Goal: Task Accomplishment & Management: Manage account settings

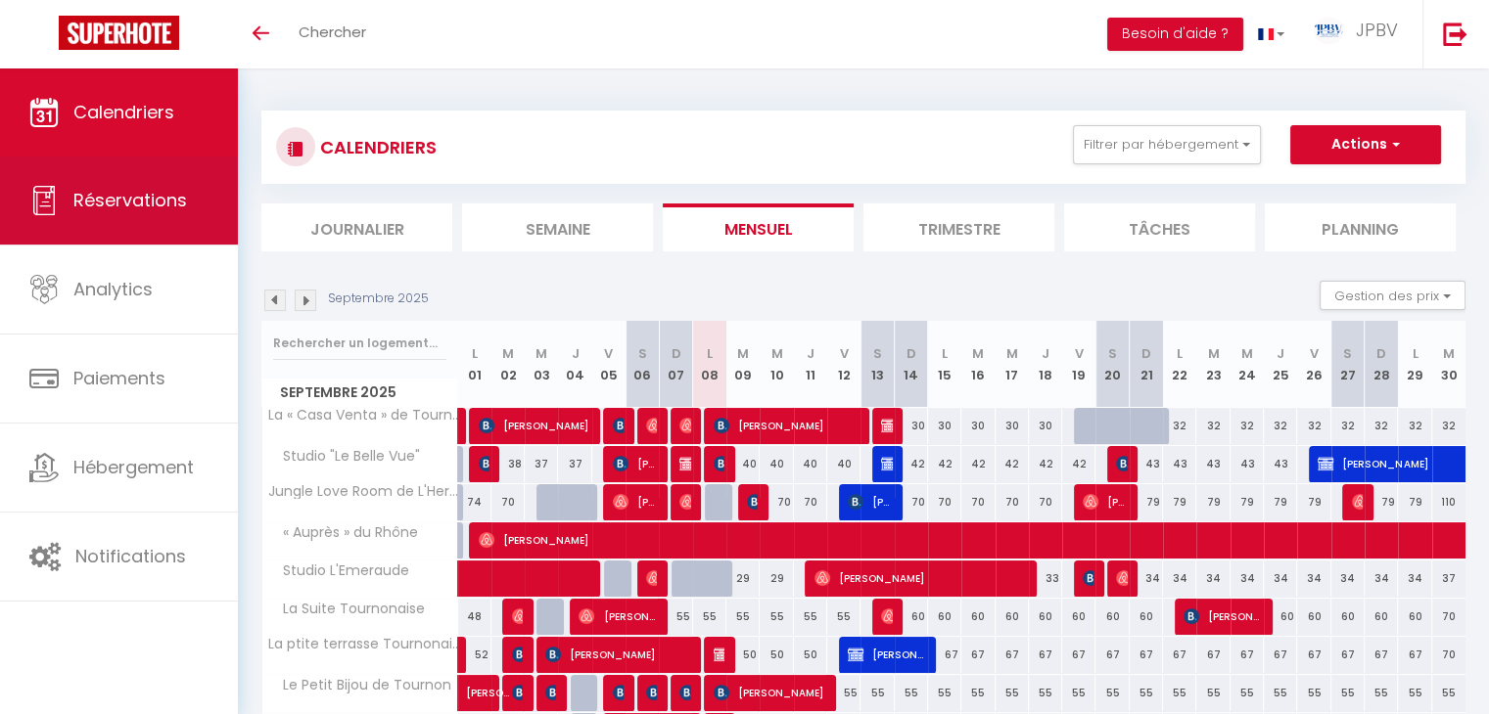
click at [200, 185] on link "Réservations" at bounding box center [119, 201] width 238 height 88
select select "not_cancelled"
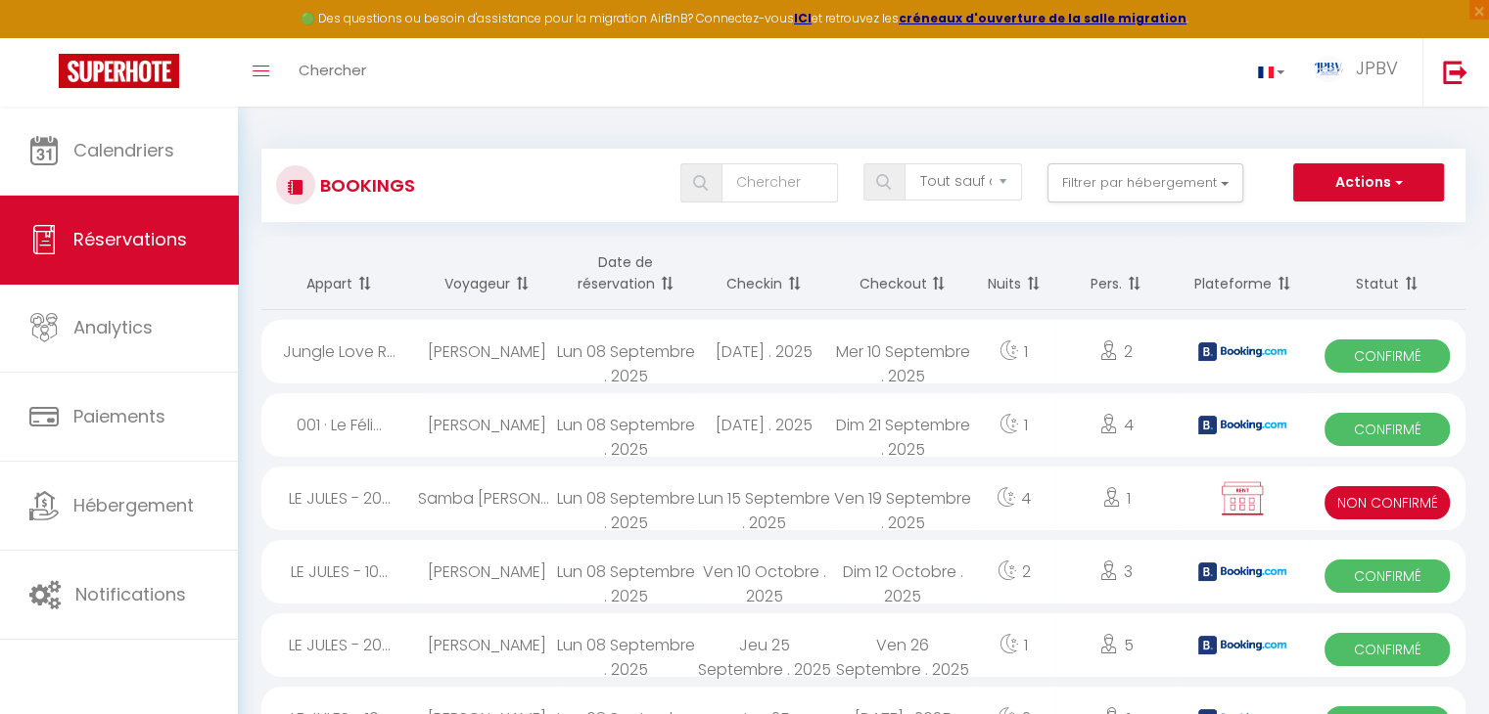
click at [492, 493] on div "Samba [PERSON_NAME]" at bounding box center [487, 499] width 138 height 64
select select "KO"
select select "0"
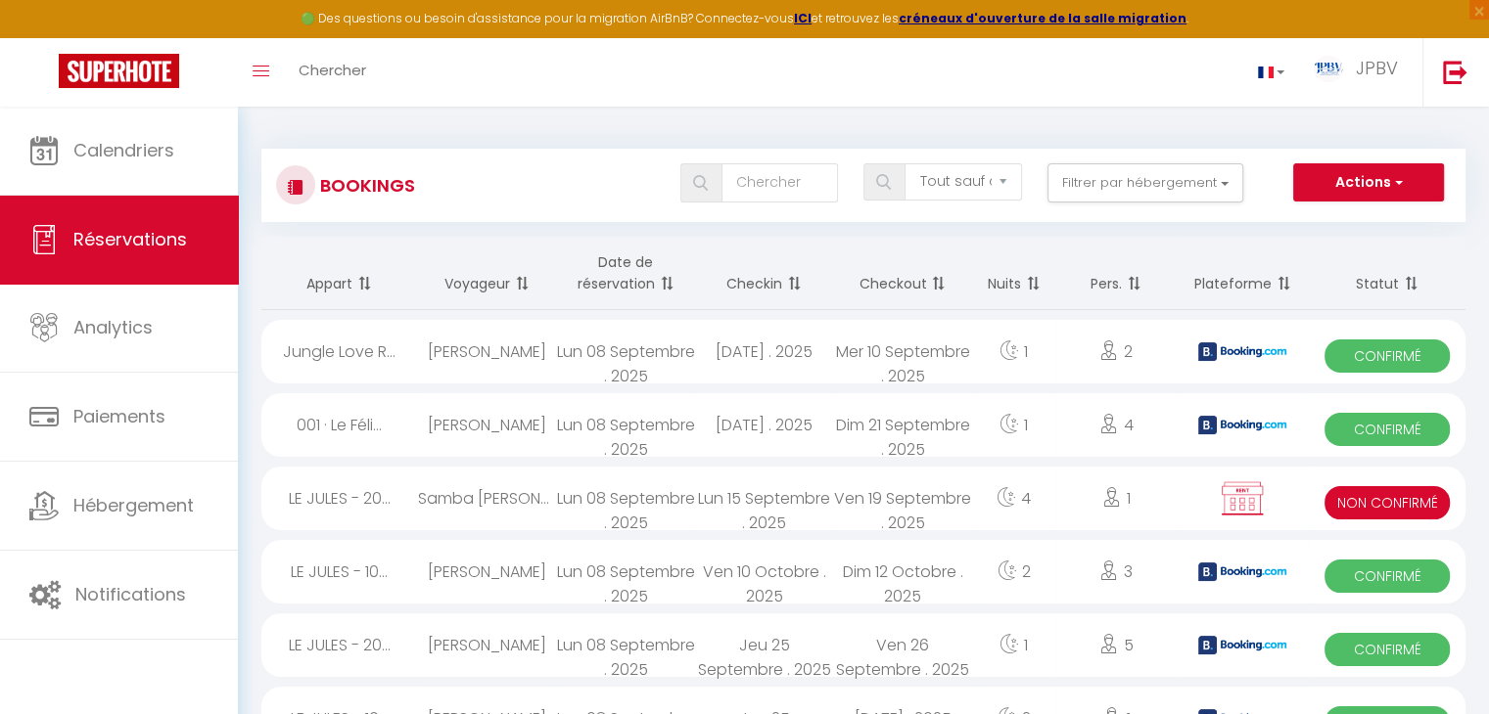
select select "1"
select select
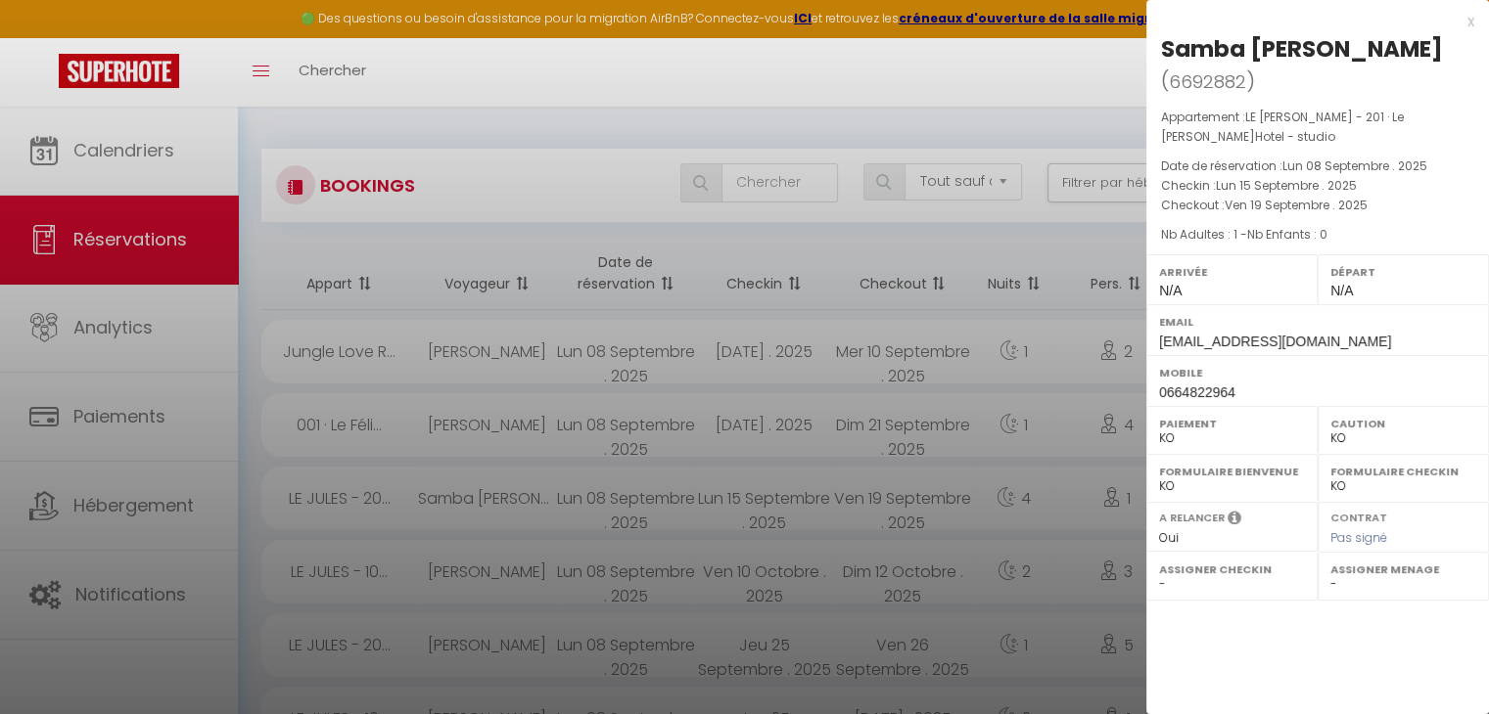
click at [673, 583] on div at bounding box center [744, 357] width 1489 height 714
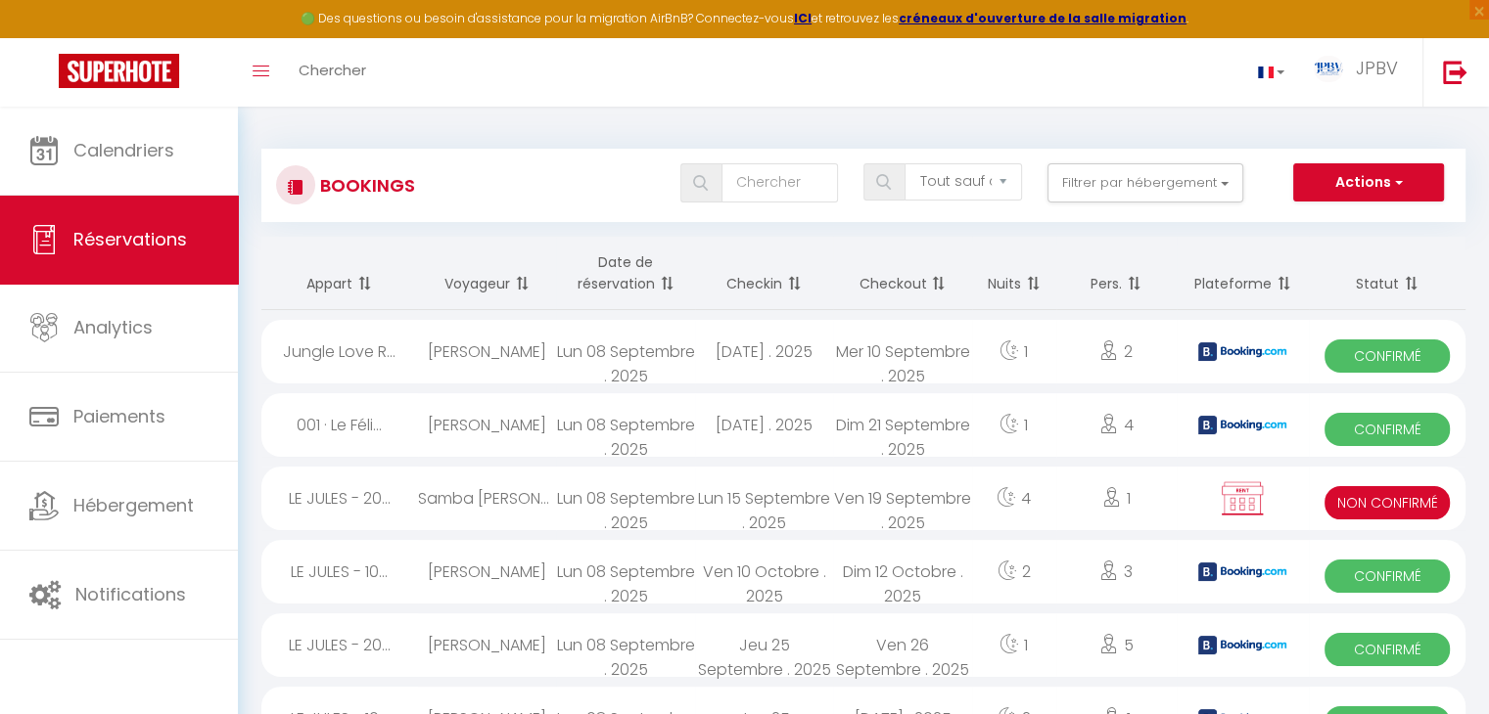
click at [735, 589] on div "Ven 10 Octobre . 2025" at bounding box center [764, 572] width 138 height 64
select select "OK"
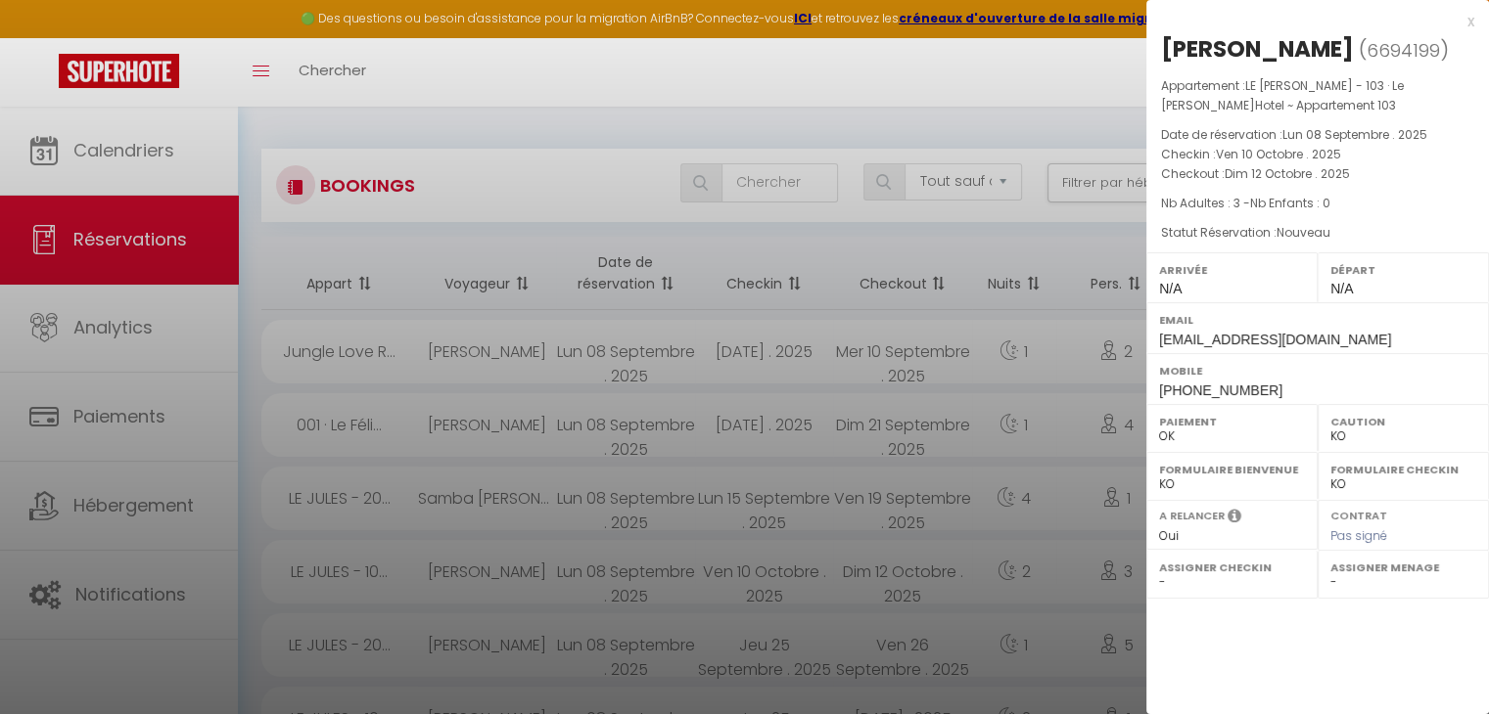
click at [738, 587] on div at bounding box center [744, 357] width 1489 height 714
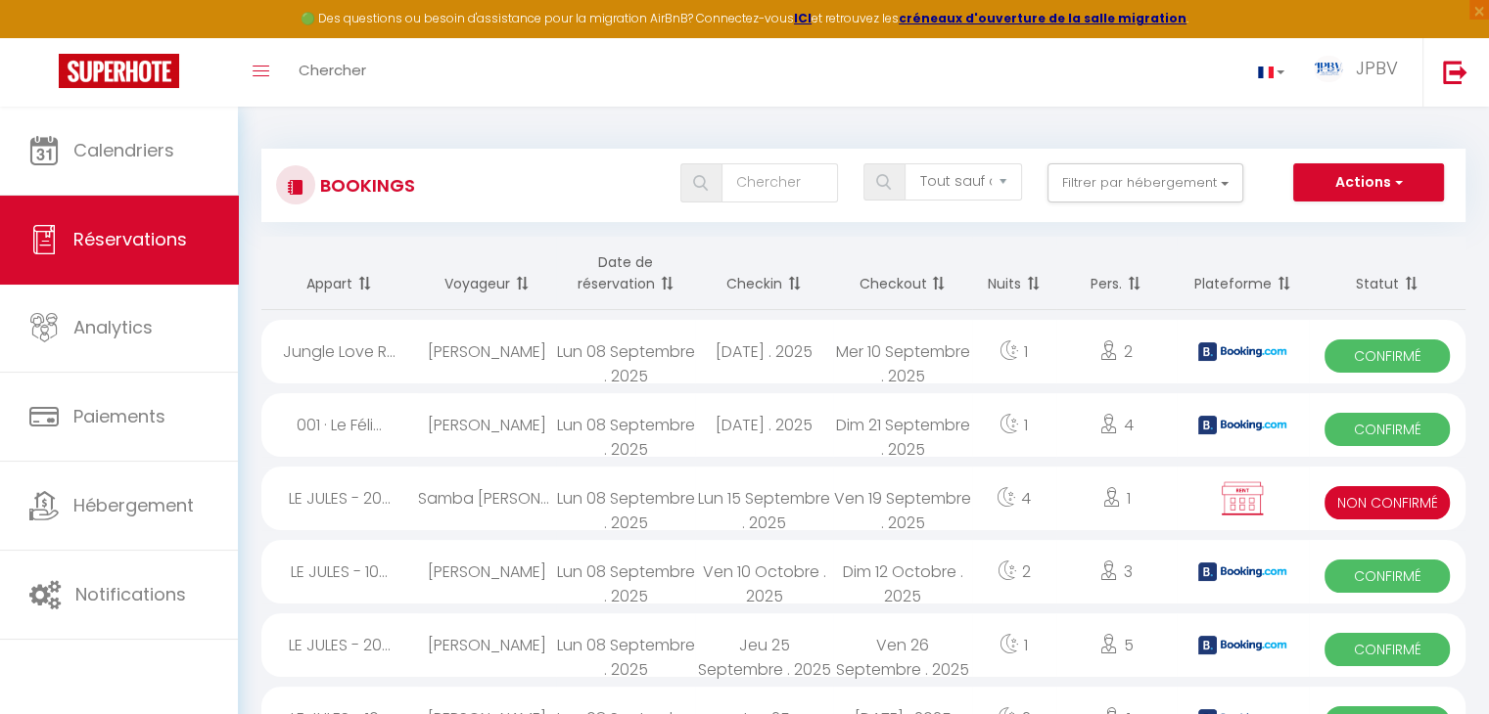
scroll to position [98, 0]
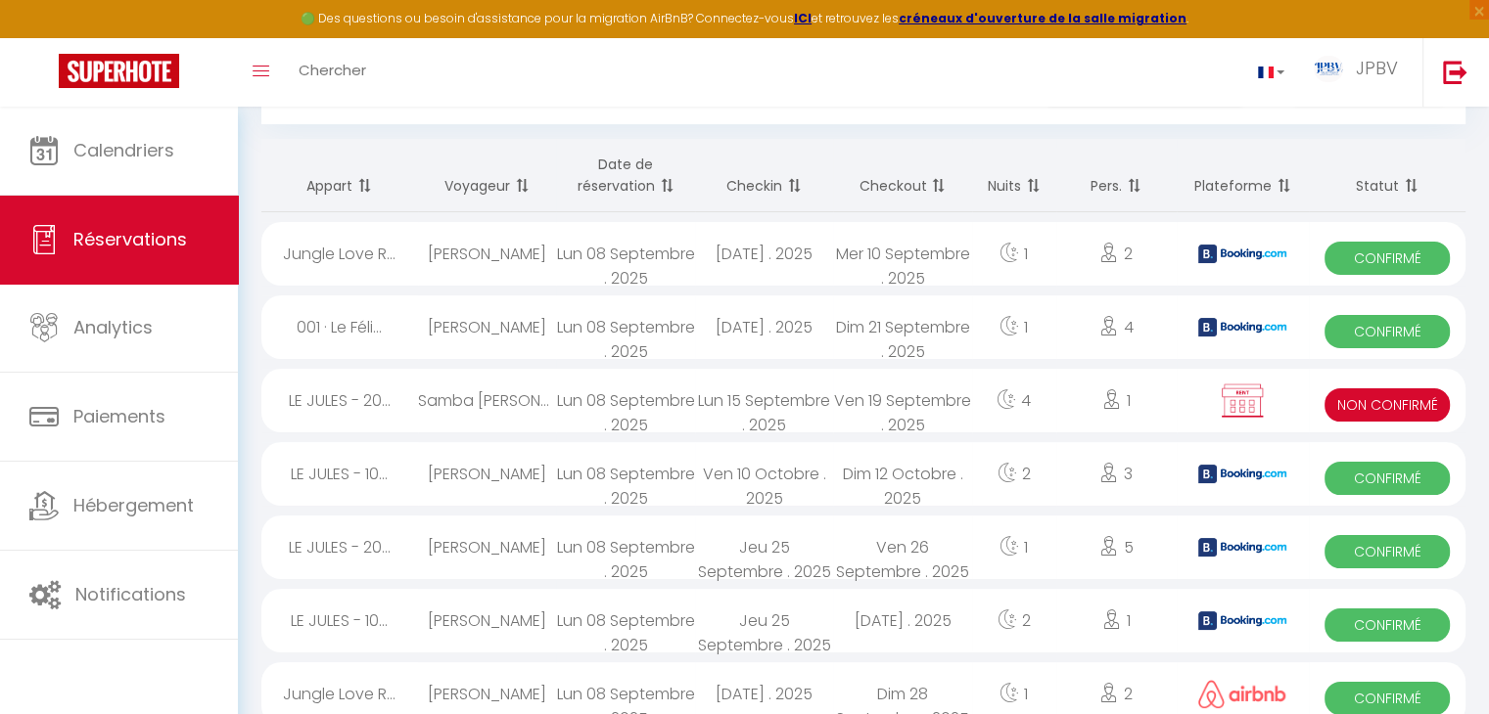
click at [781, 554] on div "Jeu 25 Septembre . 2025" at bounding box center [764, 548] width 138 height 64
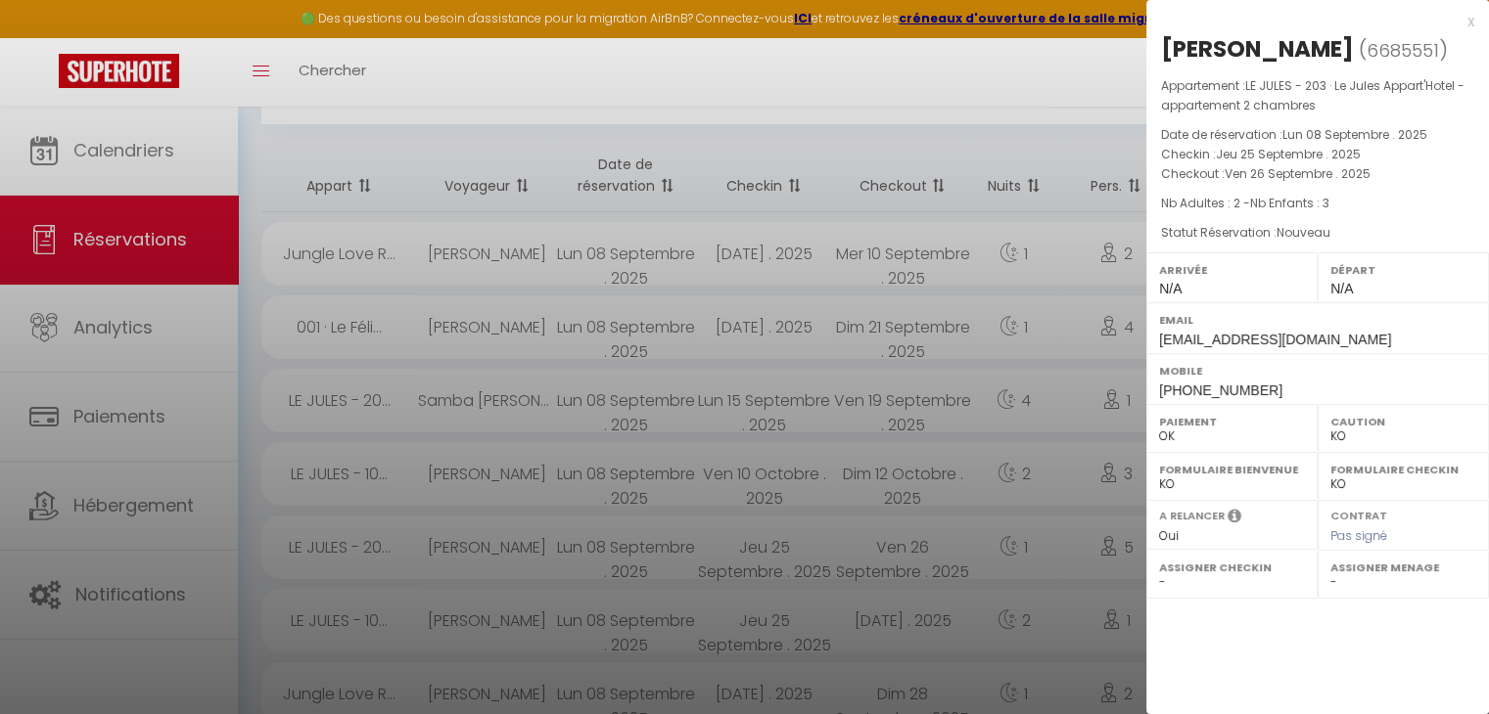
click at [851, 514] on div at bounding box center [744, 357] width 1489 height 714
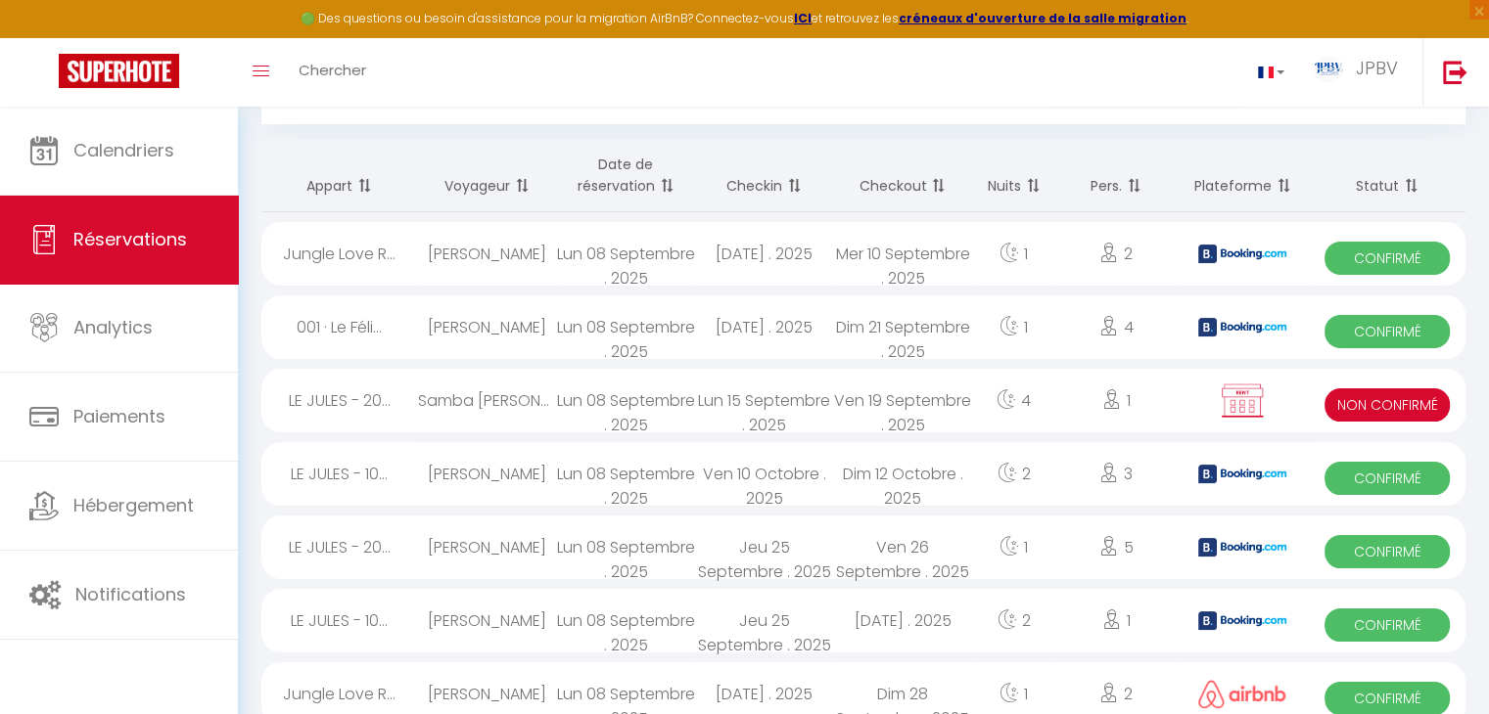
click at [923, 620] on div "[DATE] . 2025" at bounding box center [902, 621] width 138 height 64
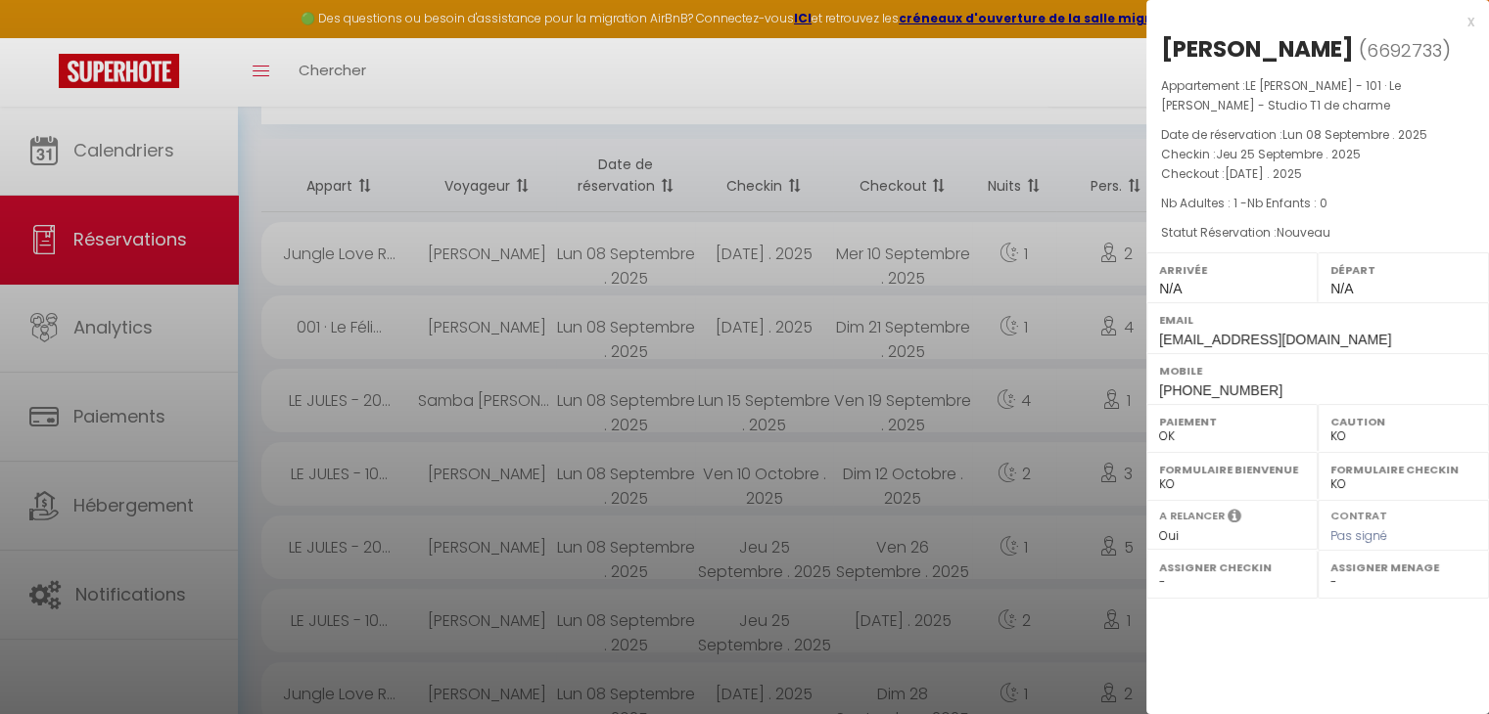
click at [986, 456] on div at bounding box center [744, 357] width 1489 height 714
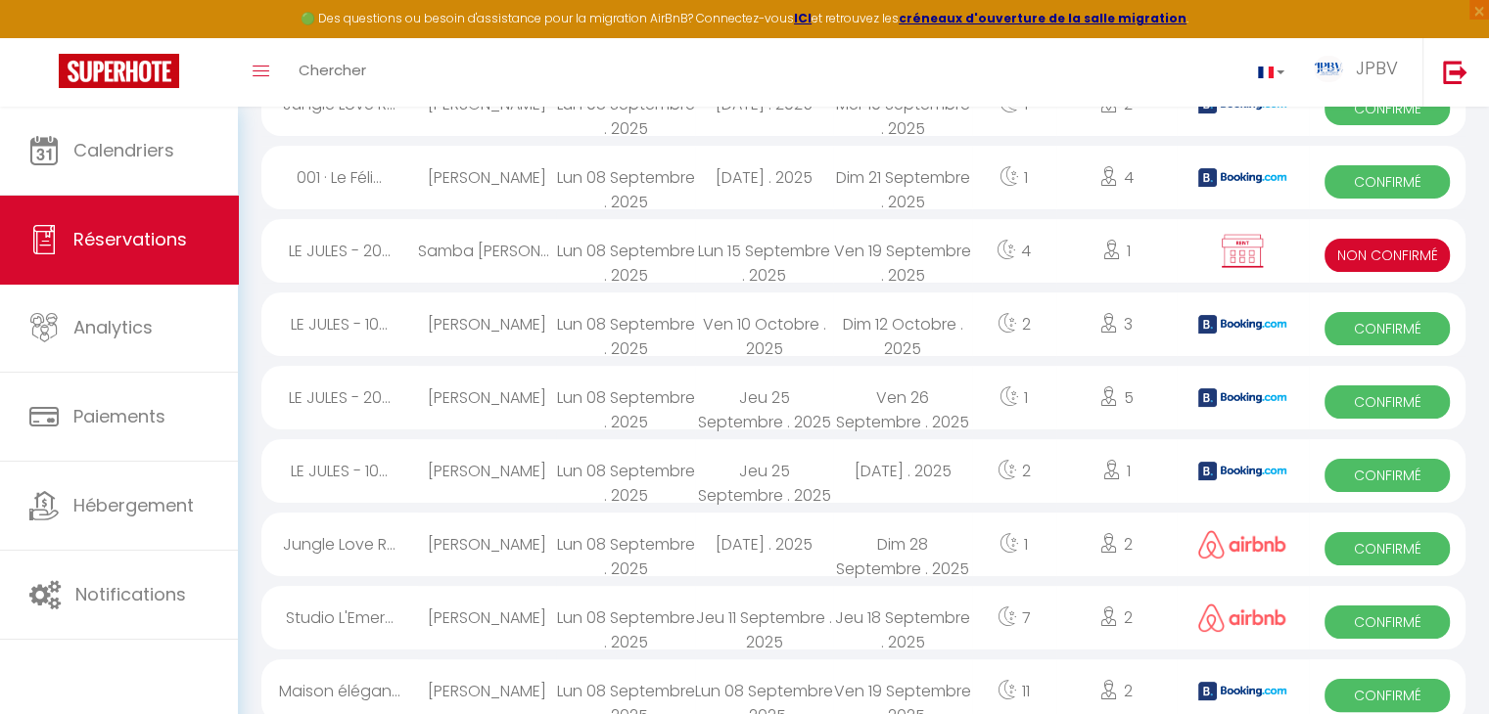
scroll to position [294, 0]
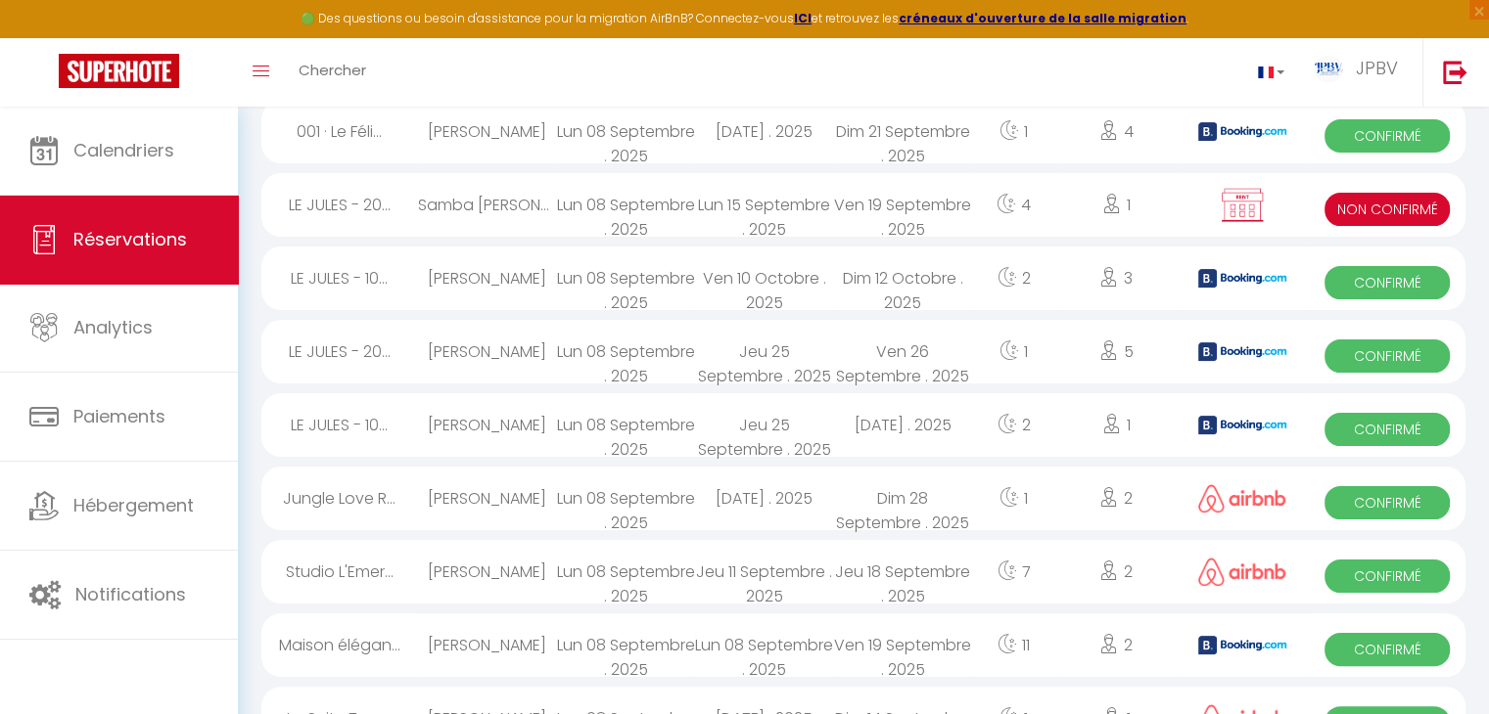
click at [898, 498] on div "Dim 28 Septembre . 2025" at bounding box center [902, 499] width 138 height 64
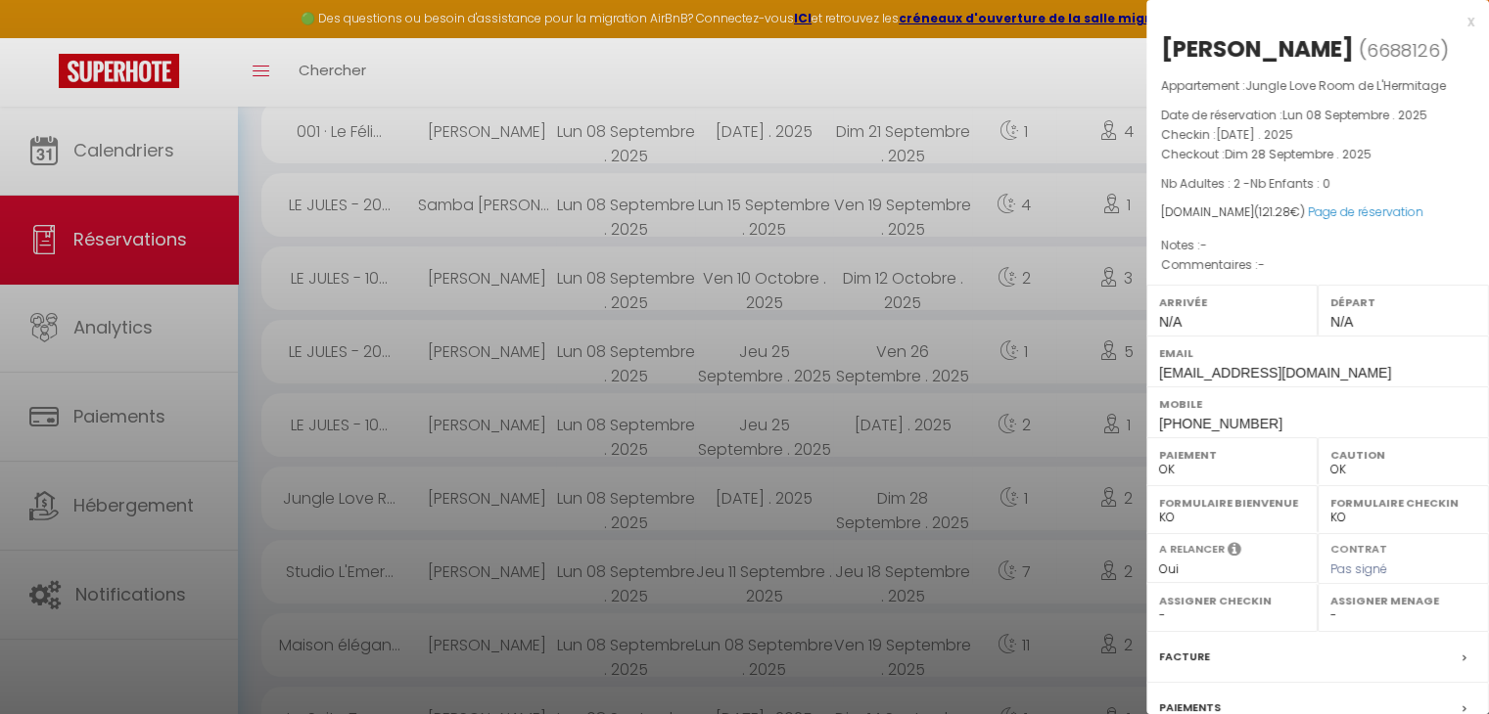
click at [901, 489] on div at bounding box center [744, 357] width 1489 height 714
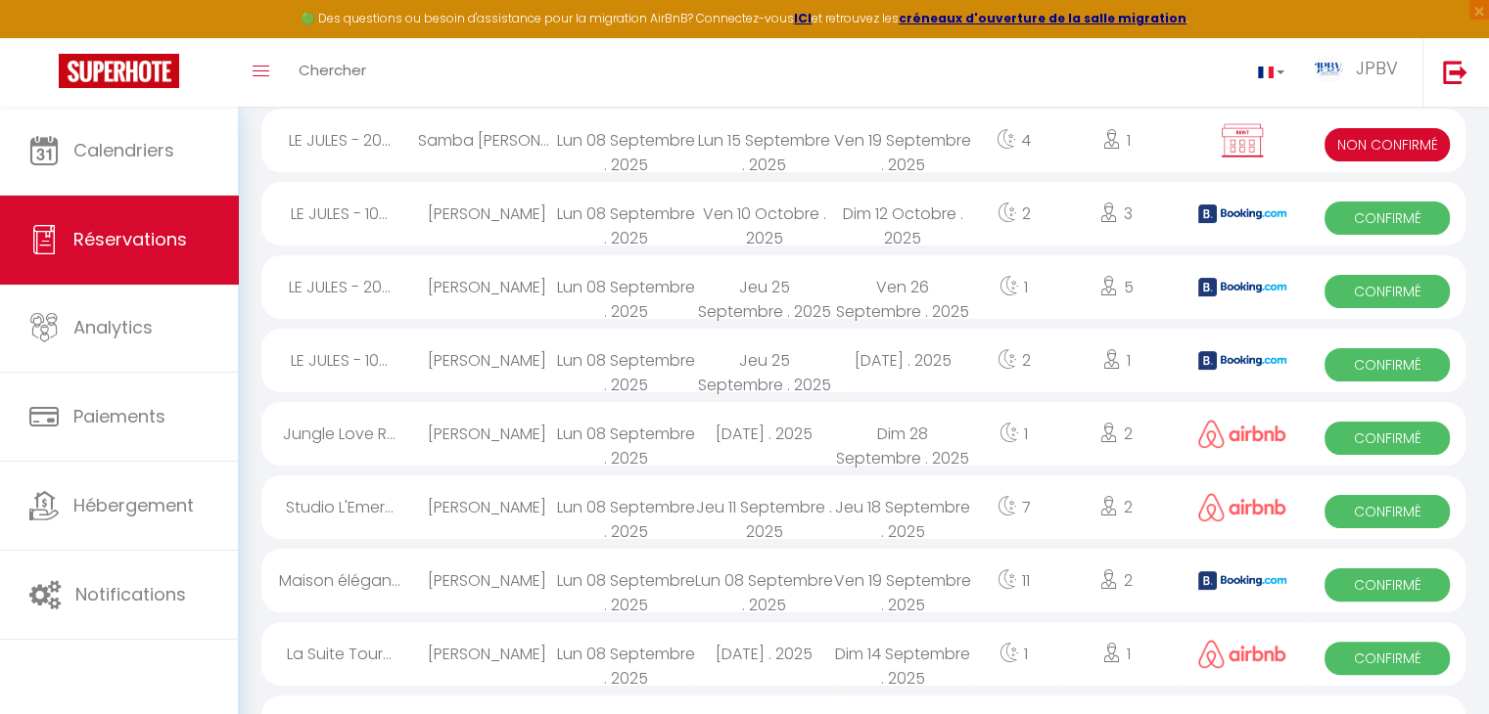
scroll to position [391, 0]
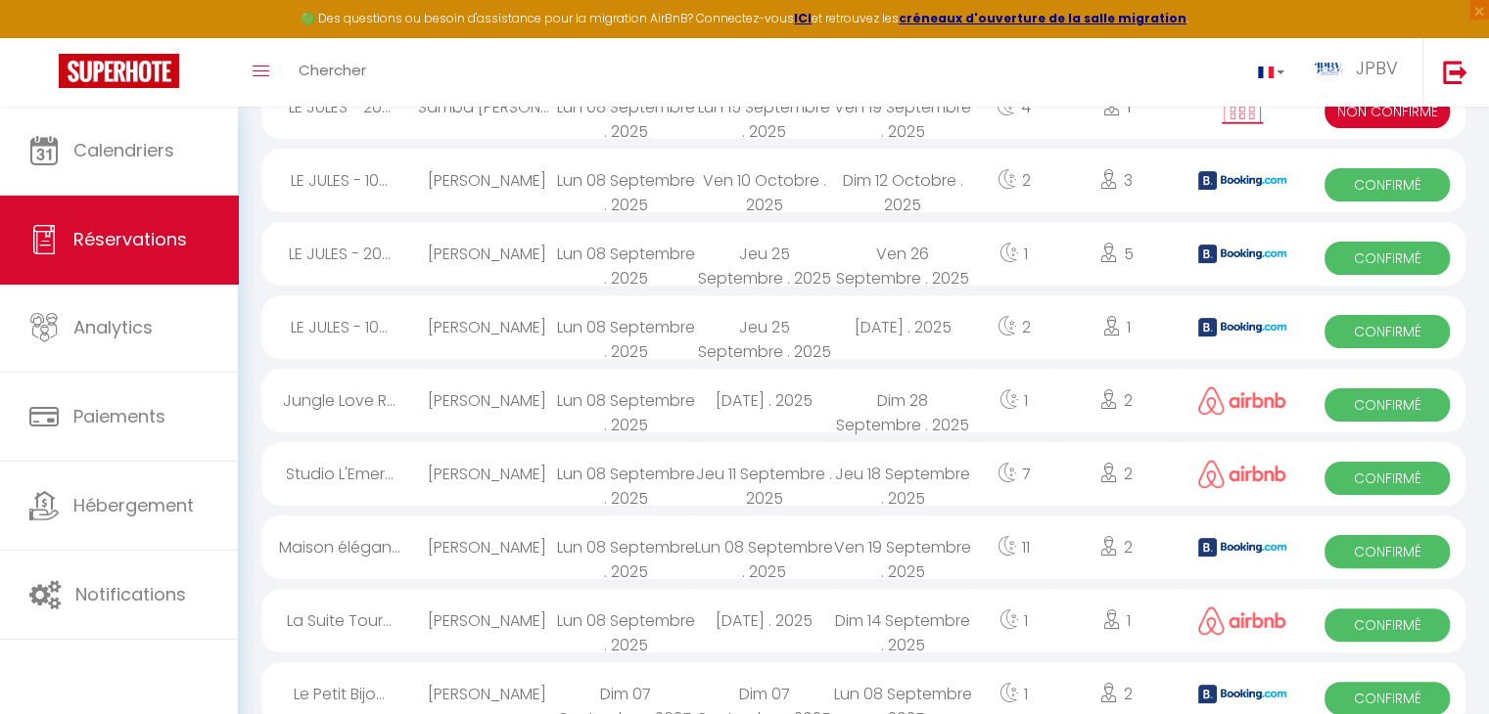
click at [908, 470] on div "Jeu 18 Septembre . 2025" at bounding box center [902, 474] width 138 height 64
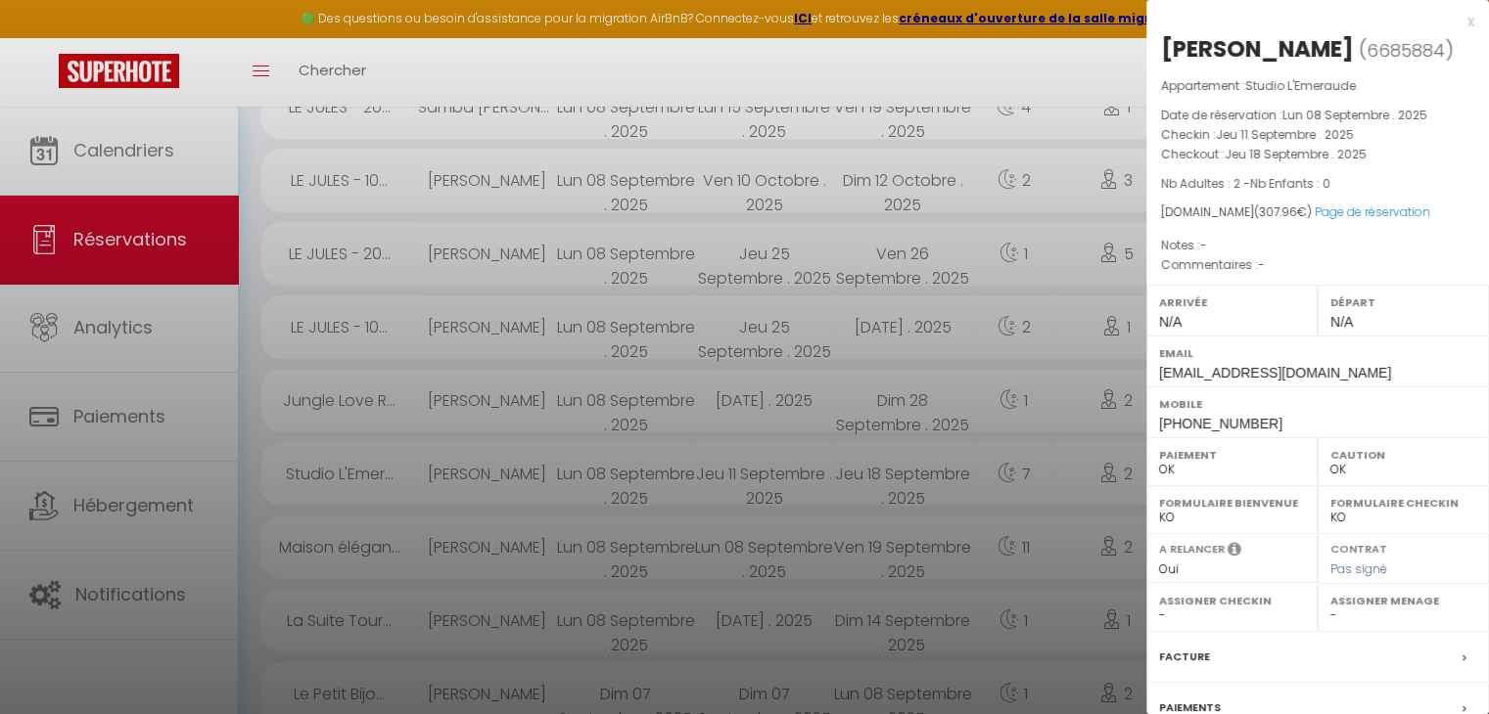
scroll to position [489, 0]
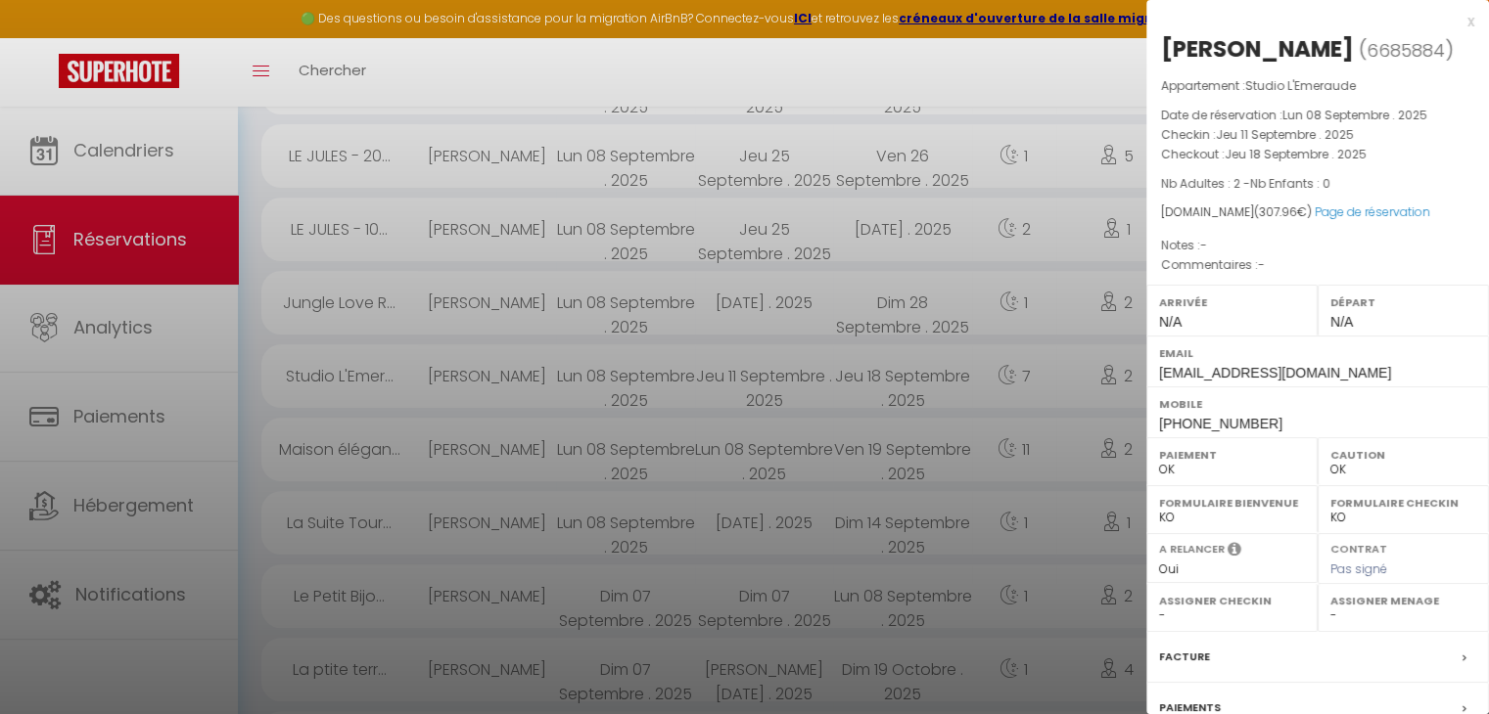
click at [913, 459] on div at bounding box center [744, 357] width 1489 height 714
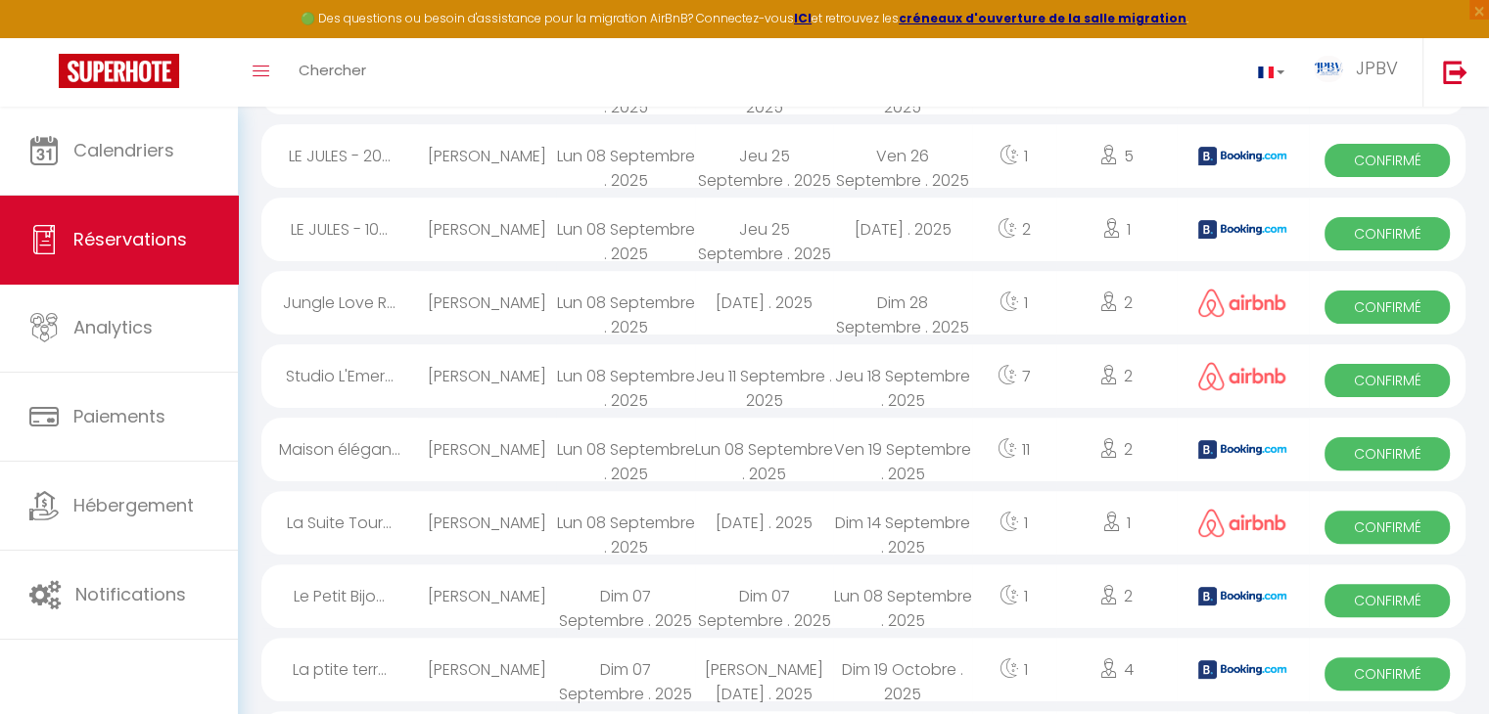
click at [862, 446] on div "Ven 19 Septembre . 2025" at bounding box center [902, 450] width 138 height 64
select select "KO"
select select "45831"
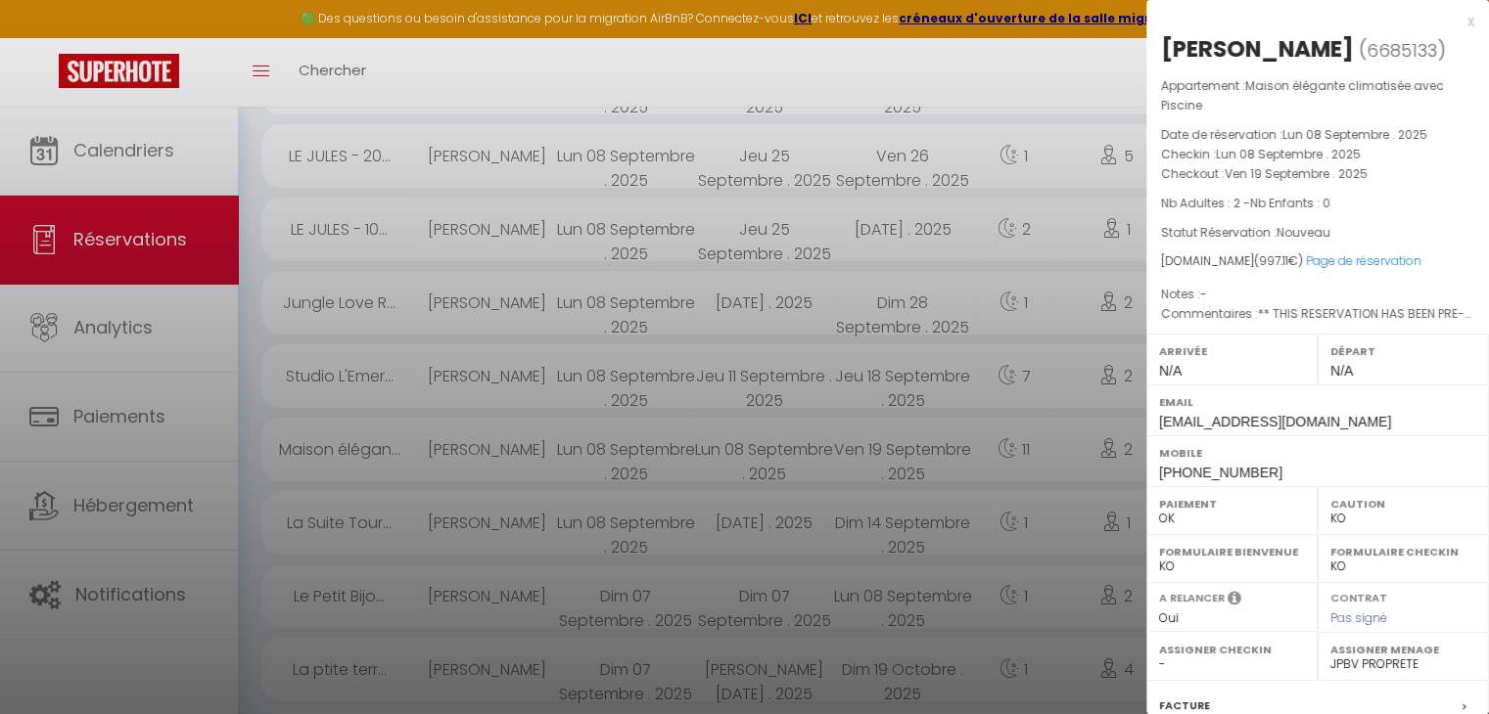
click at [948, 446] on div at bounding box center [744, 357] width 1489 height 714
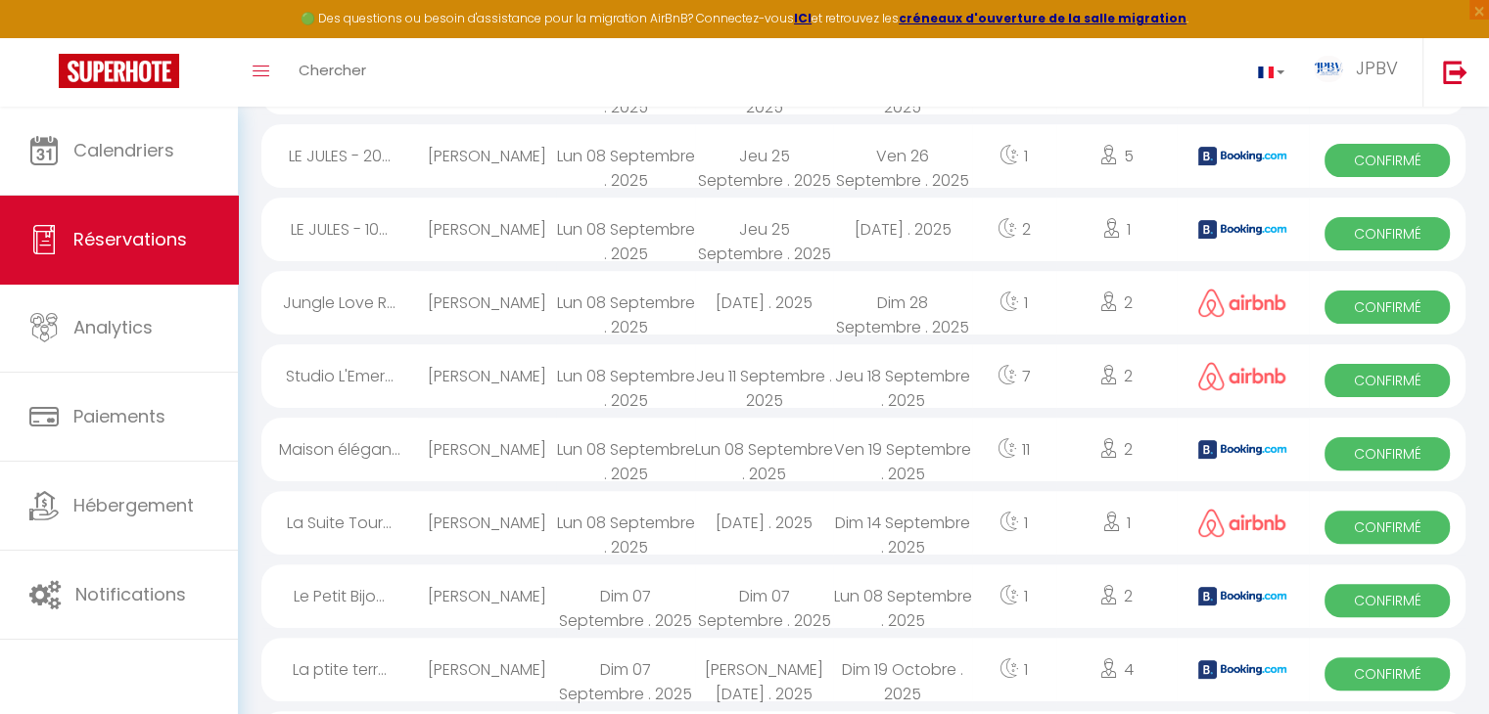
click at [948, 522] on div "Dim 14 Septembre . 2025" at bounding box center [902, 523] width 138 height 64
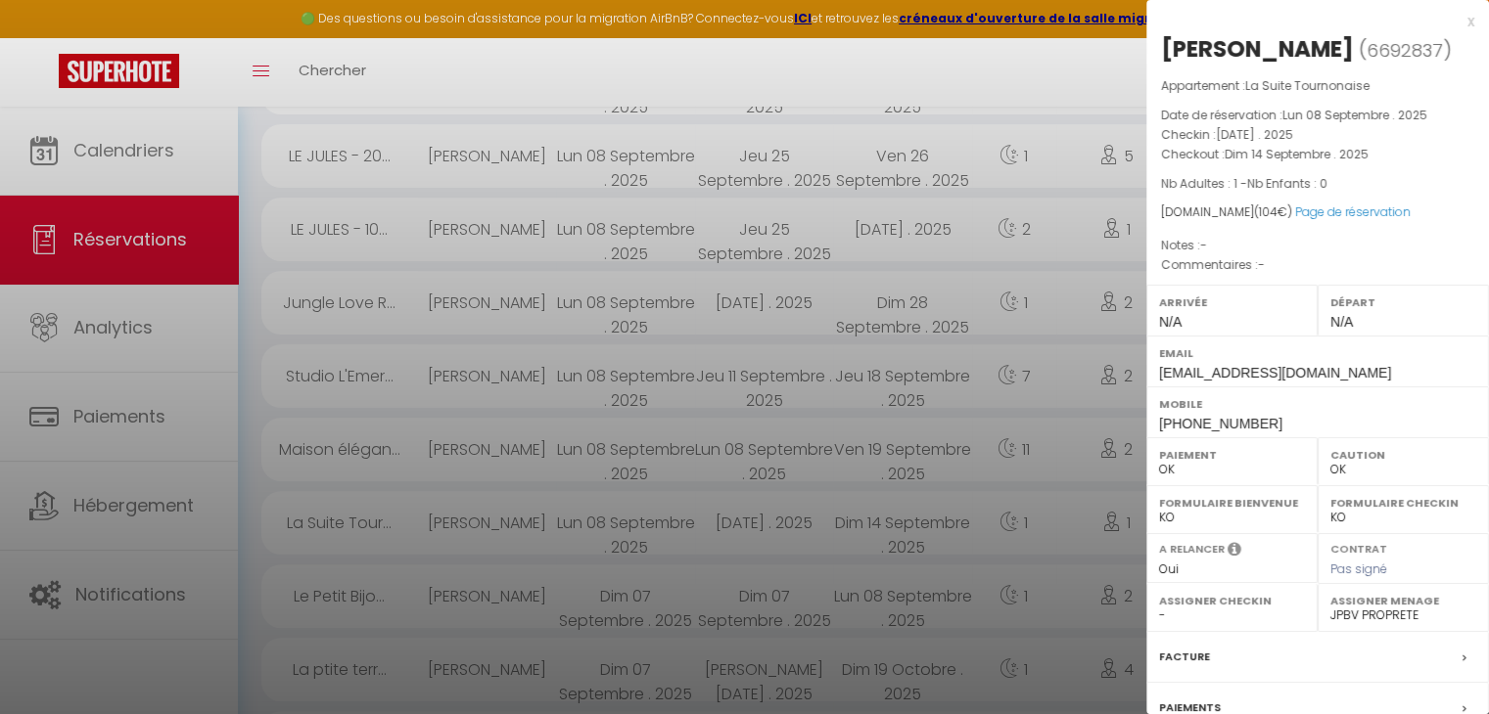
click at [950, 522] on div at bounding box center [744, 357] width 1489 height 714
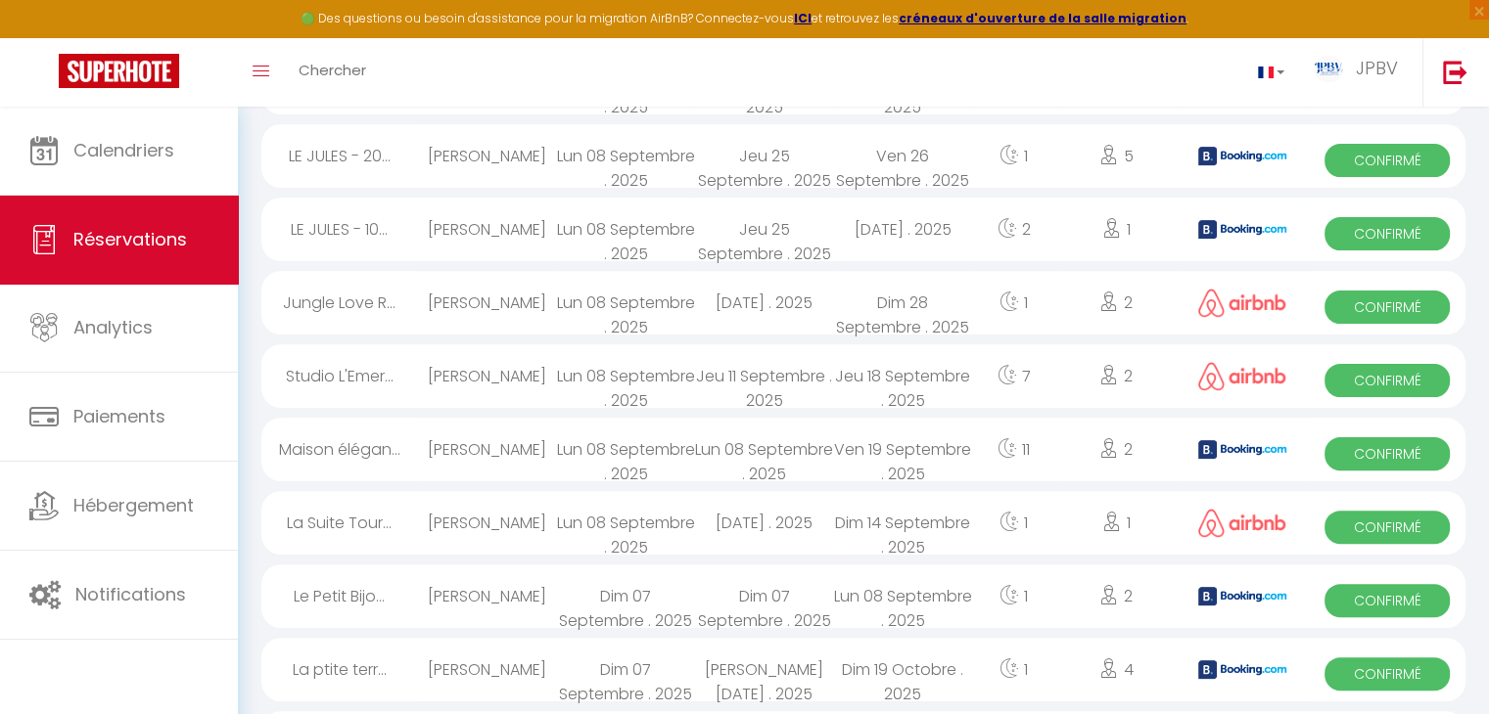
click at [920, 597] on div "Lun 08 Septembre . 2025" at bounding box center [902, 597] width 138 height 64
select select "KO"
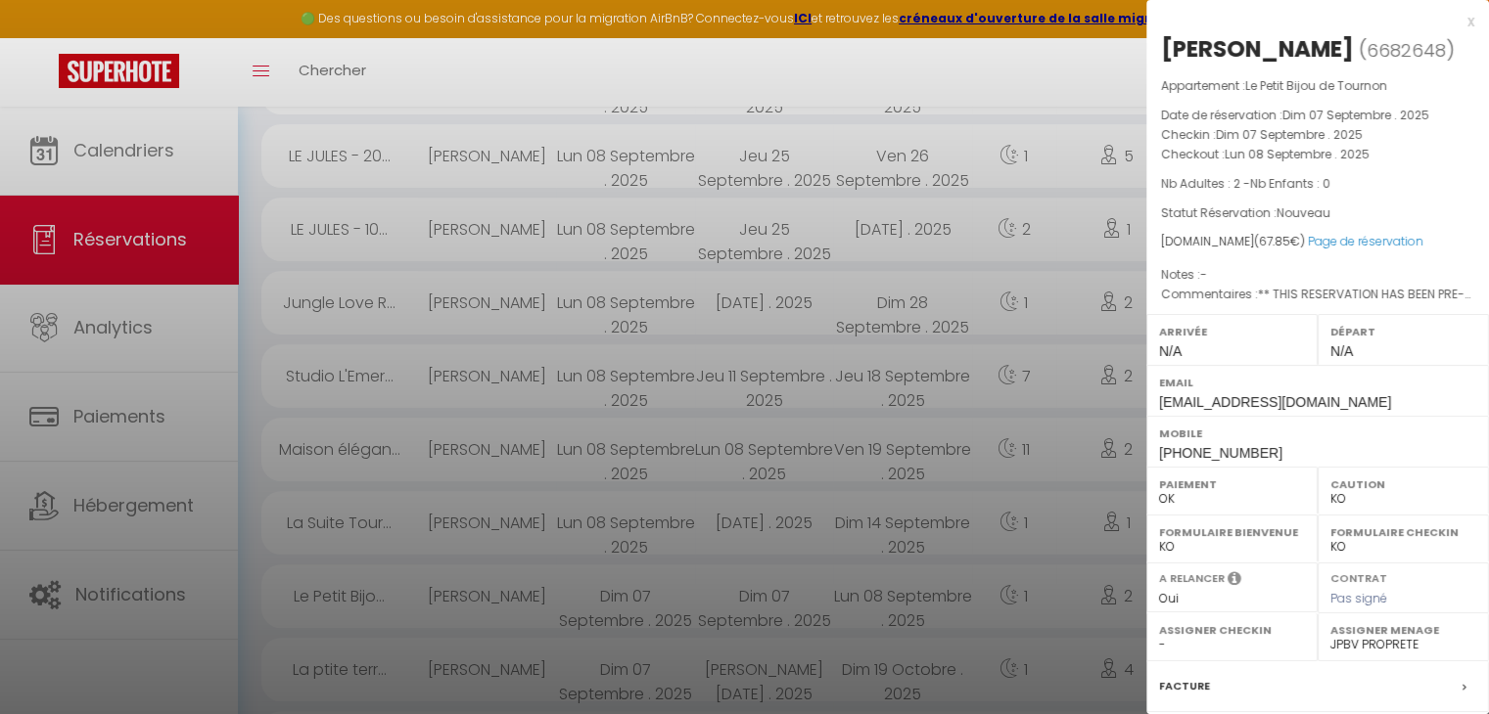
click at [927, 588] on div at bounding box center [744, 357] width 1489 height 714
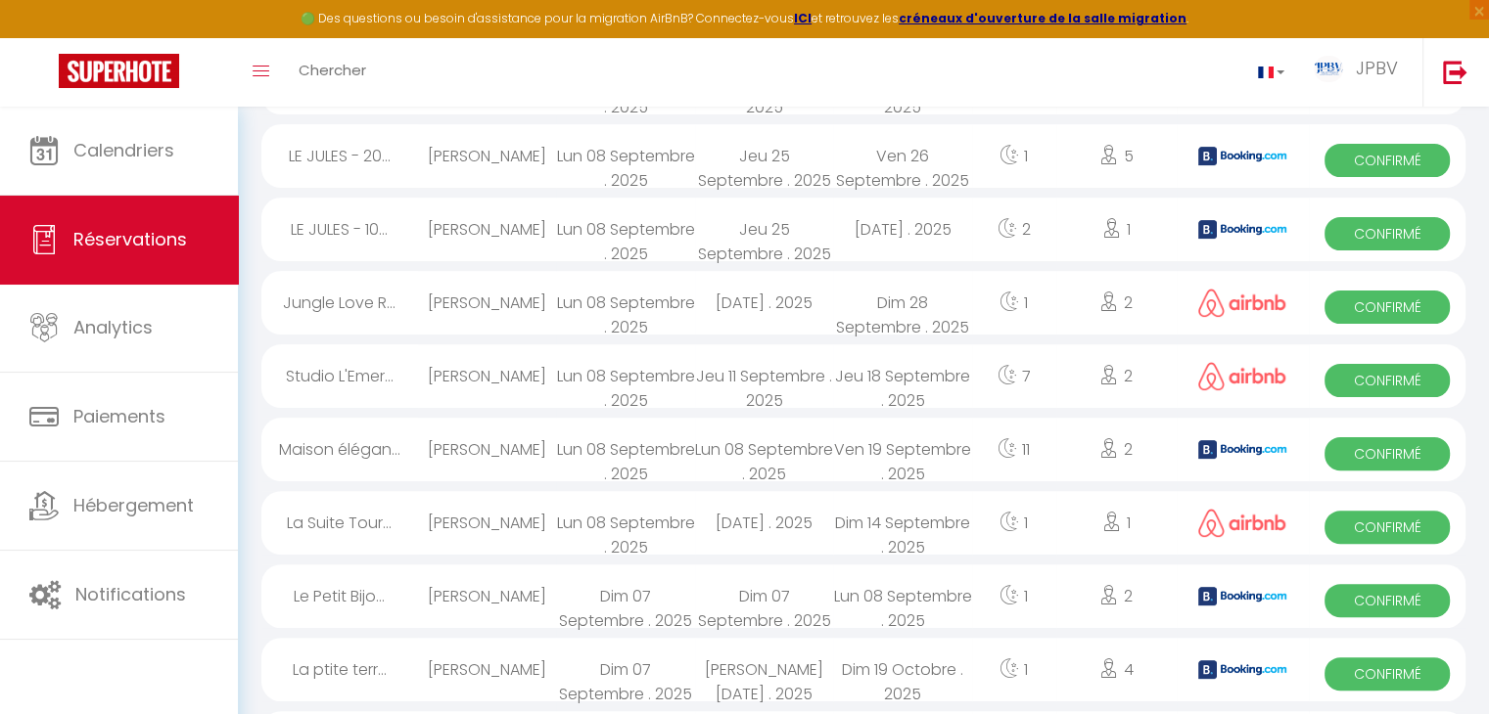
scroll to position [587, 0]
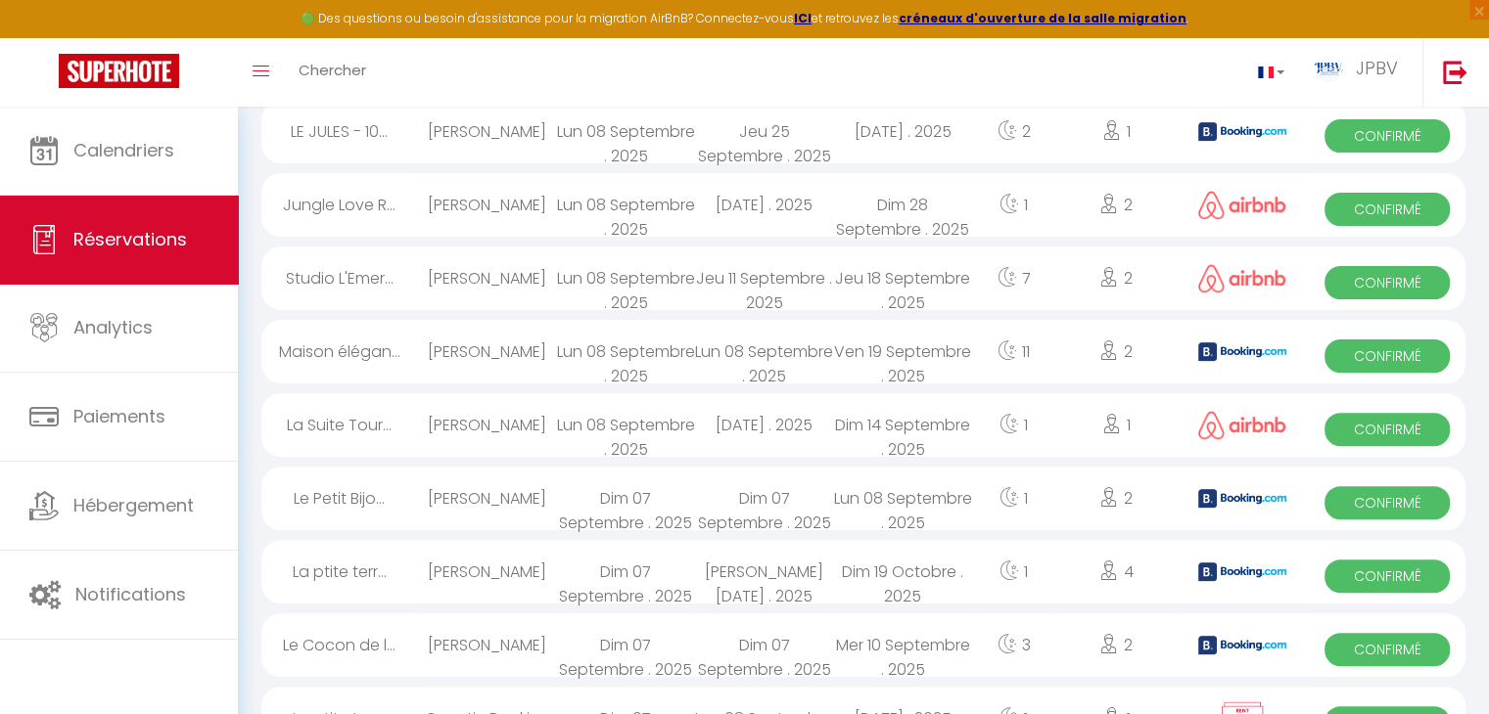
click at [932, 584] on div "Dim 19 Octobre . 2025" at bounding box center [902, 572] width 138 height 64
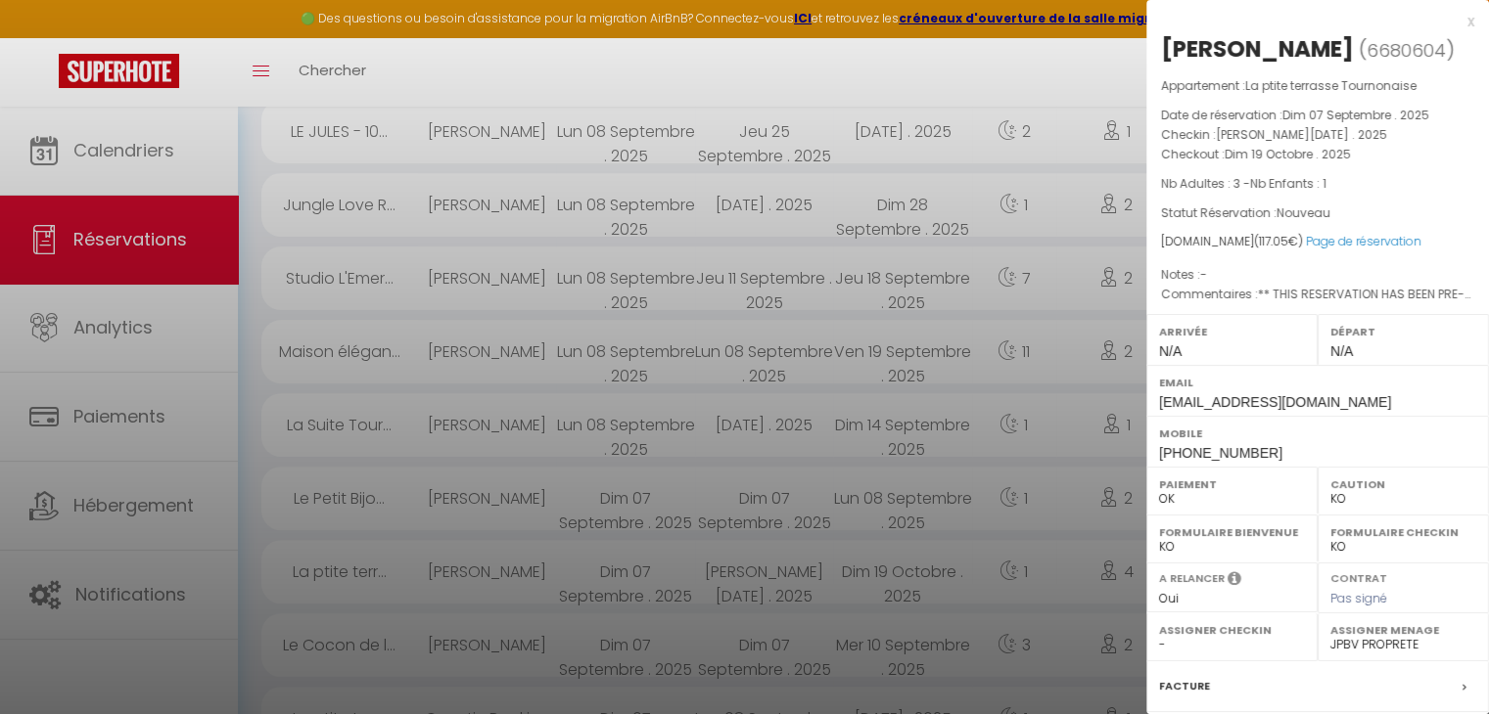
click at [932, 584] on div at bounding box center [744, 357] width 1489 height 714
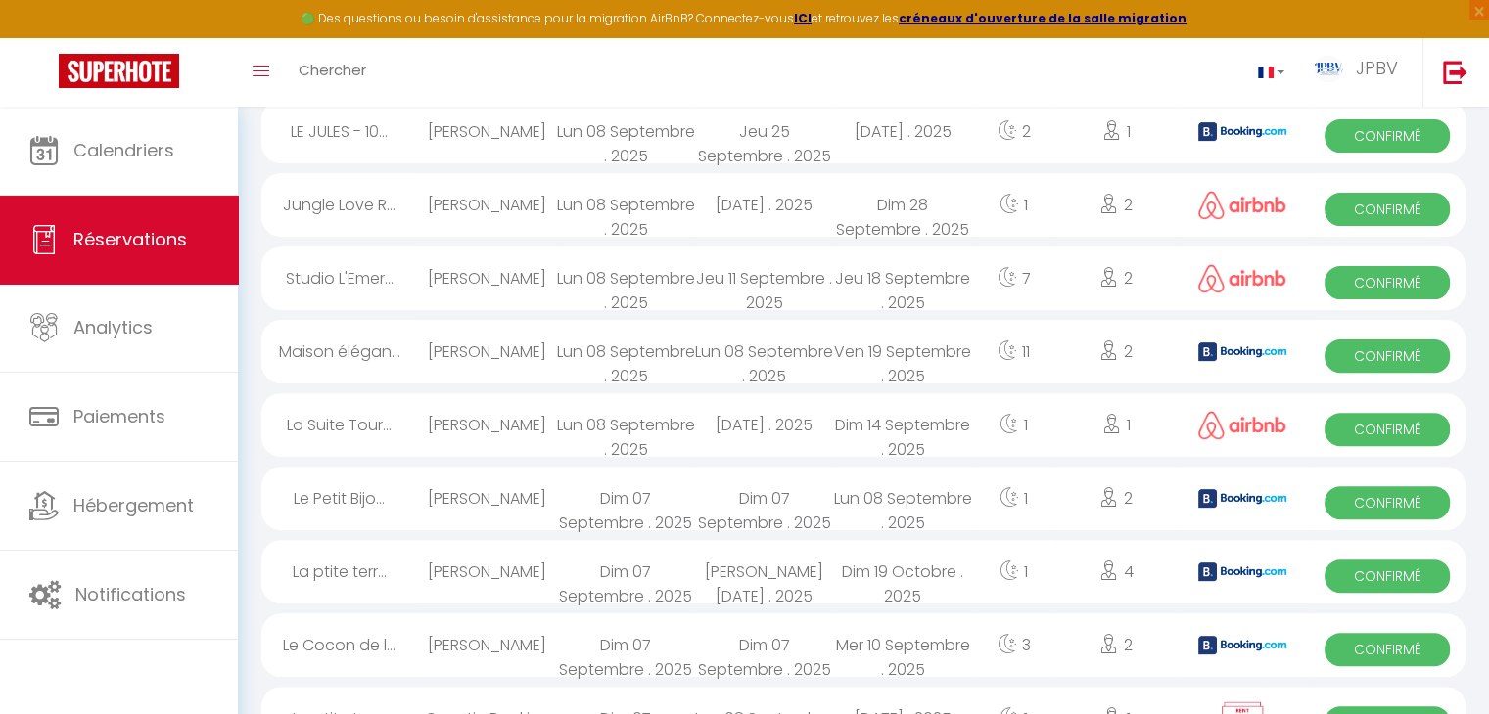
click at [923, 639] on div "Mer 10 Septembre . 2025" at bounding box center [902, 646] width 138 height 64
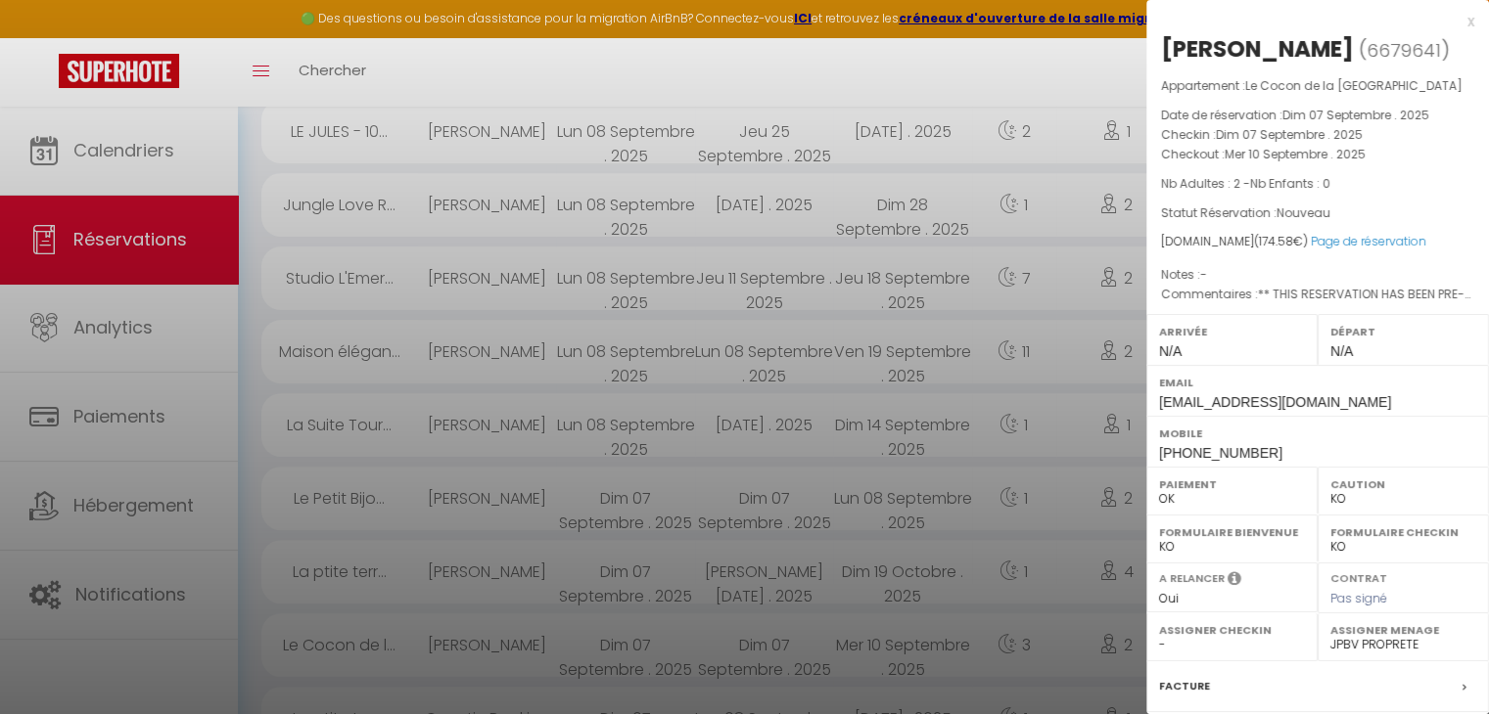
click at [923, 639] on div at bounding box center [744, 357] width 1489 height 714
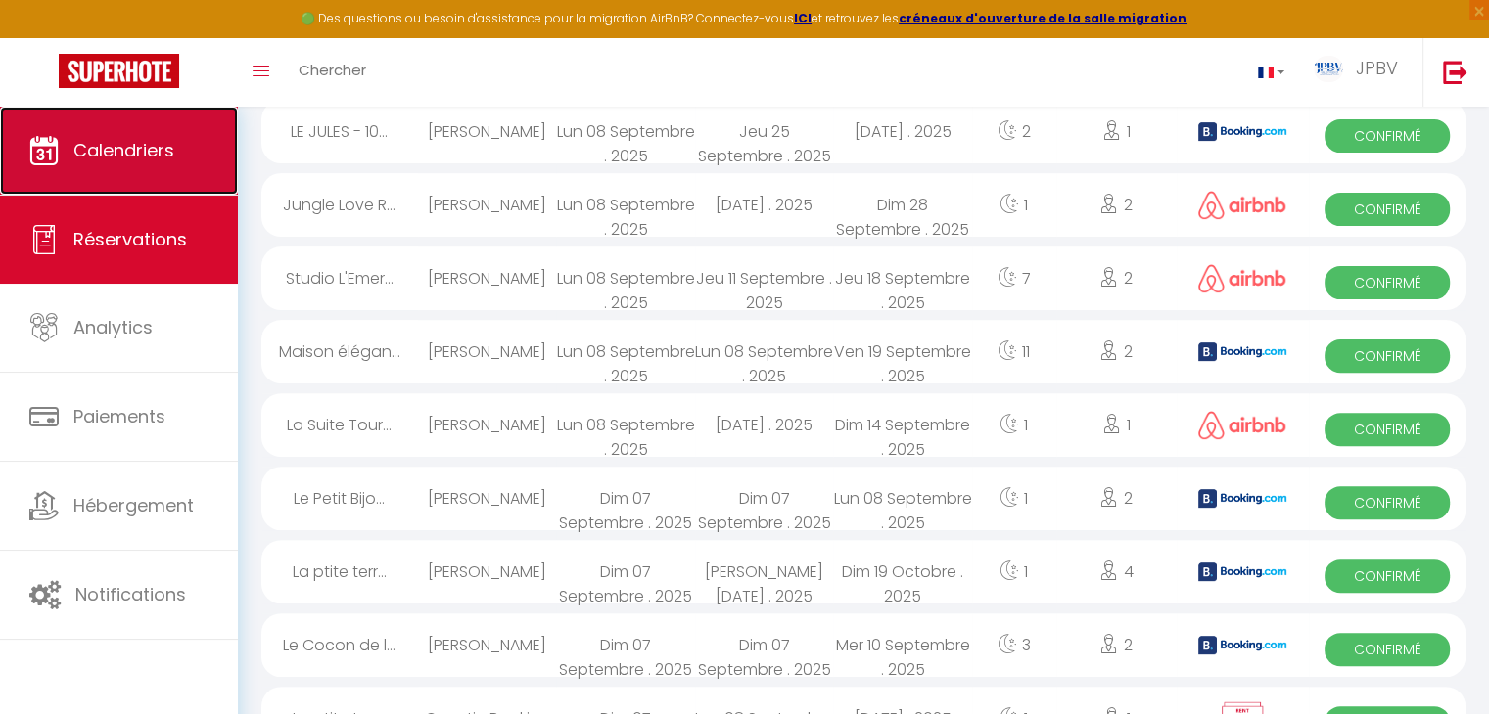
click at [145, 154] on span "Calendriers" at bounding box center [123, 150] width 101 height 24
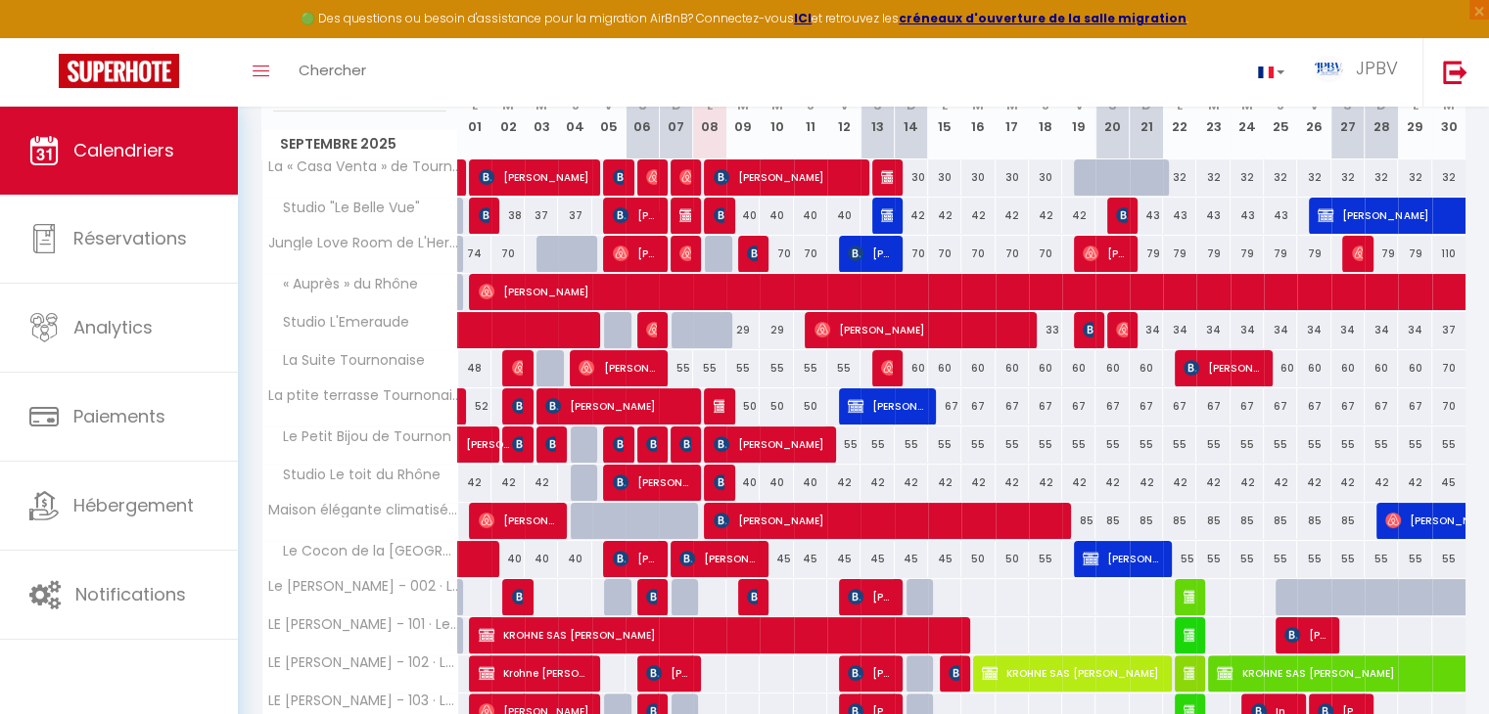
scroll to position [294, 0]
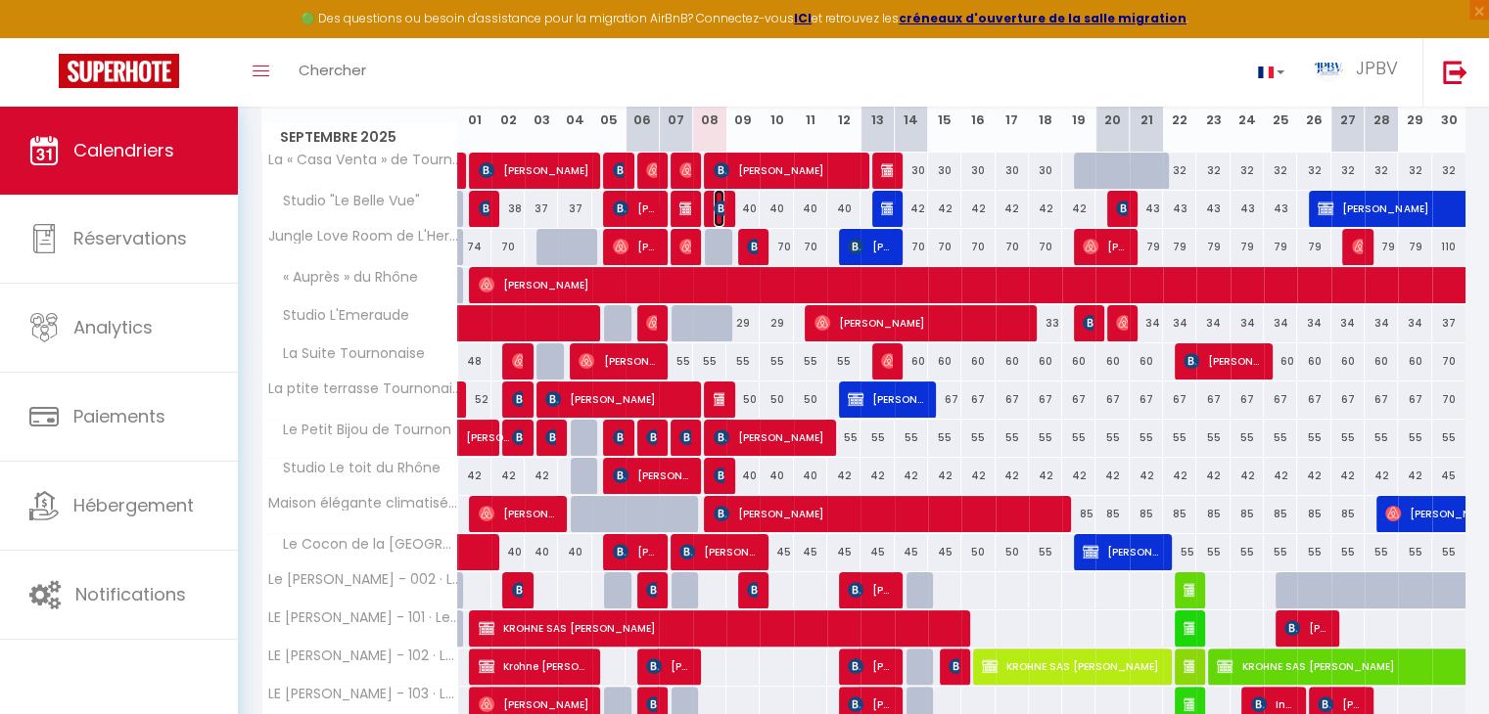
click at [714, 203] on img at bounding box center [722, 209] width 16 height 16
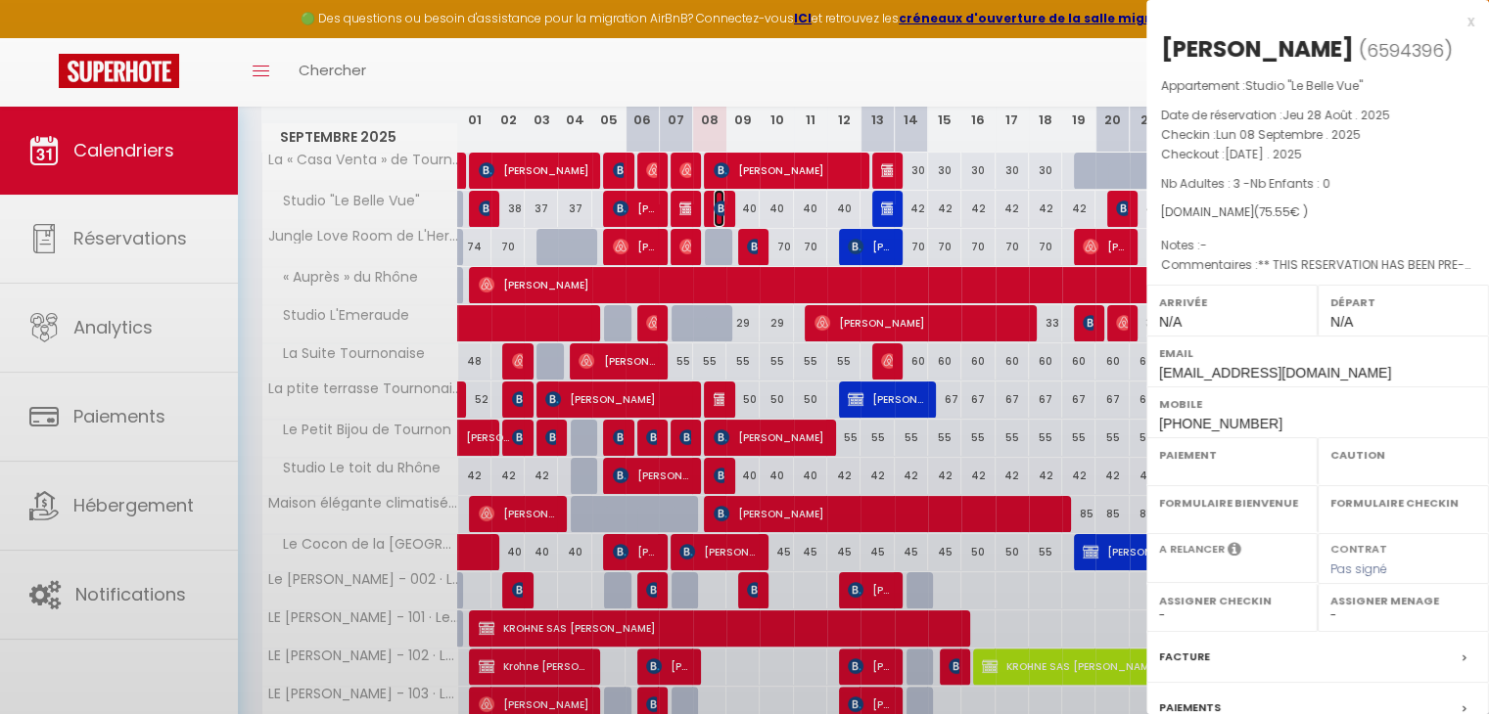
select select "OK"
select select "KO"
select select "0"
select select "1"
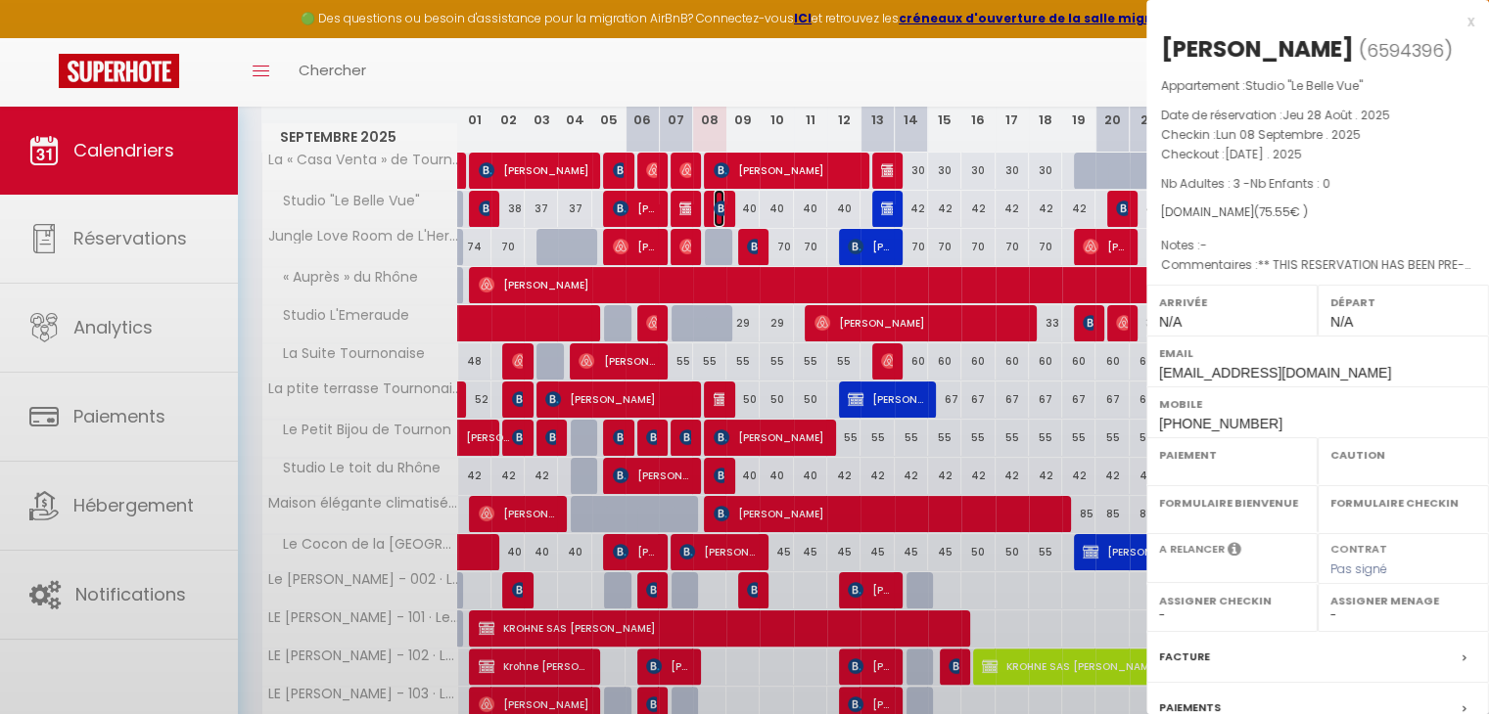
select select
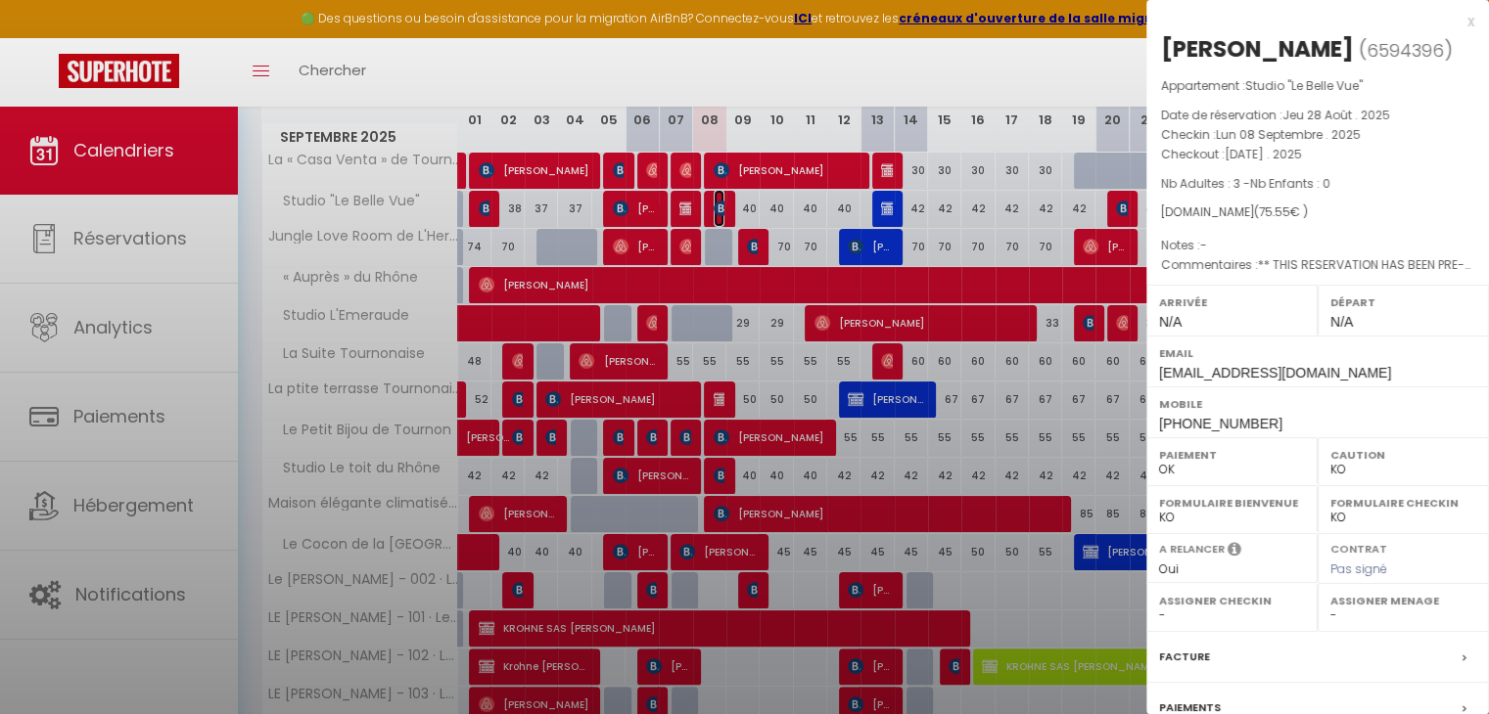
select select "45831"
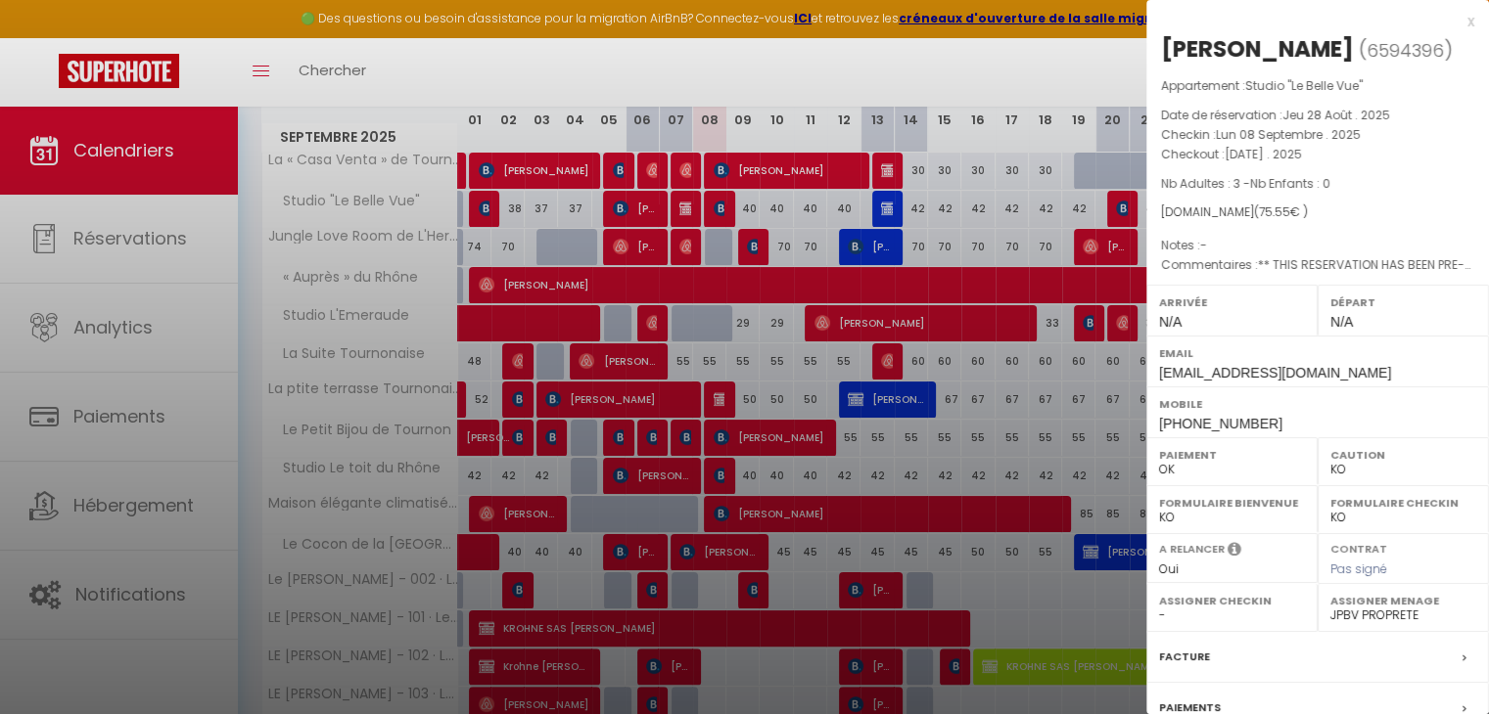
click at [1455, 24] on div "x" at bounding box center [1310, 21] width 328 height 23
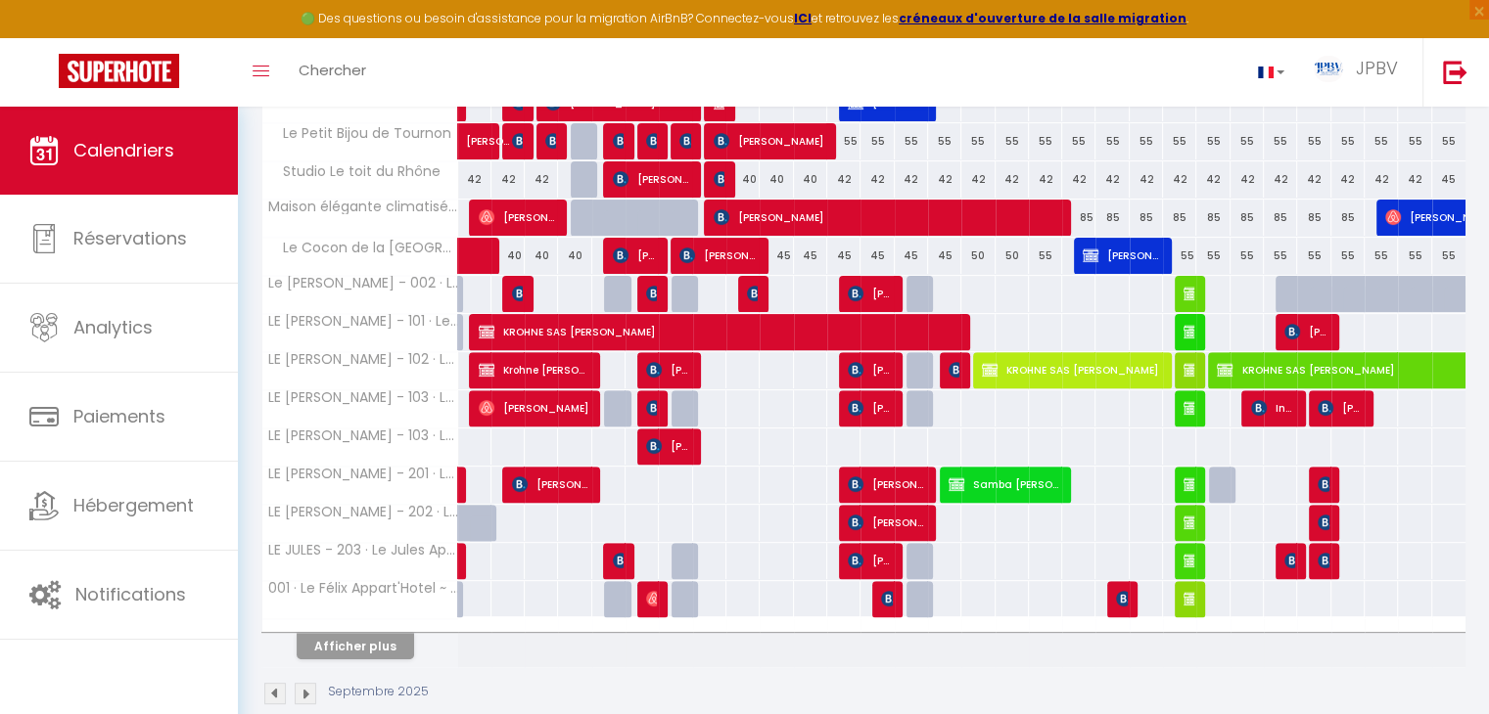
scroll to position [619, 0]
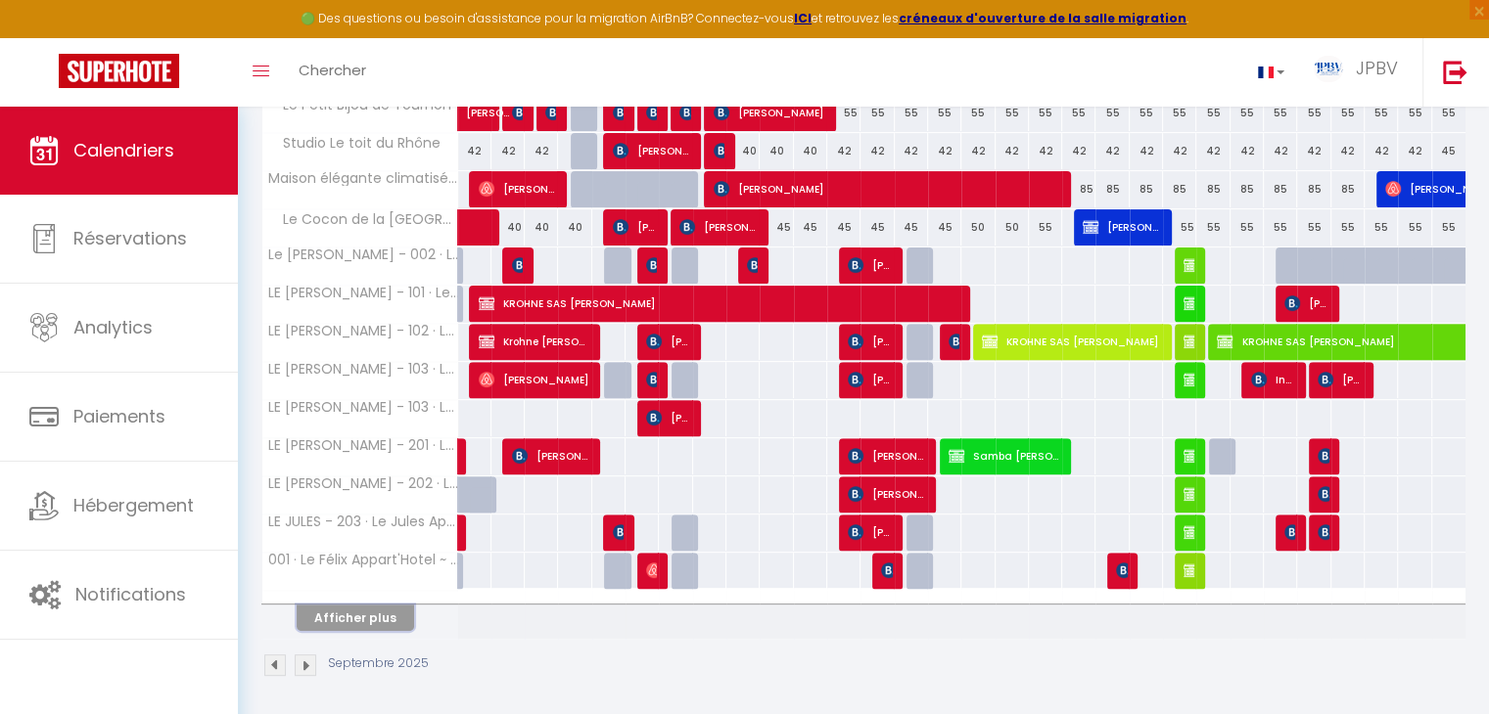
click at [391, 608] on button "Afficher plus" at bounding box center [355, 618] width 117 height 26
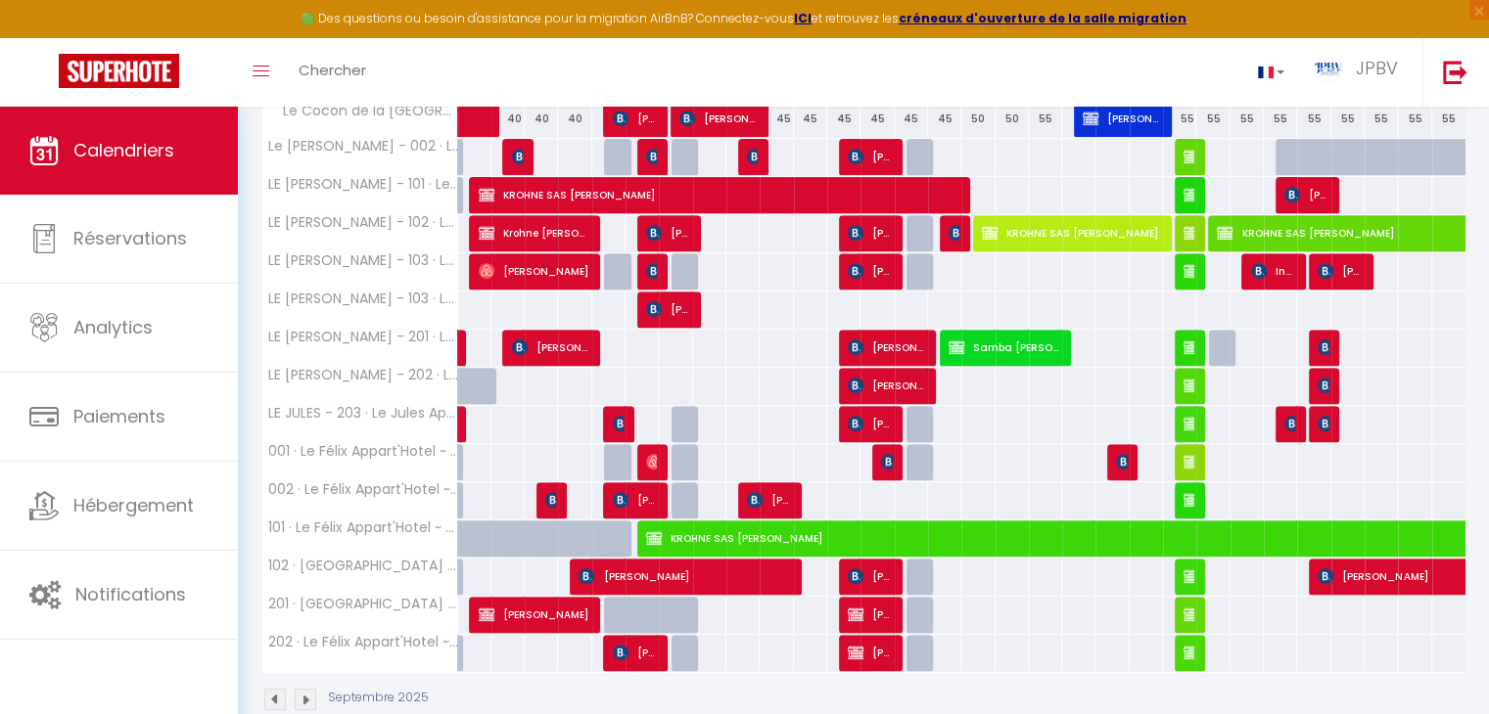
scroll to position [760, 0]
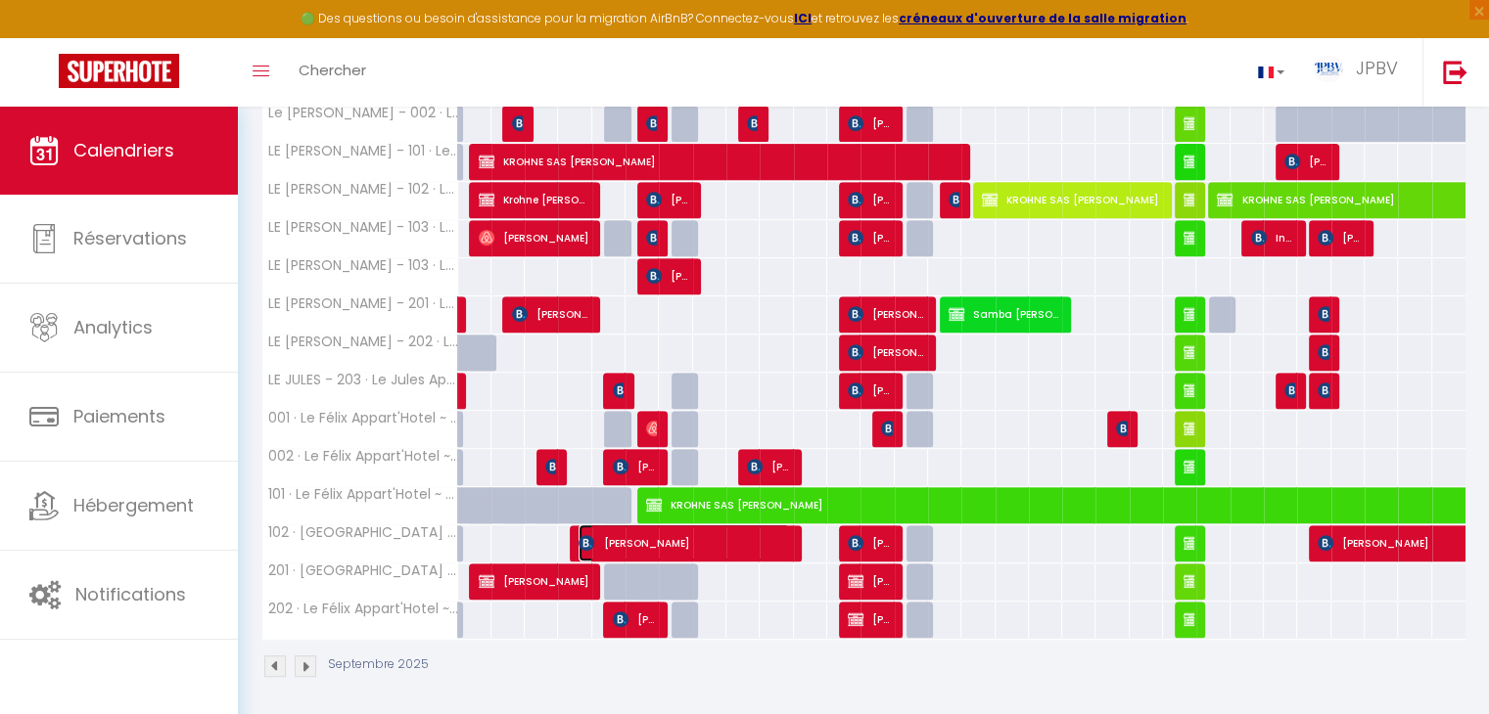
click at [781, 545] on span "[PERSON_NAME]" at bounding box center [683, 543] width 210 height 37
select select
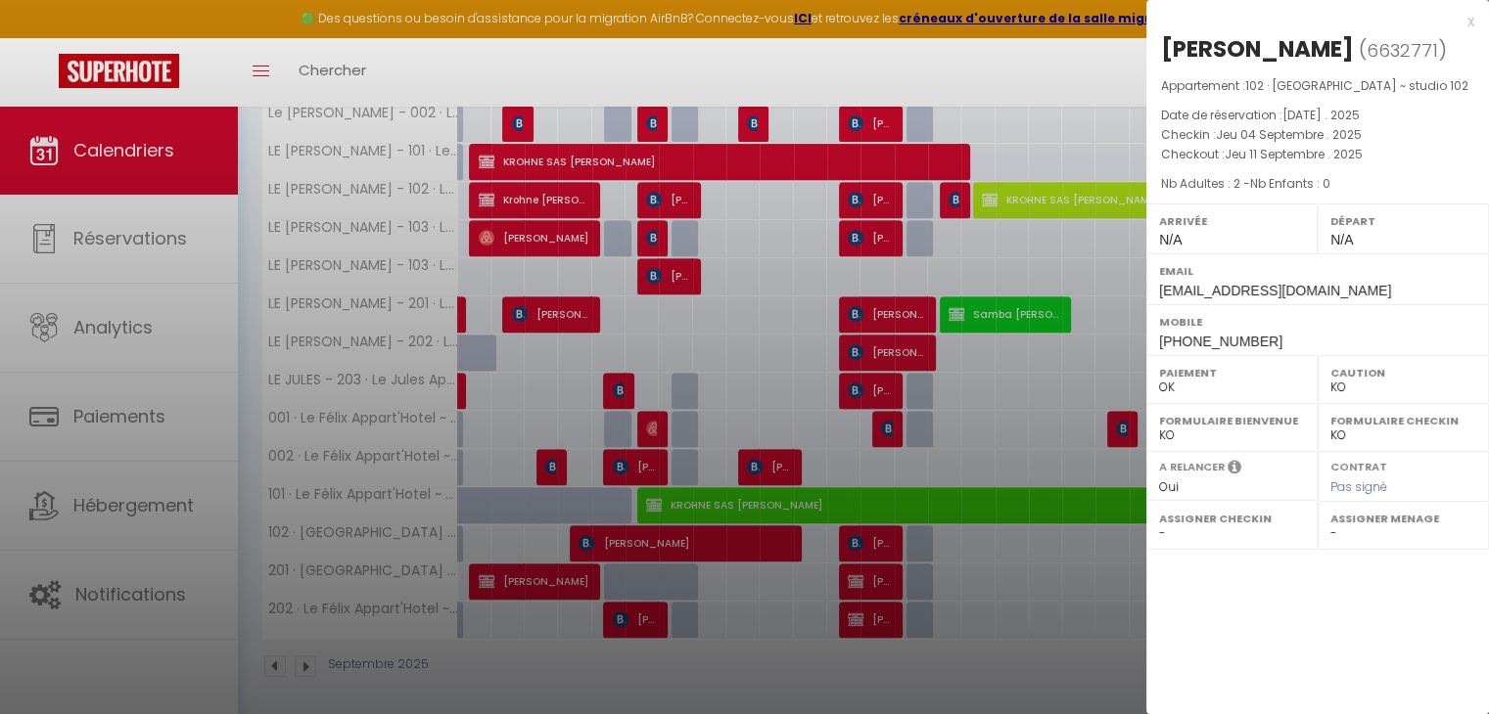
click at [767, 555] on div at bounding box center [744, 357] width 1489 height 714
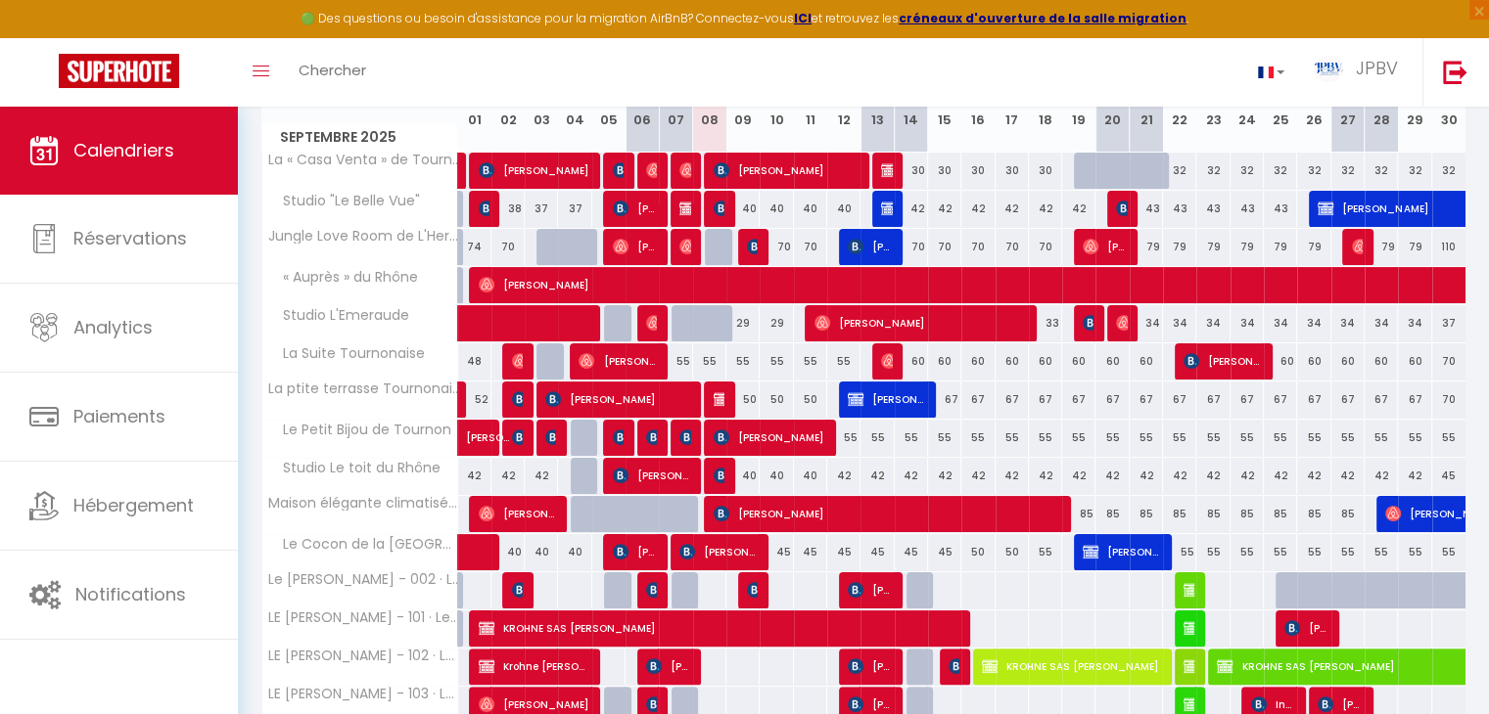
scroll to position [294, 0]
click at [893, 284] on span "[PERSON_NAME]" at bounding box center [1222, 284] width 1486 height 37
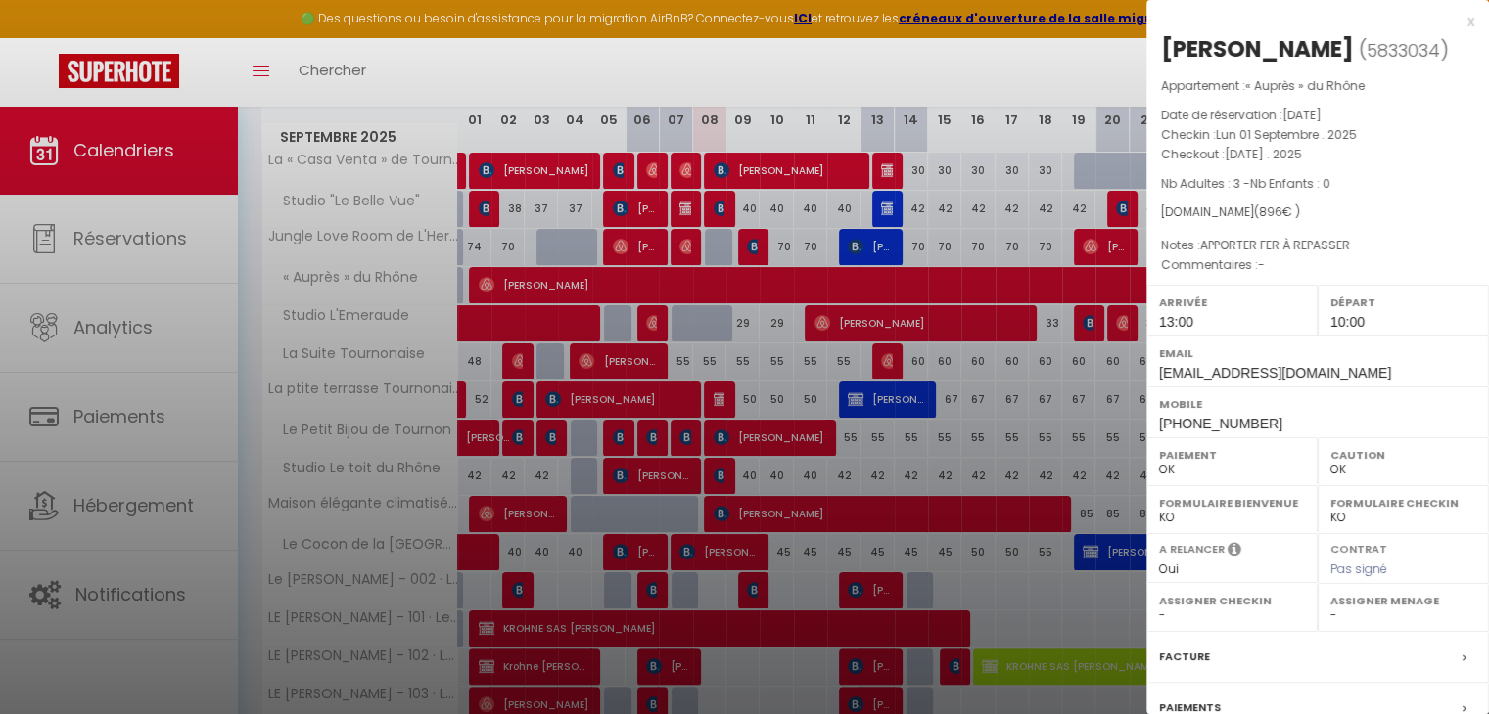
click at [1451, 21] on div "x" at bounding box center [1310, 21] width 328 height 23
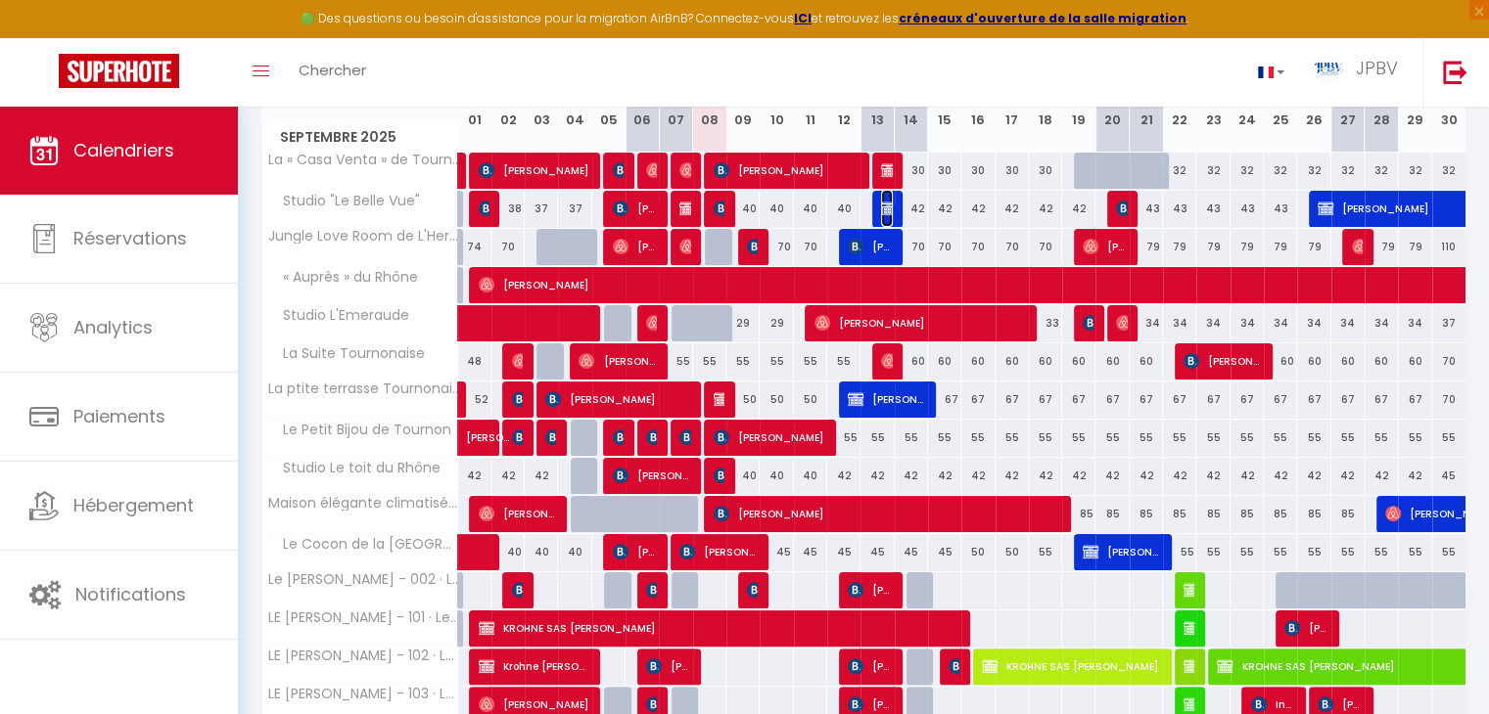
click at [889, 217] on span "[PERSON_NAME]" at bounding box center [886, 208] width 11 height 37
select select "KO"
select select "45831"
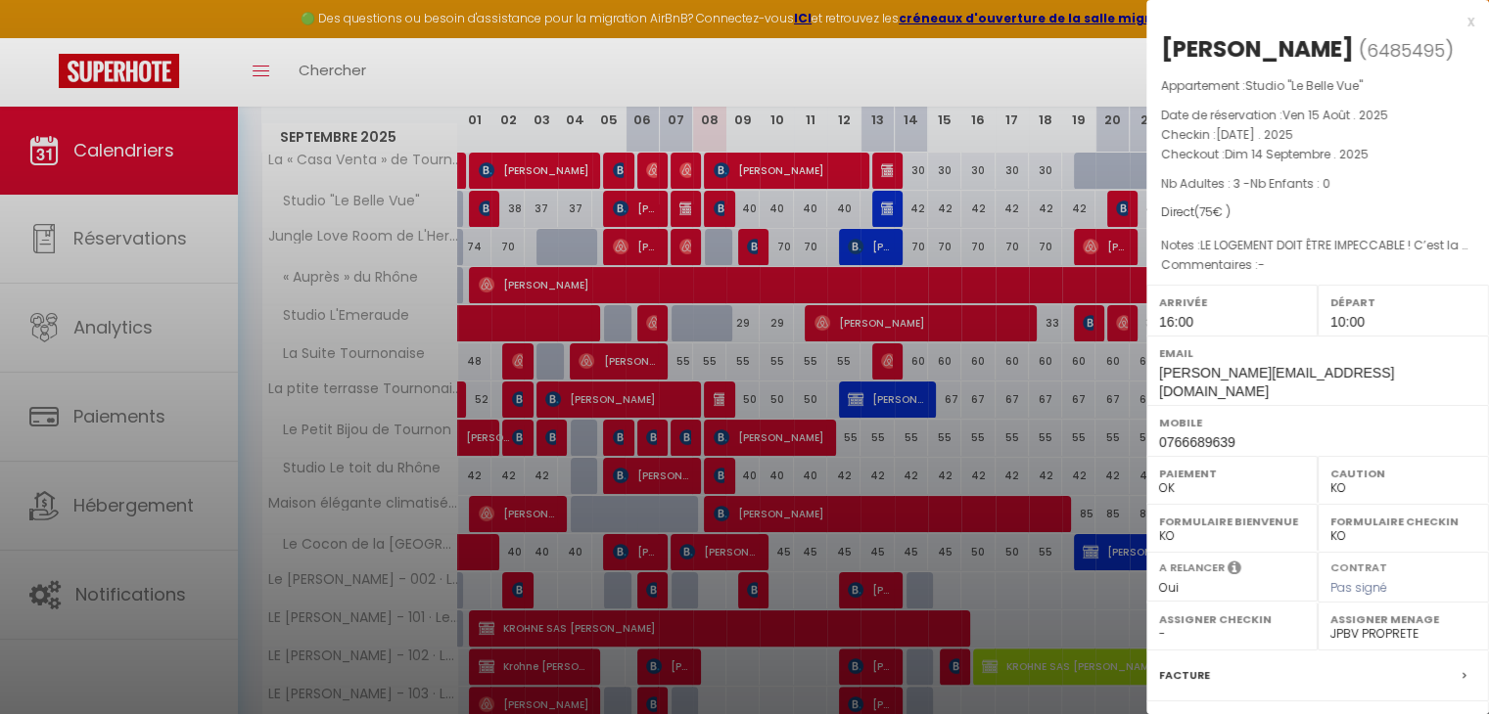
click at [889, 217] on div at bounding box center [744, 357] width 1489 height 714
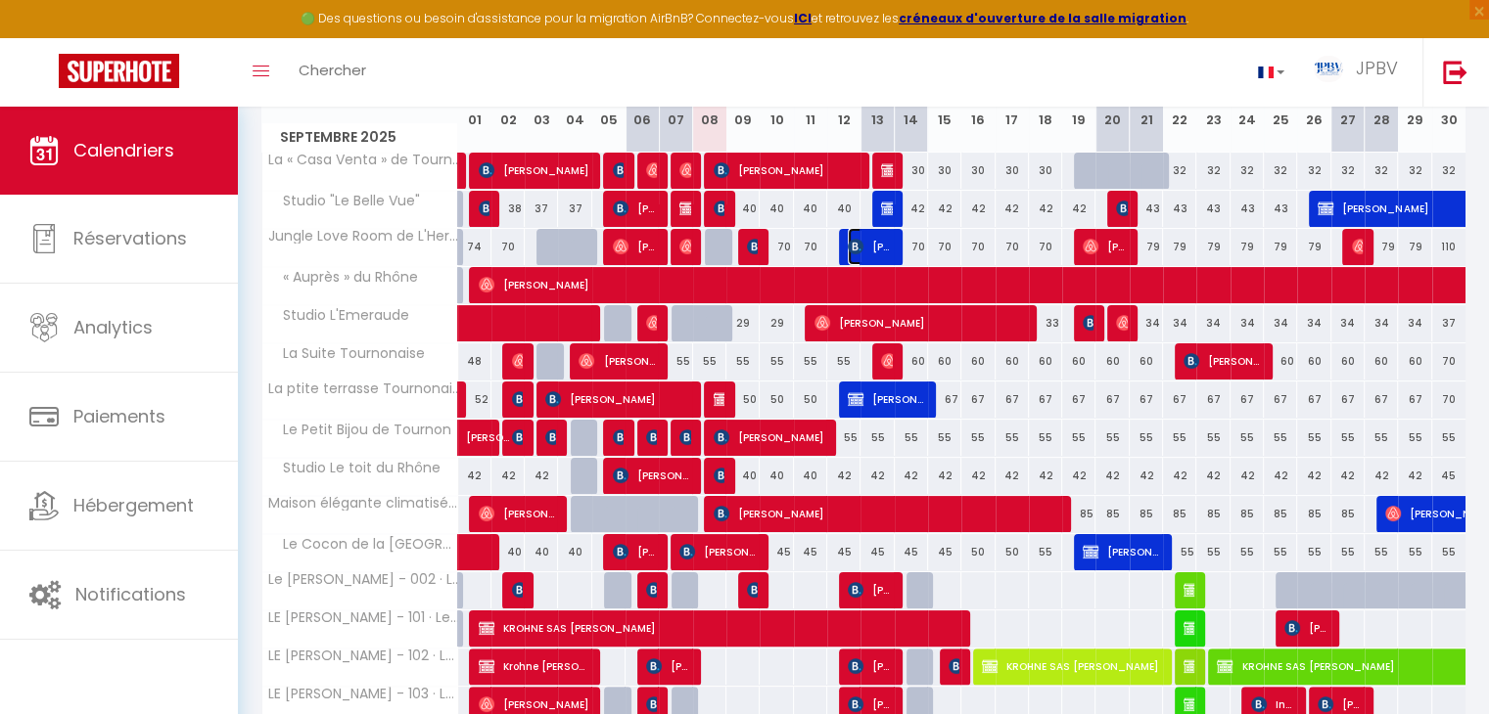
click at [889, 254] on span "[PERSON_NAME]" at bounding box center [870, 246] width 44 height 37
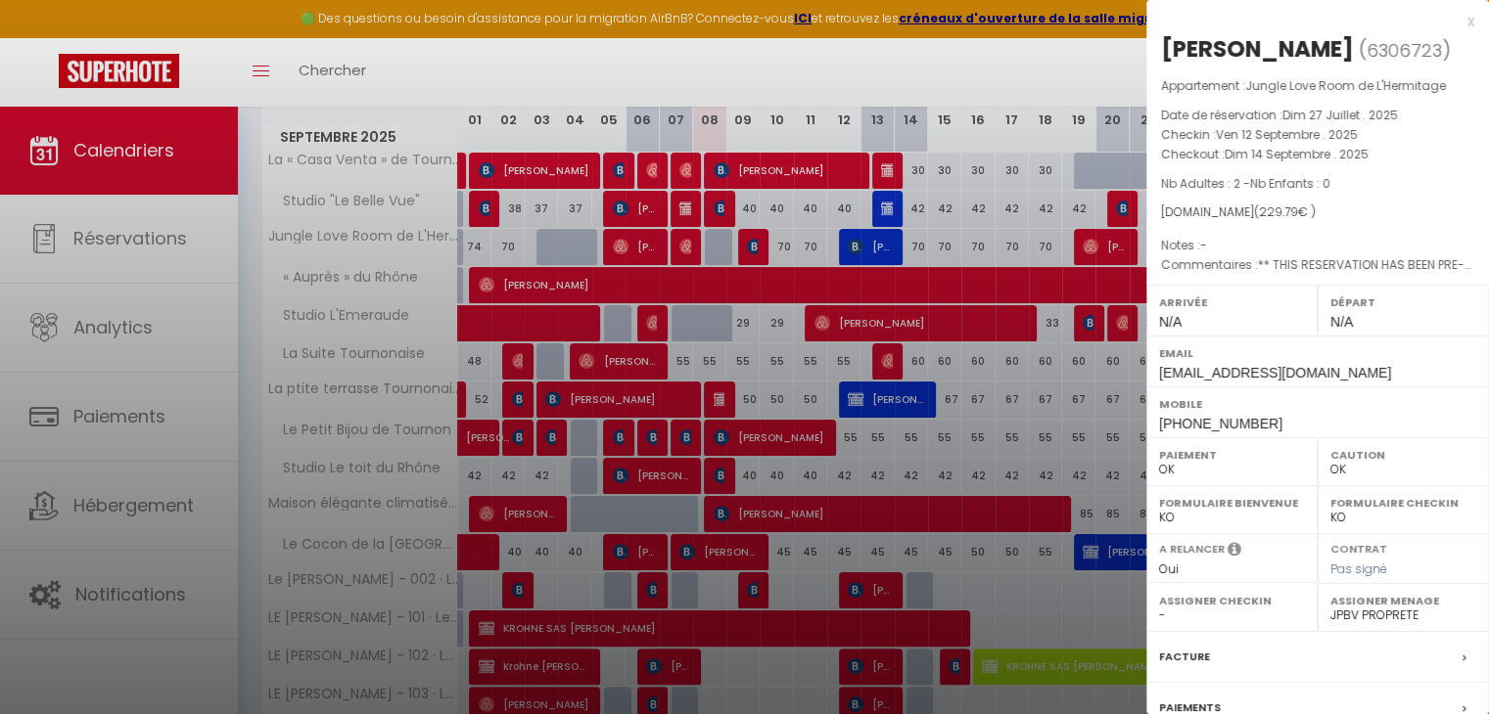
click at [889, 254] on div at bounding box center [744, 357] width 1489 height 714
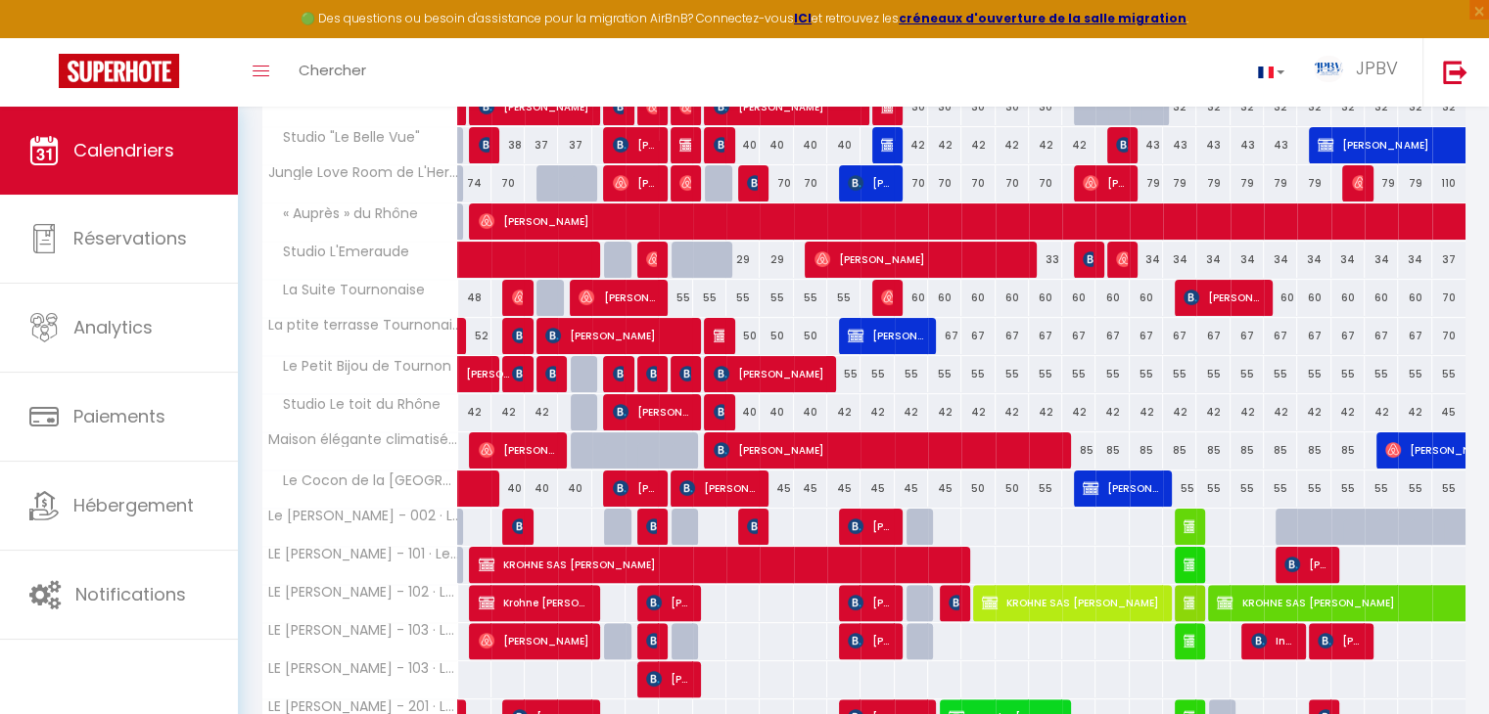
scroll to position [391, 0]
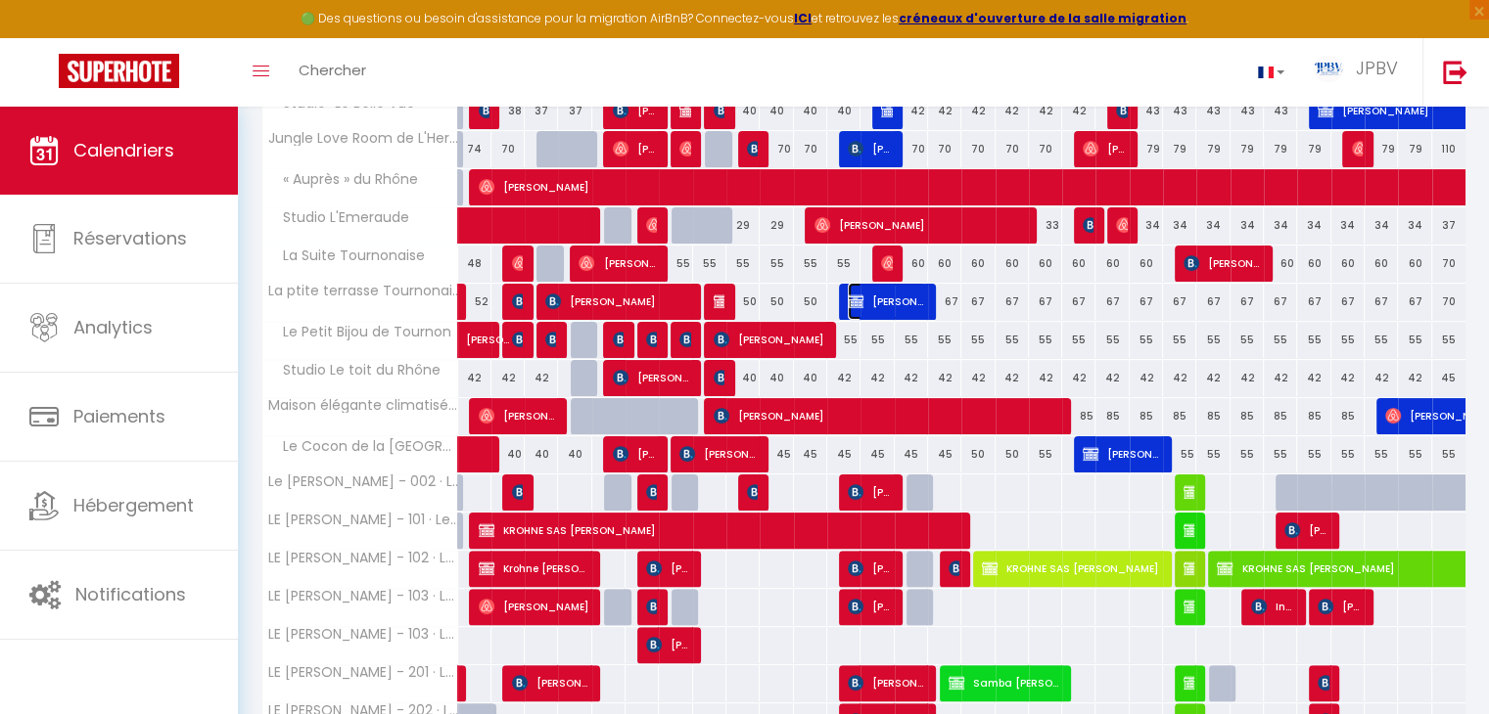
click at [895, 295] on span "[PERSON_NAME]" at bounding box center [886, 301] width 77 height 37
select select "KO"
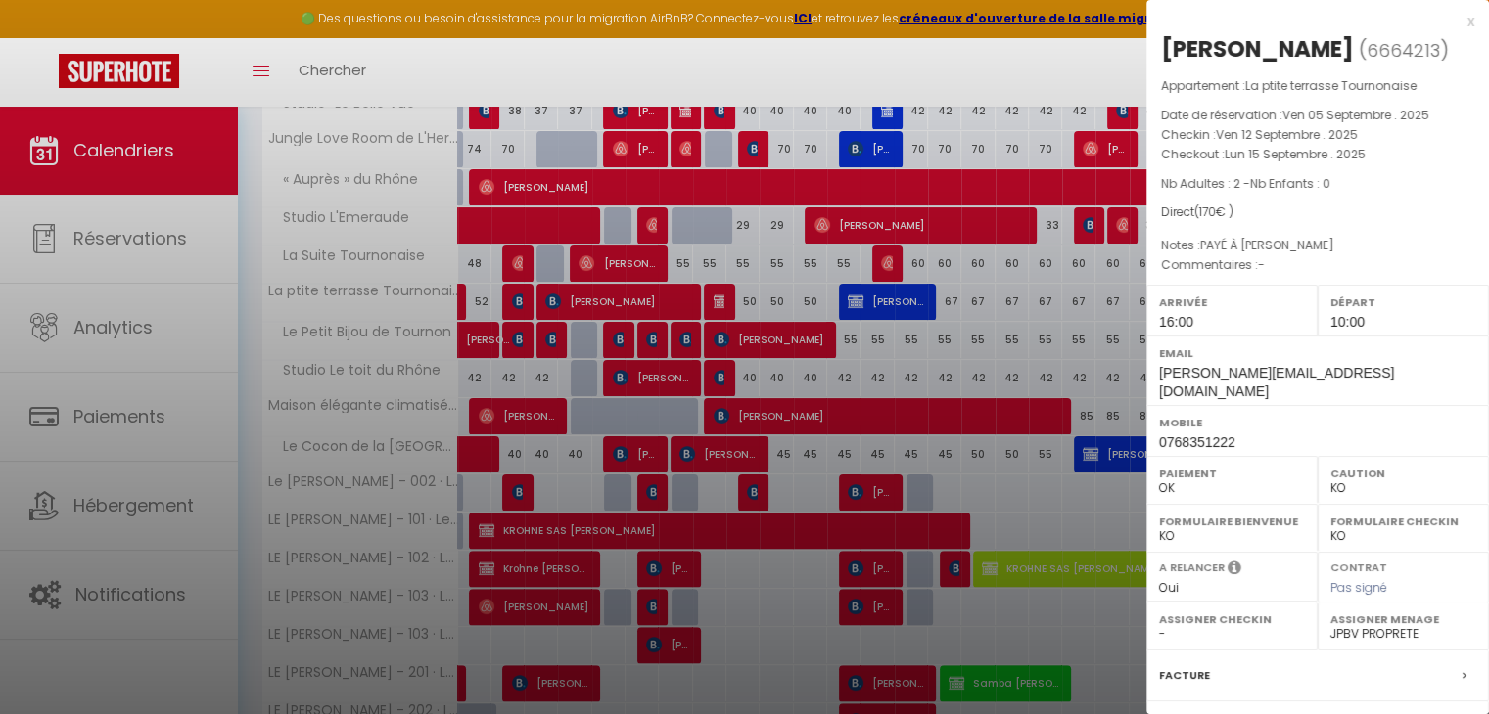
click at [894, 287] on div at bounding box center [744, 357] width 1489 height 714
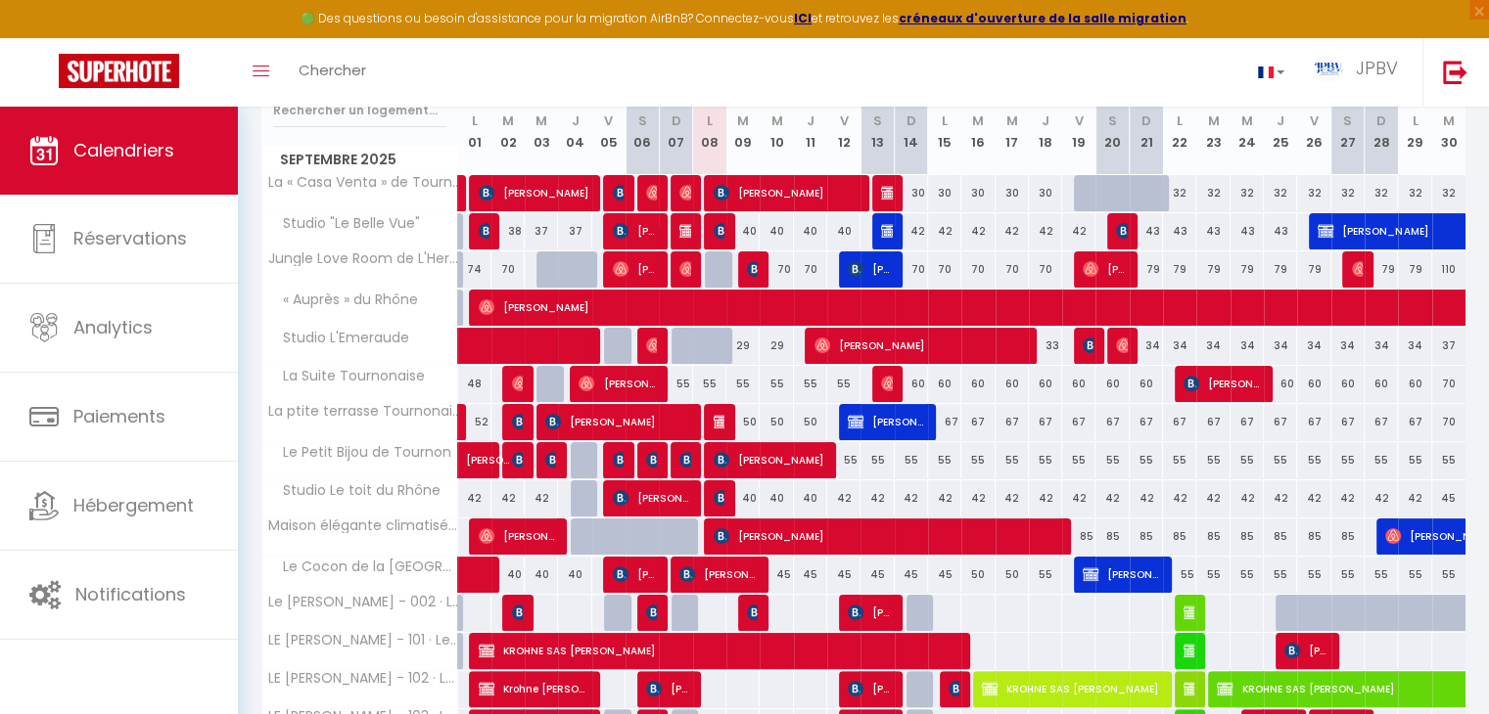
scroll to position [369, 0]
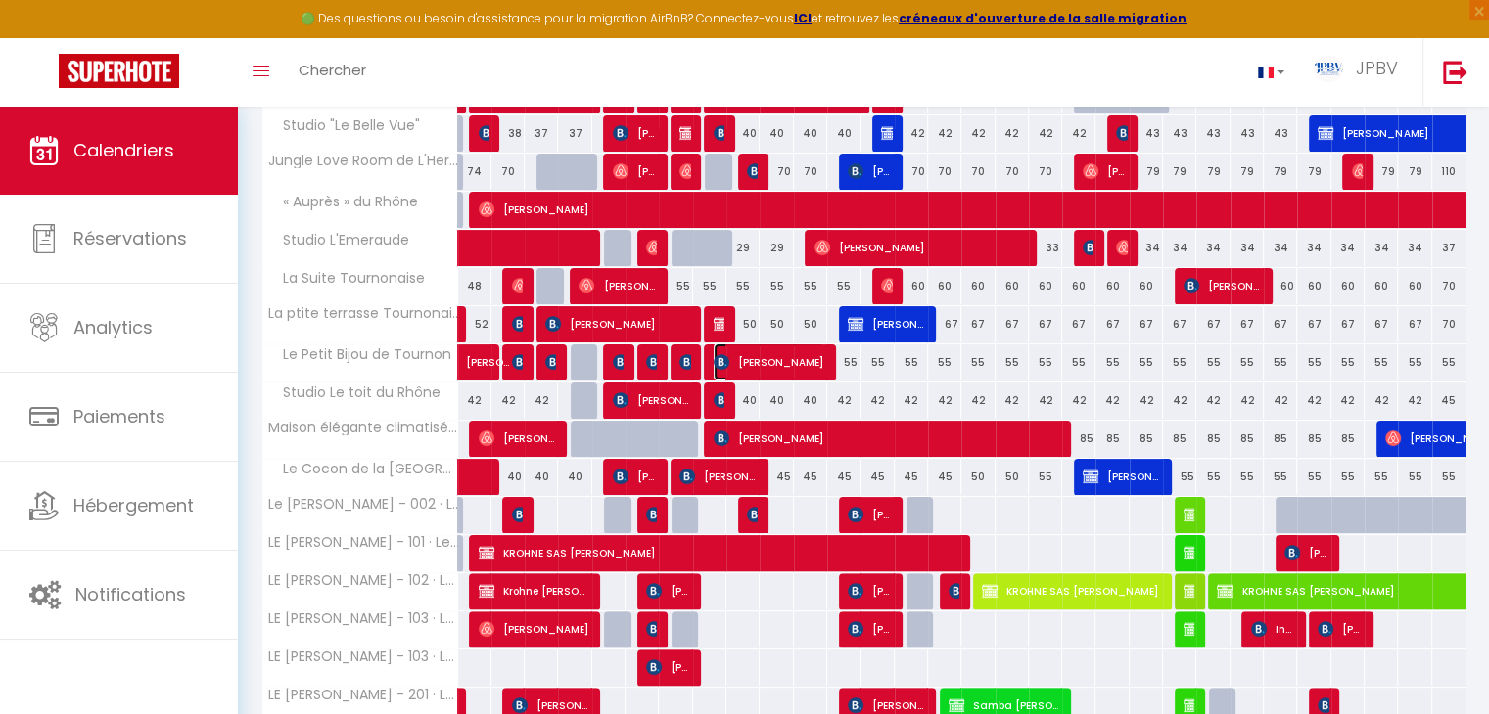
click at [796, 355] on span "[PERSON_NAME]" at bounding box center [769, 362] width 111 height 37
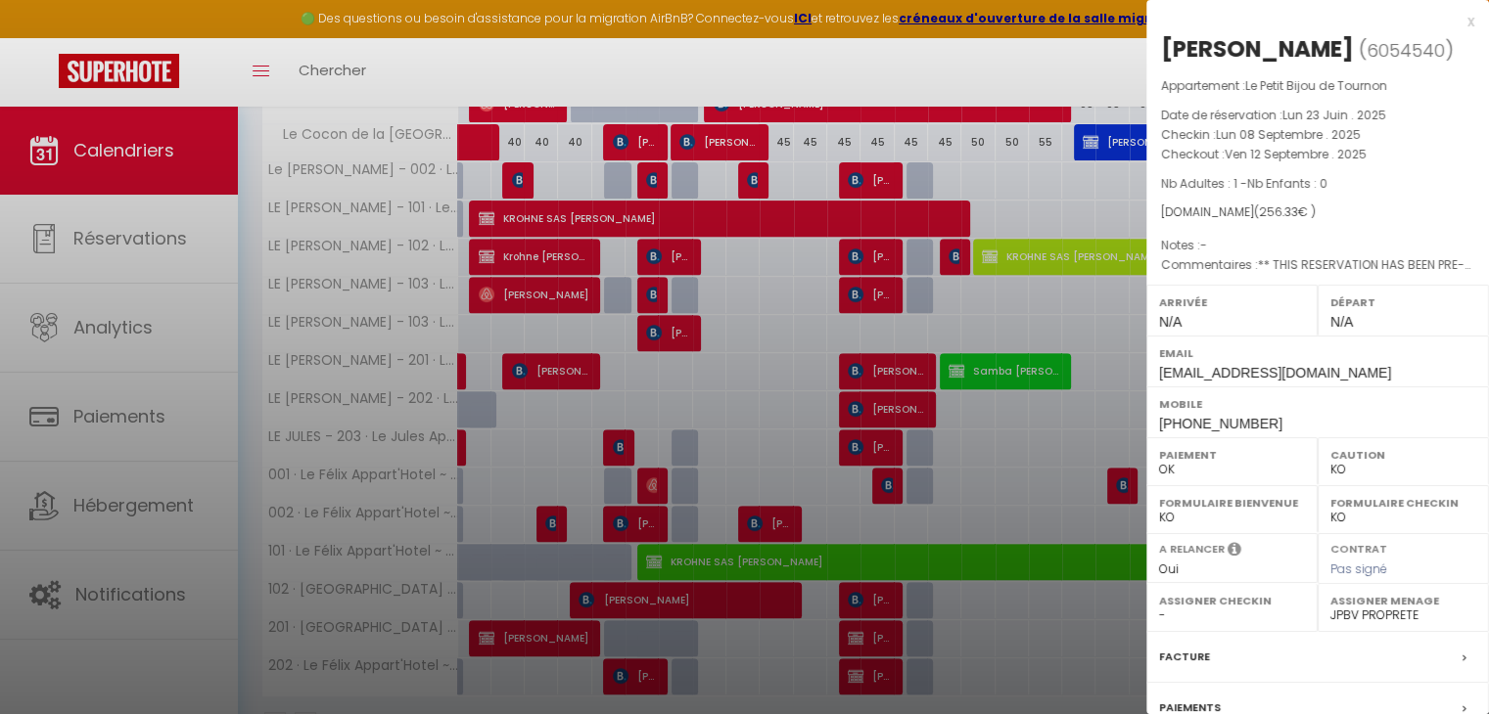
scroll to position [760, 0]
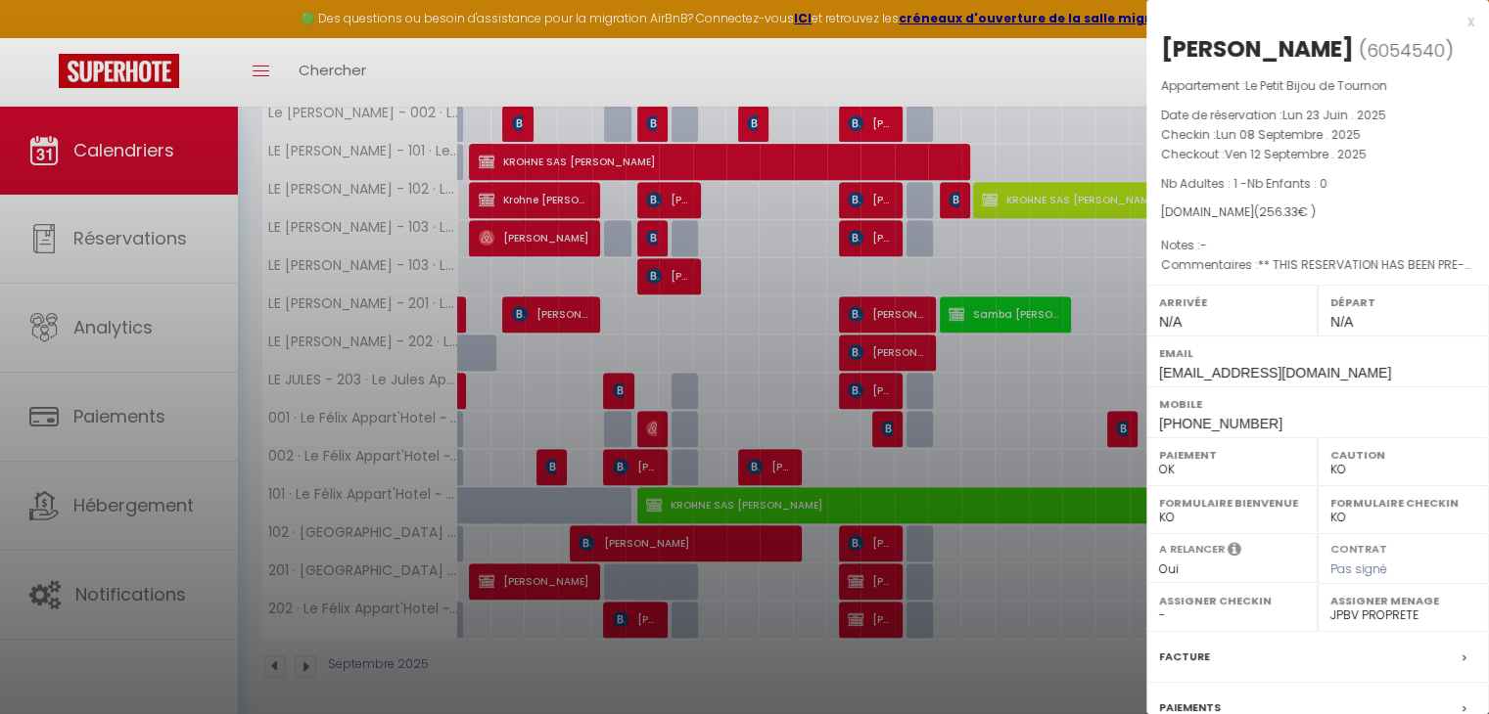
click at [801, 436] on div at bounding box center [744, 357] width 1489 height 714
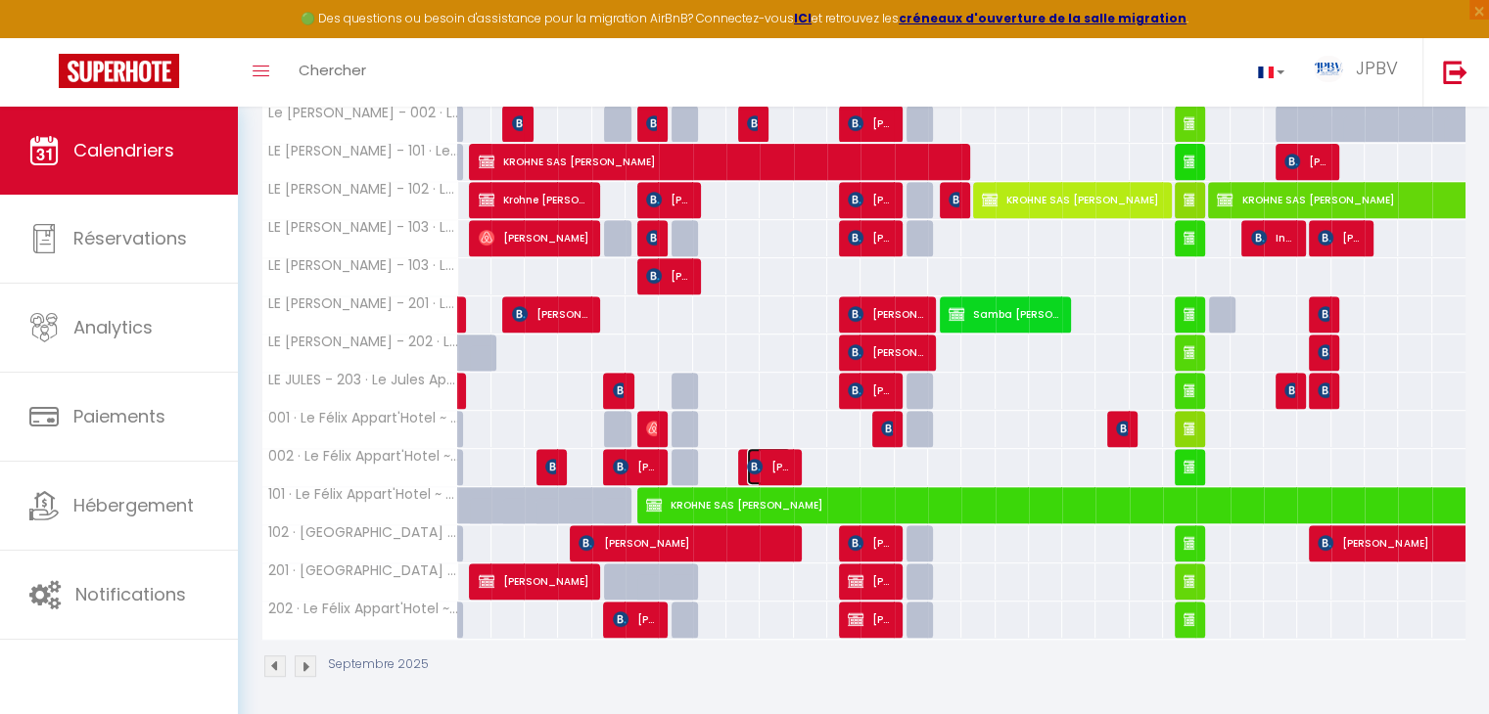
click at [784, 459] on span "[PERSON_NAME]" at bounding box center [769, 466] width 44 height 37
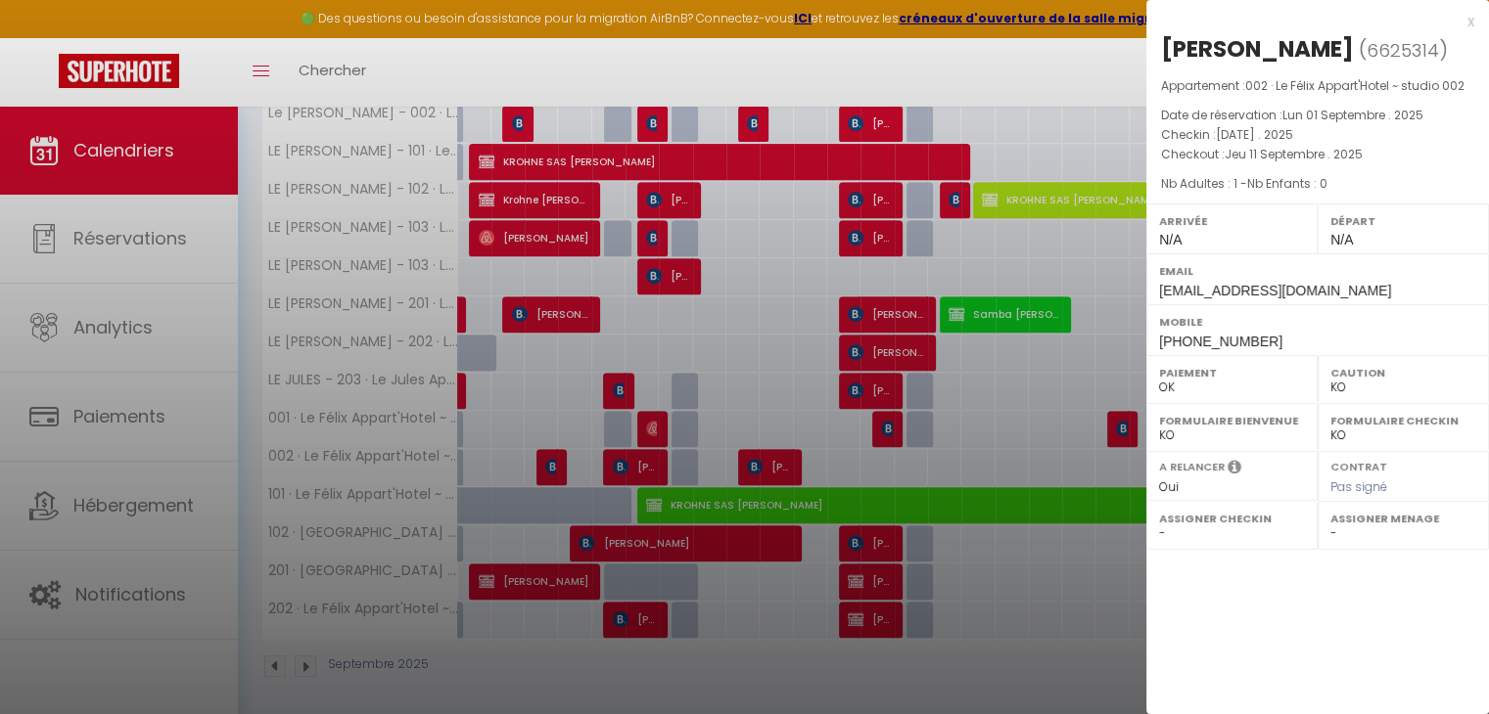
click at [784, 400] on div at bounding box center [744, 357] width 1489 height 714
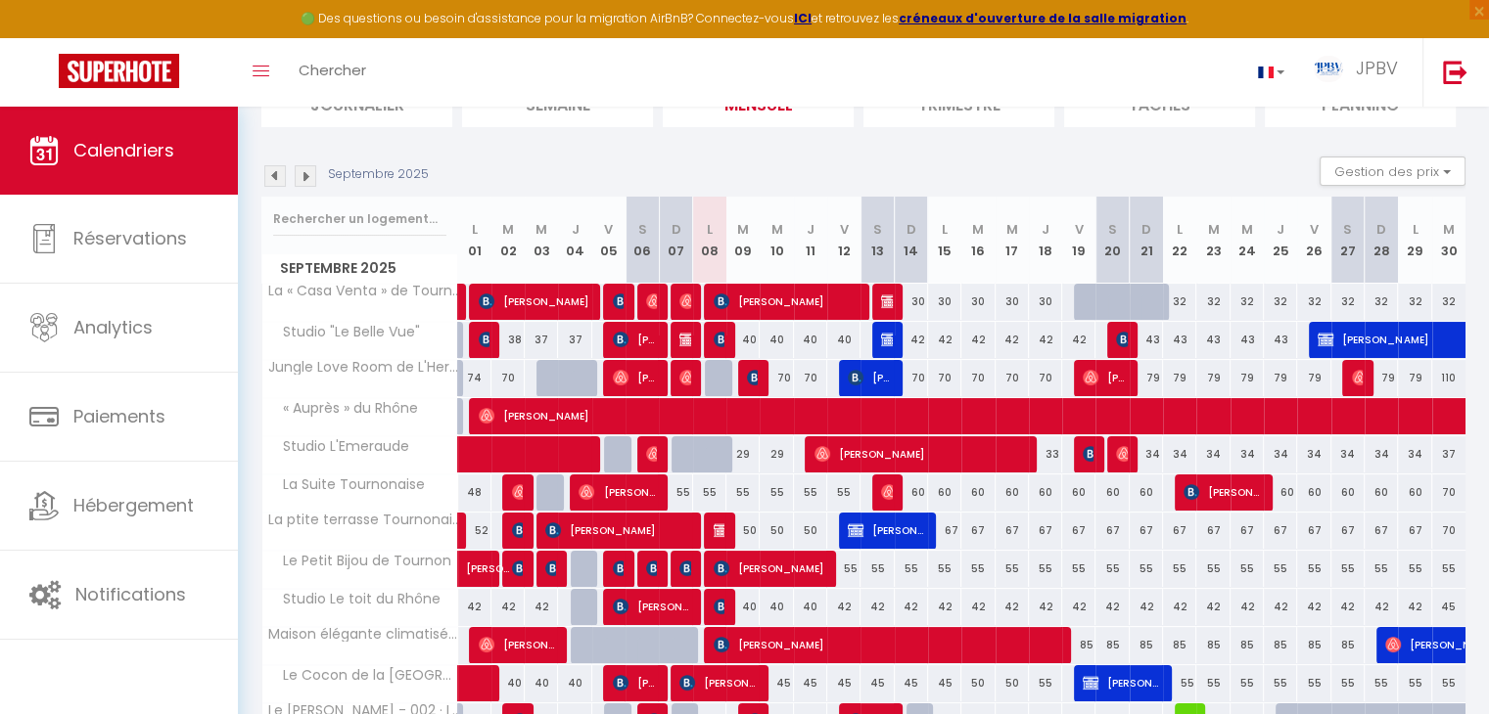
scroll to position [196, 0]
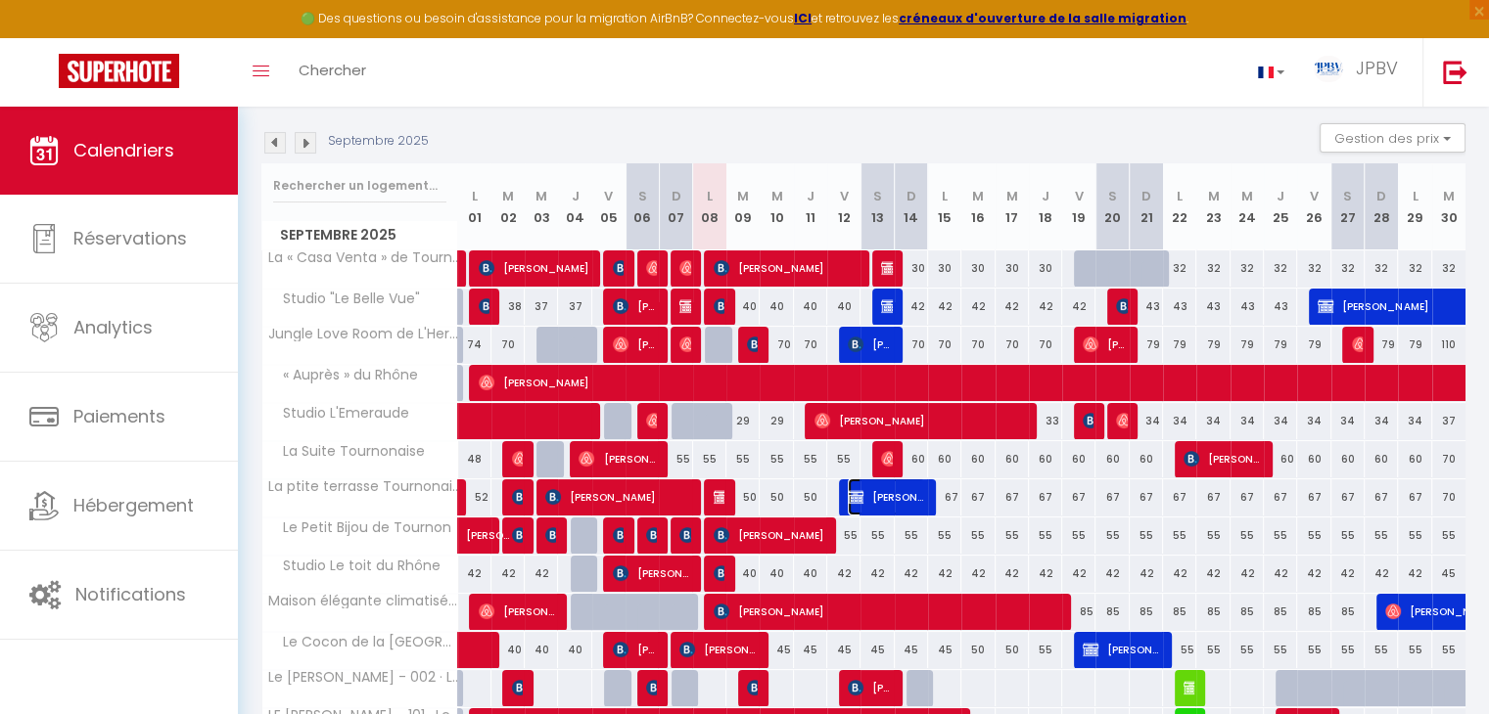
click at [881, 498] on span "[PERSON_NAME]" at bounding box center [886, 497] width 77 height 37
select select "45831"
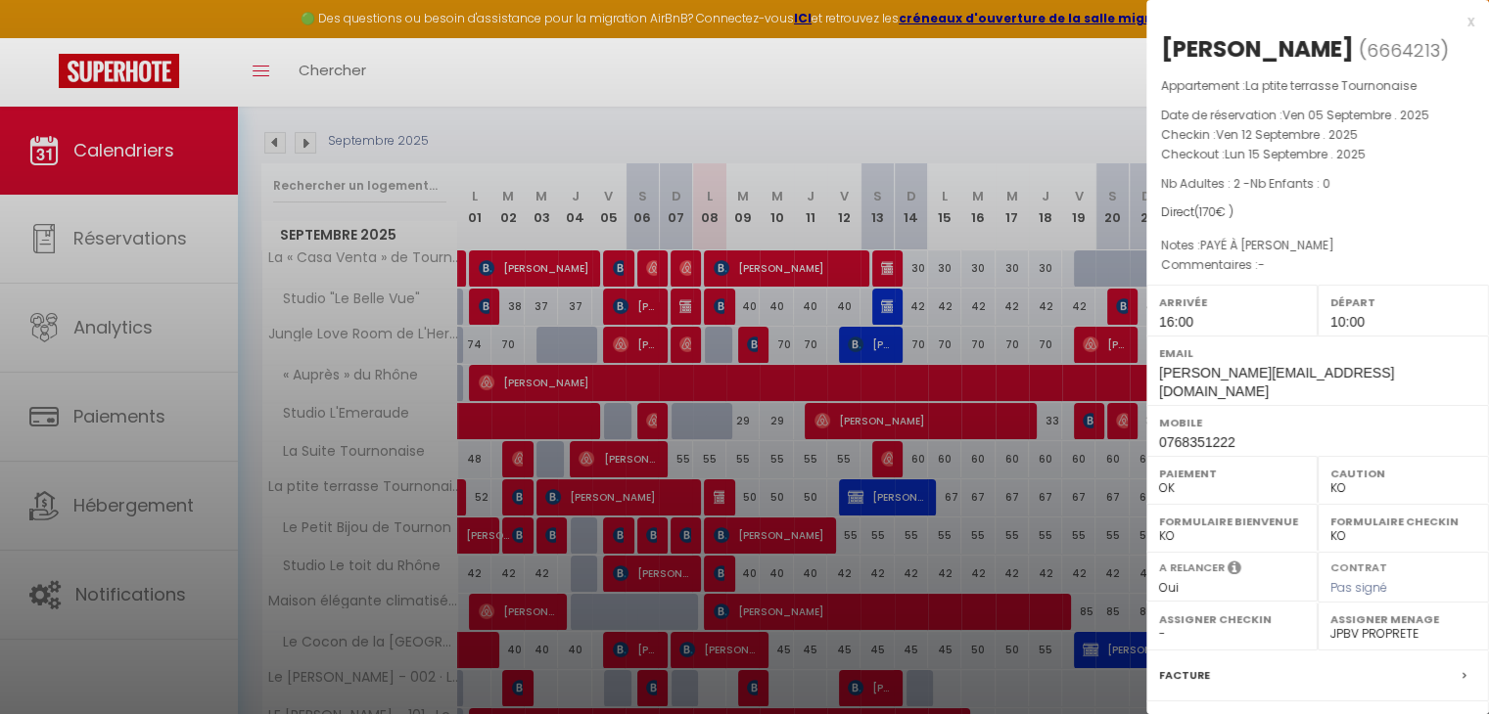
click at [773, 463] on div at bounding box center [744, 357] width 1489 height 714
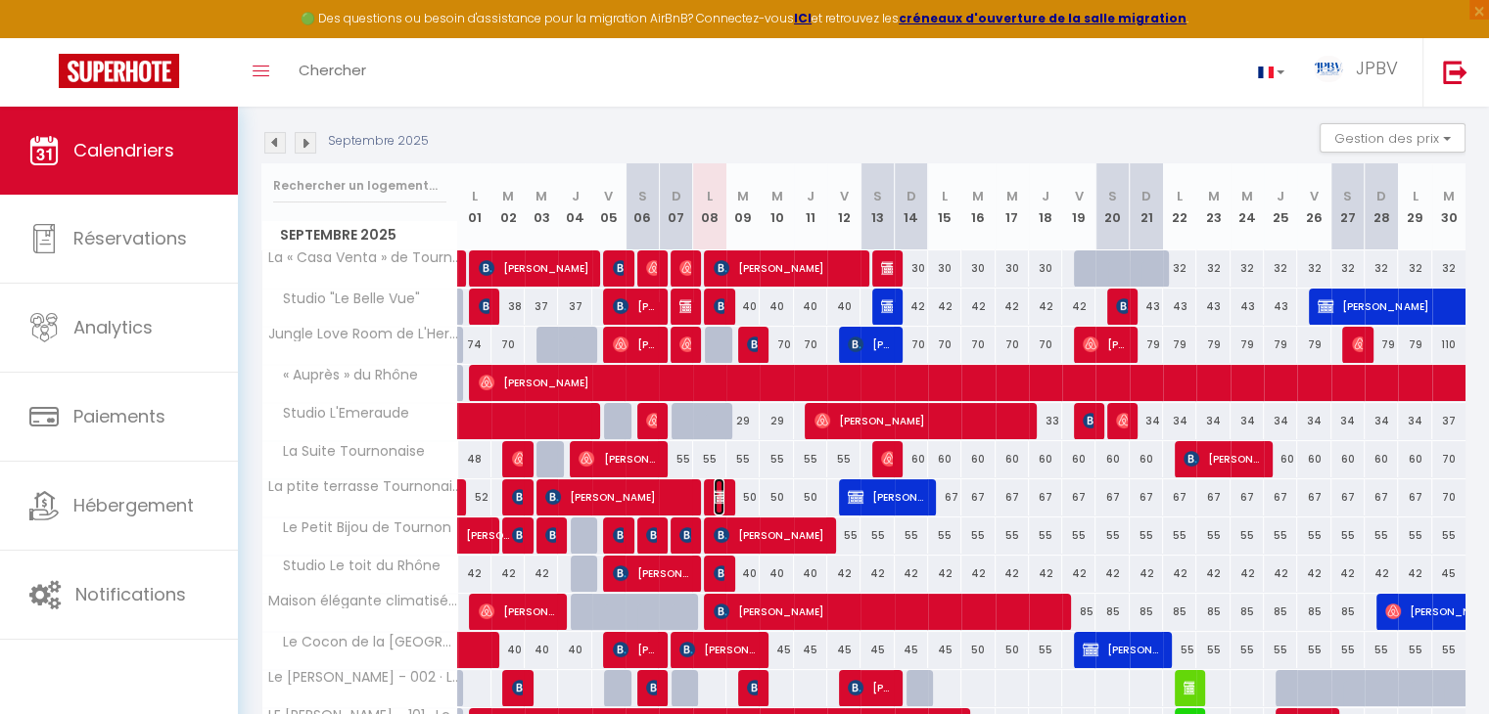
click at [716, 498] on img at bounding box center [722, 497] width 16 height 16
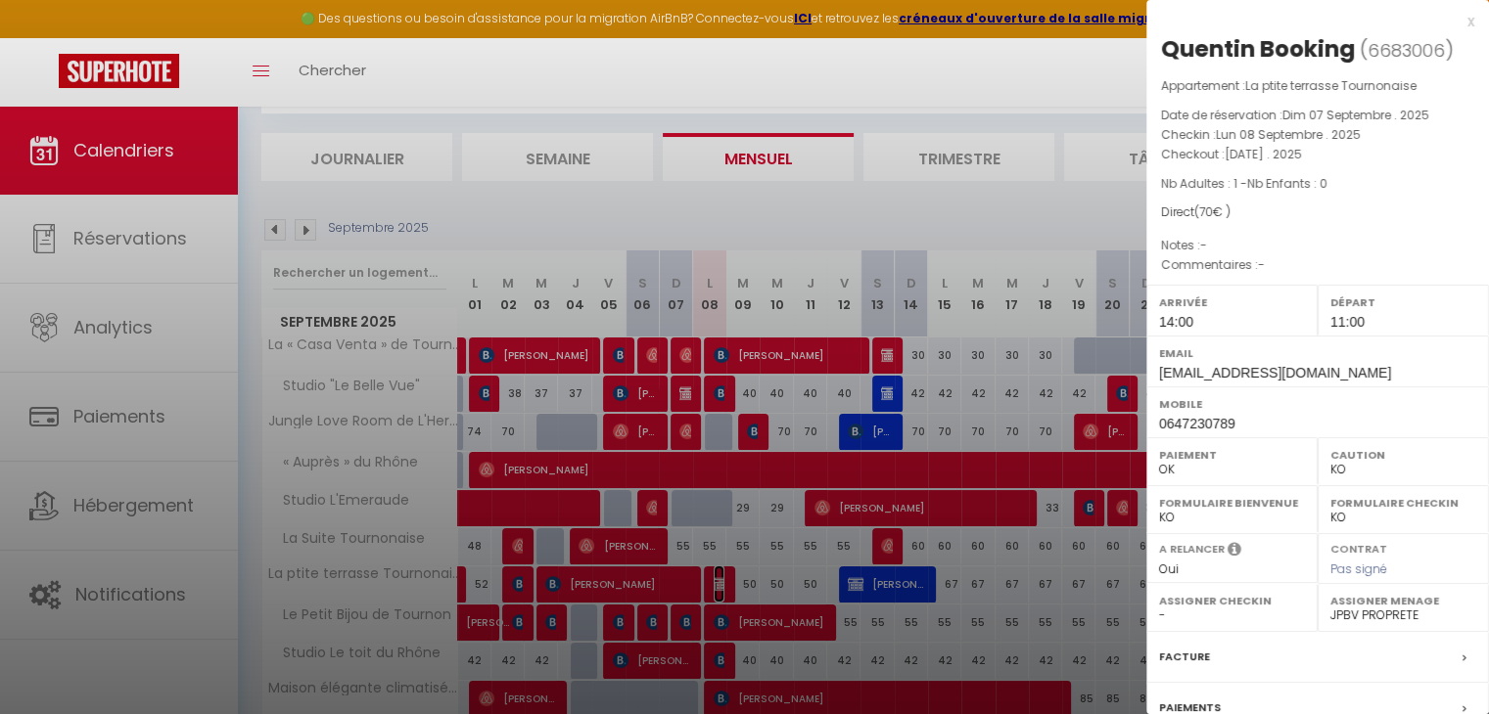
scroll to position [98, 0]
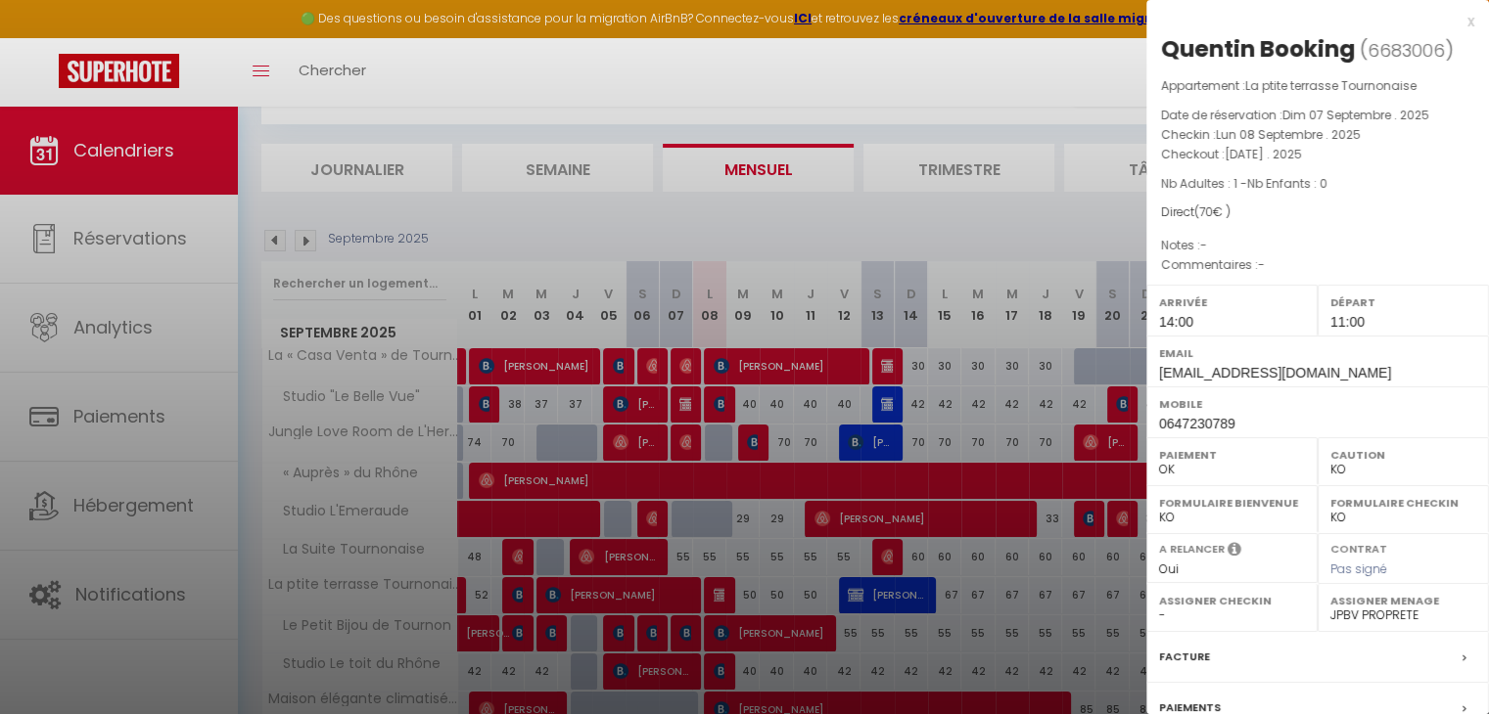
click at [880, 525] on div at bounding box center [744, 357] width 1489 height 714
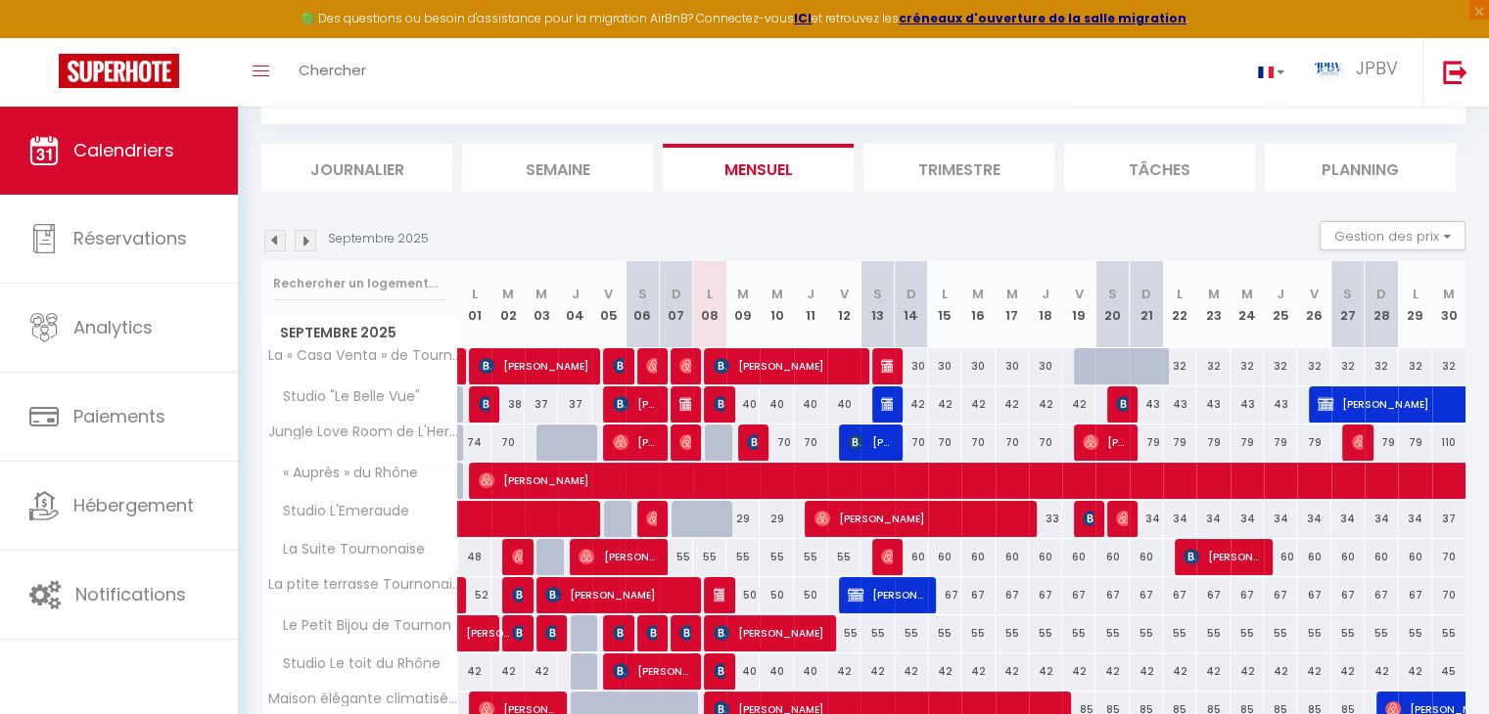
scroll to position [196, 0]
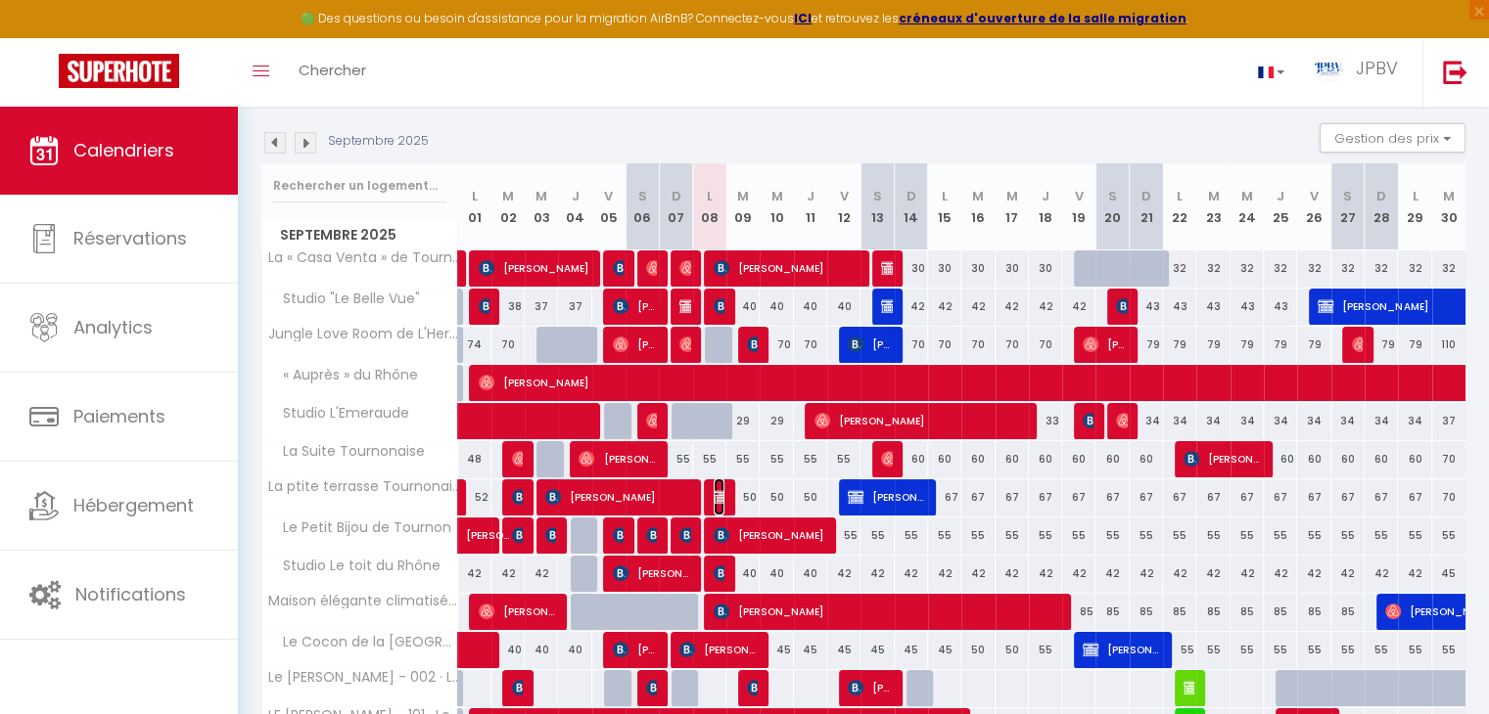
click at [721, 505] on span "Quentin Booking" at bounding box center [719, 497] width 11 height 37
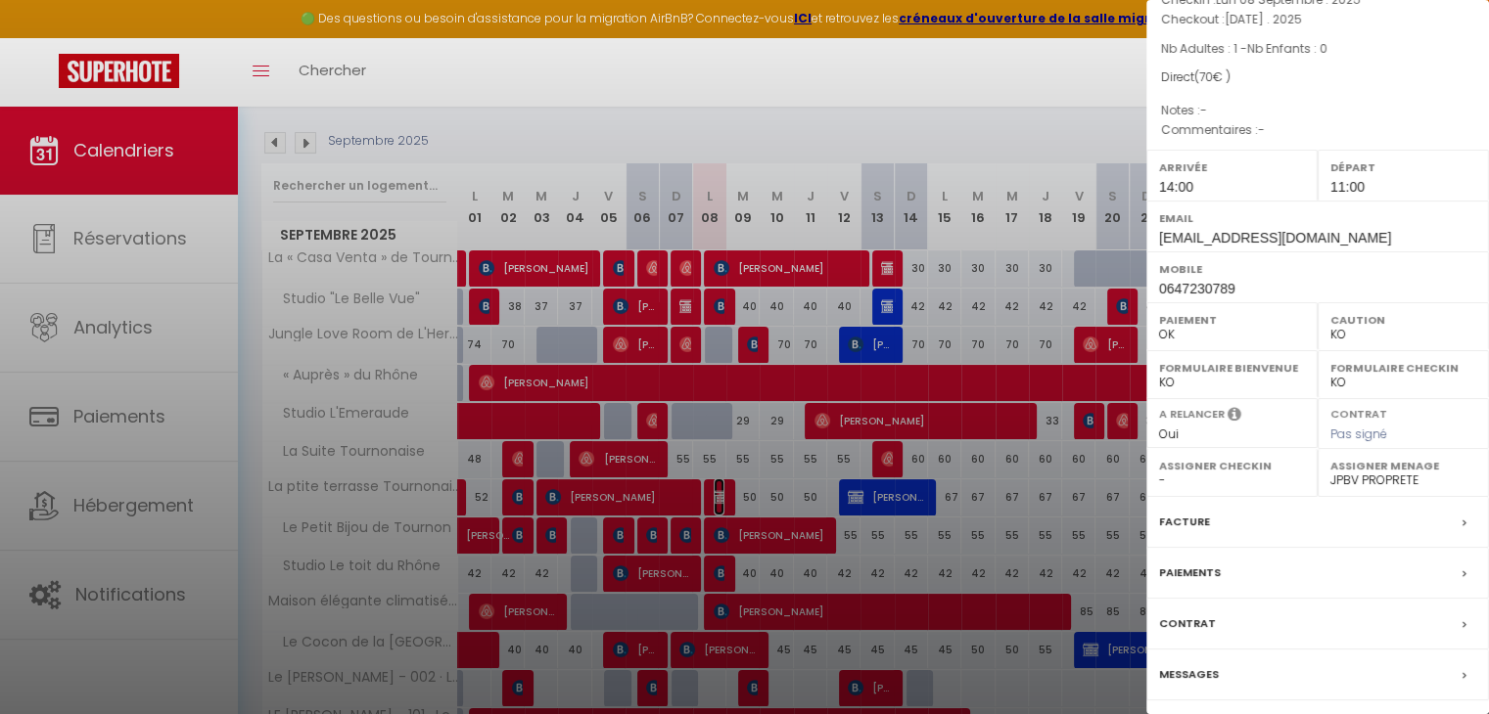
scroll to position [195, 0]
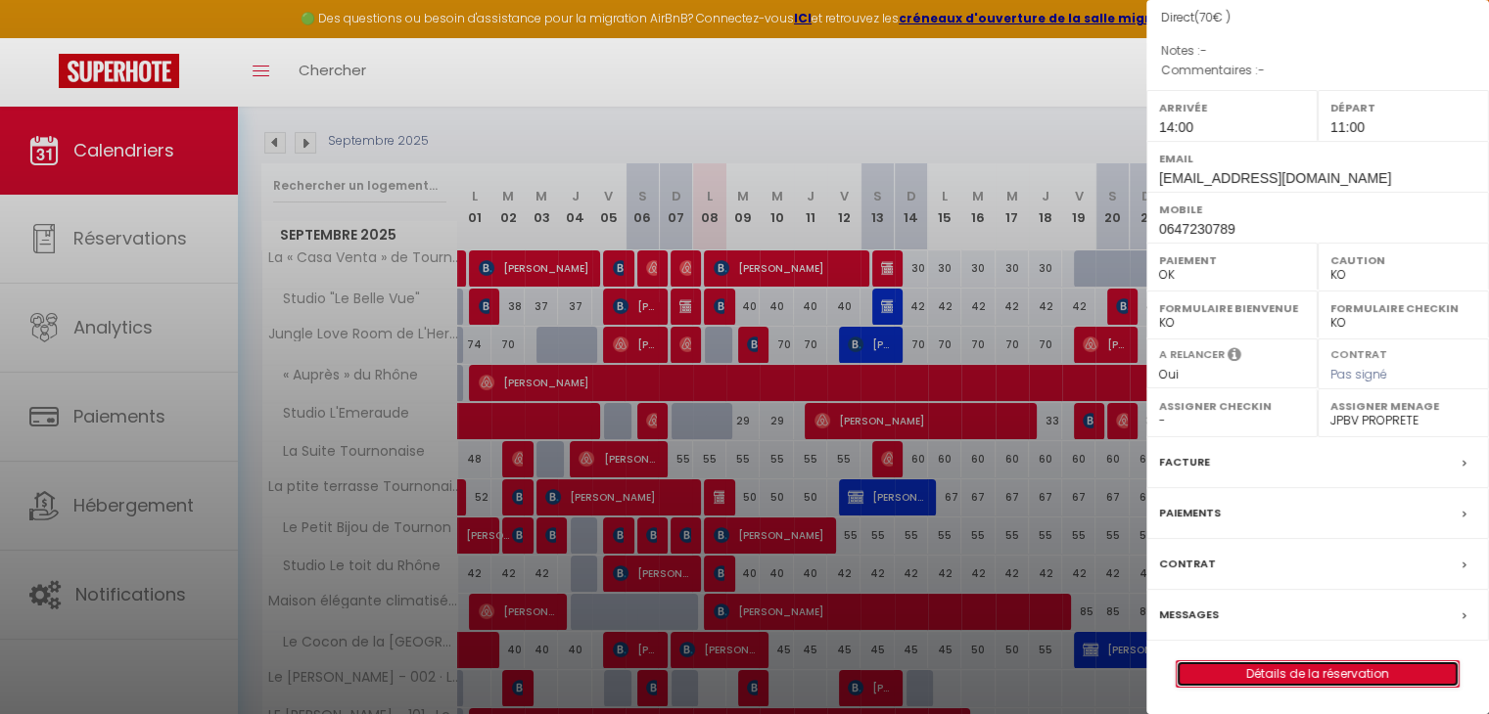
click at [1312, 676] on link "Détails de la réservation" at bounding box center [1317, 674] width 282 height 25
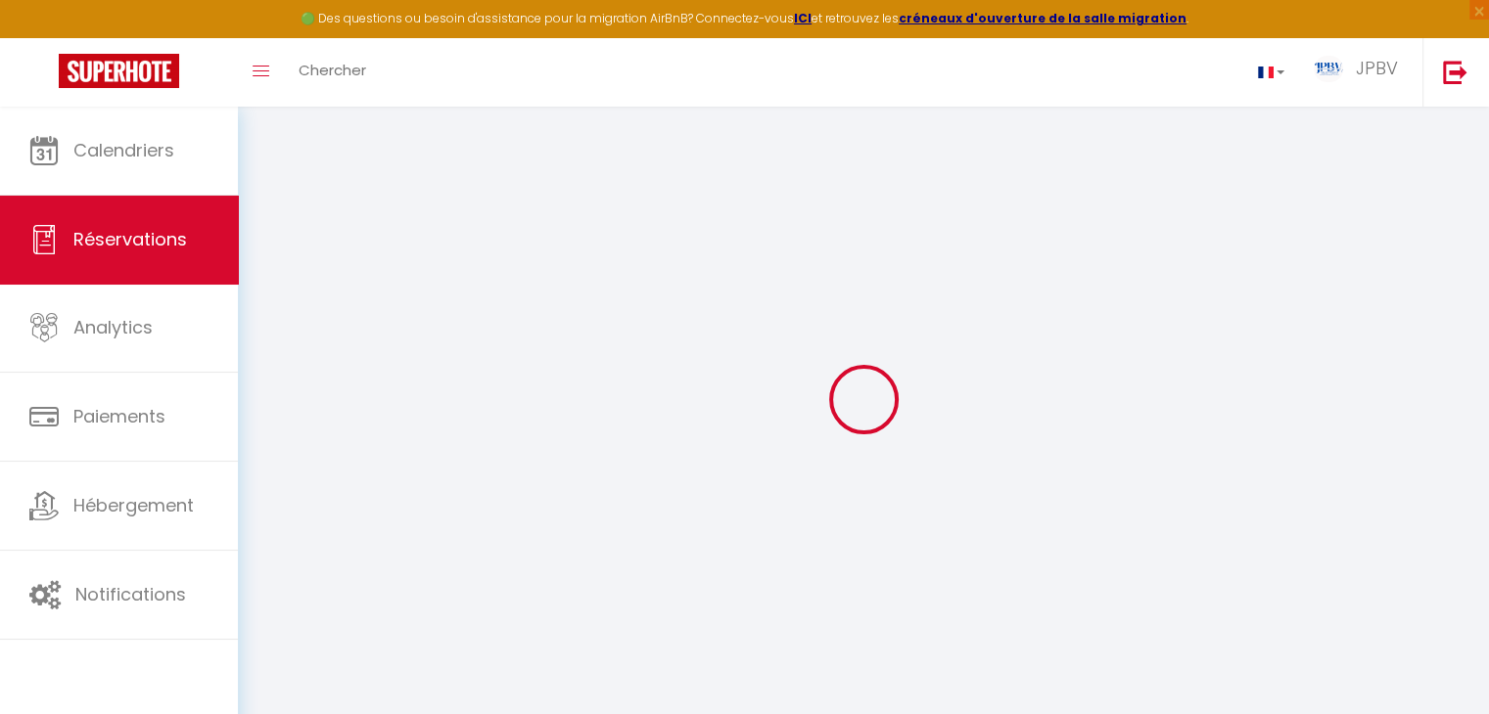
type input "[PERSON_NAME]"
type input "Booking"
type input "[EMAIL_ADDRESS][DOMAIN_NAME]"
type input "0647230789"
select select
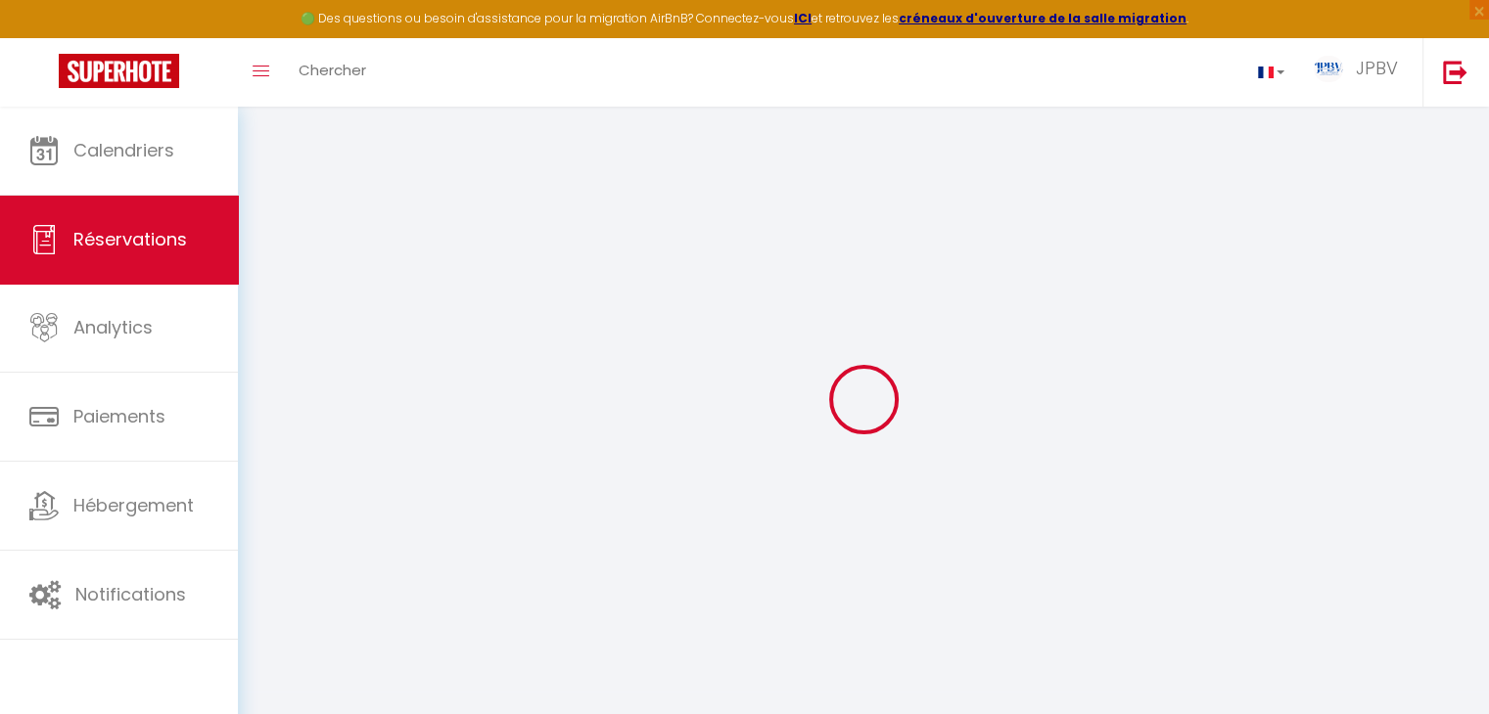
select select "74167"
select select "1"
type input "Lun 08 Septembre 2025"
select select
type input "[DATE]"
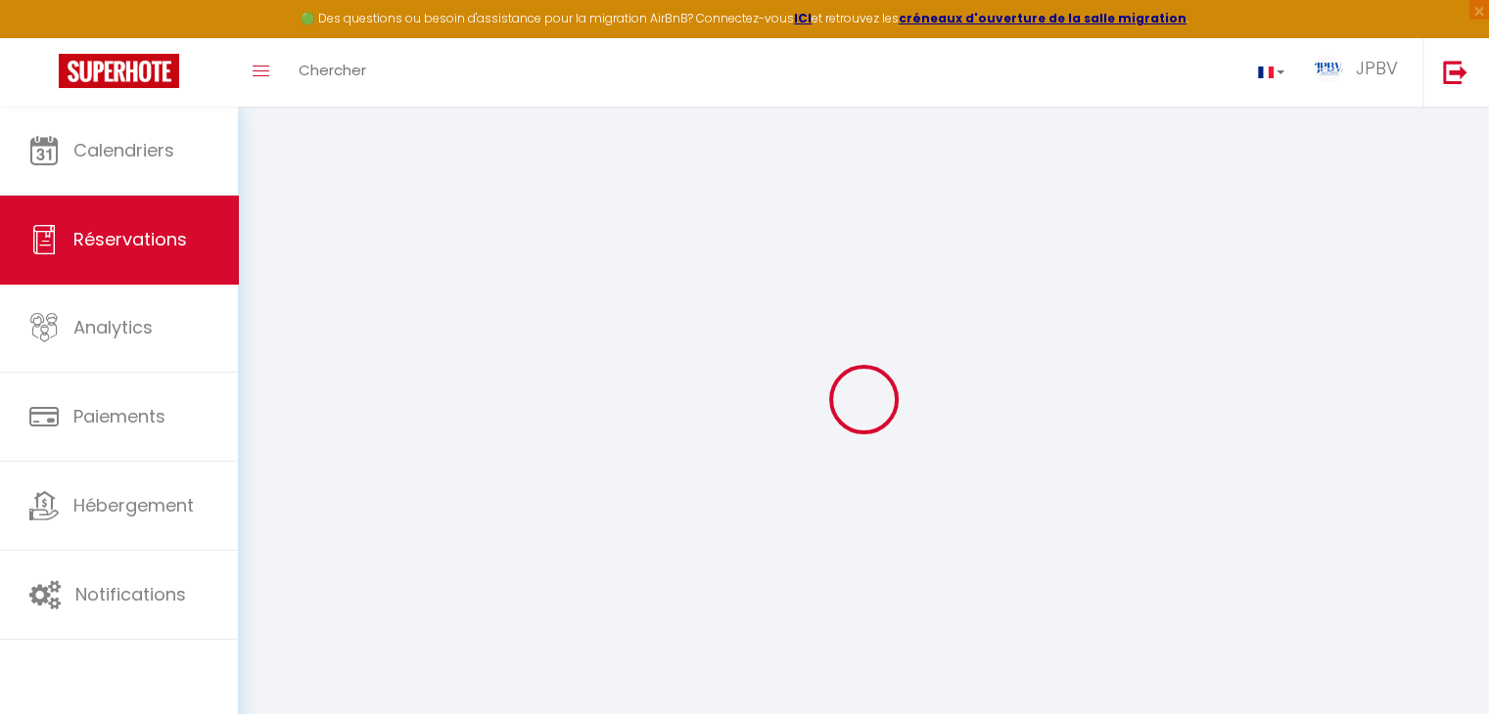
select select
type input "1"
select select "12"
select select
type input "70"
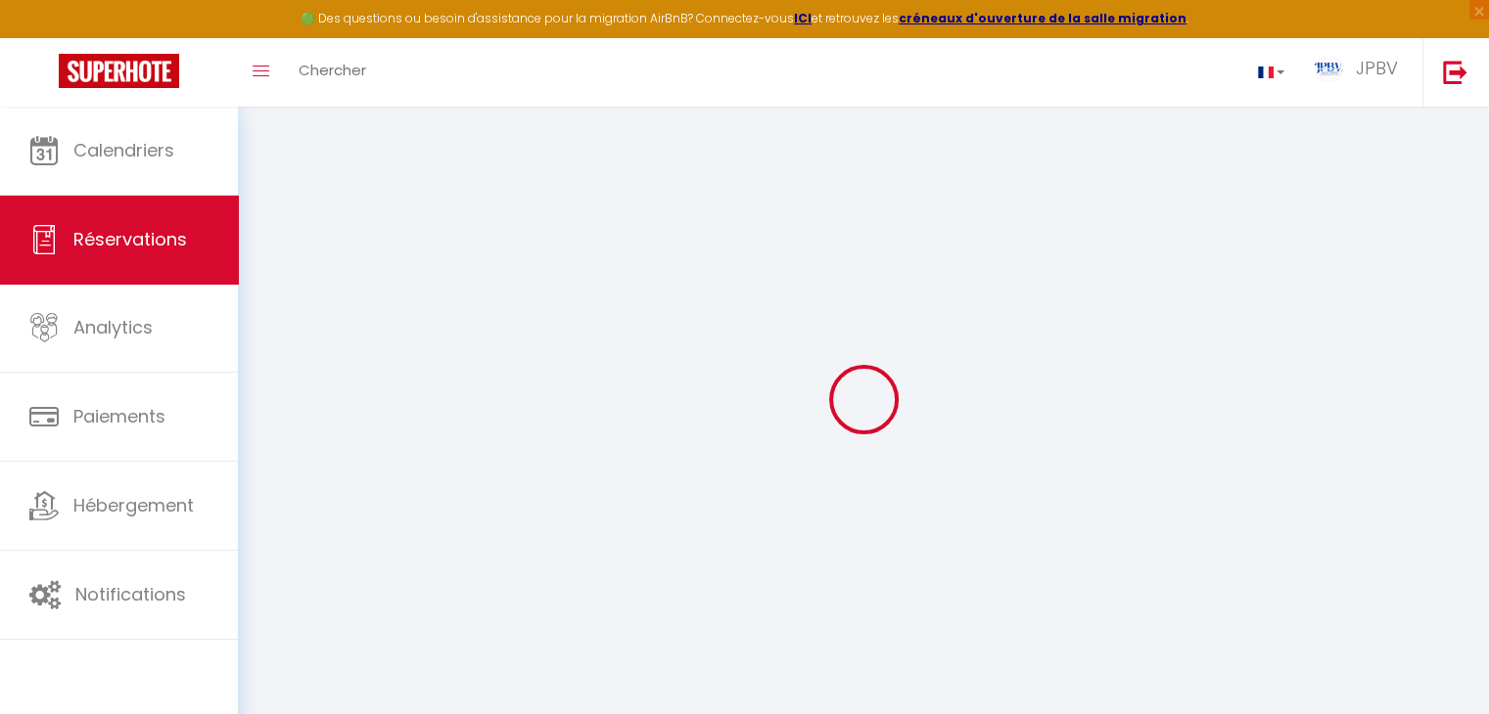
checkbox input "false"
type input "0"
select select
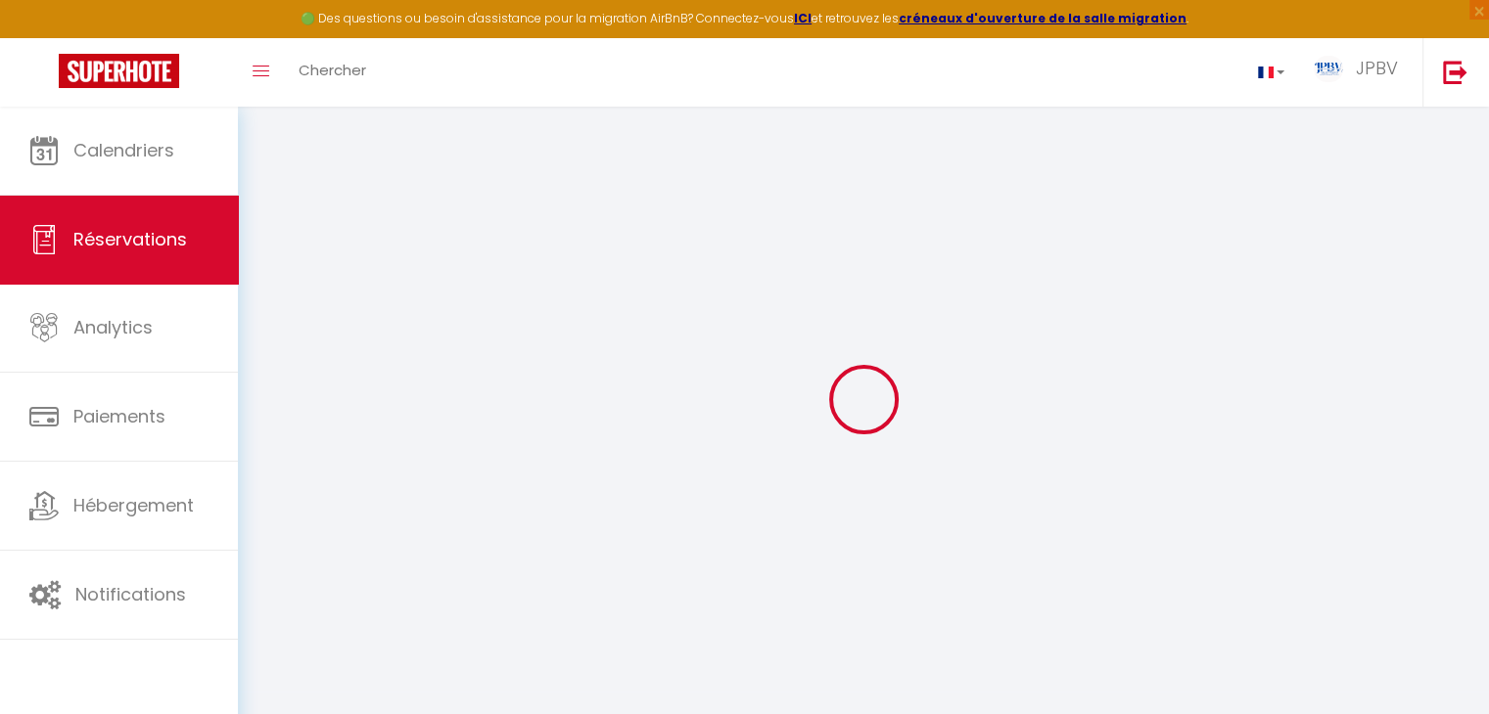
select select
select select "14"
checkbox input "false"
select select
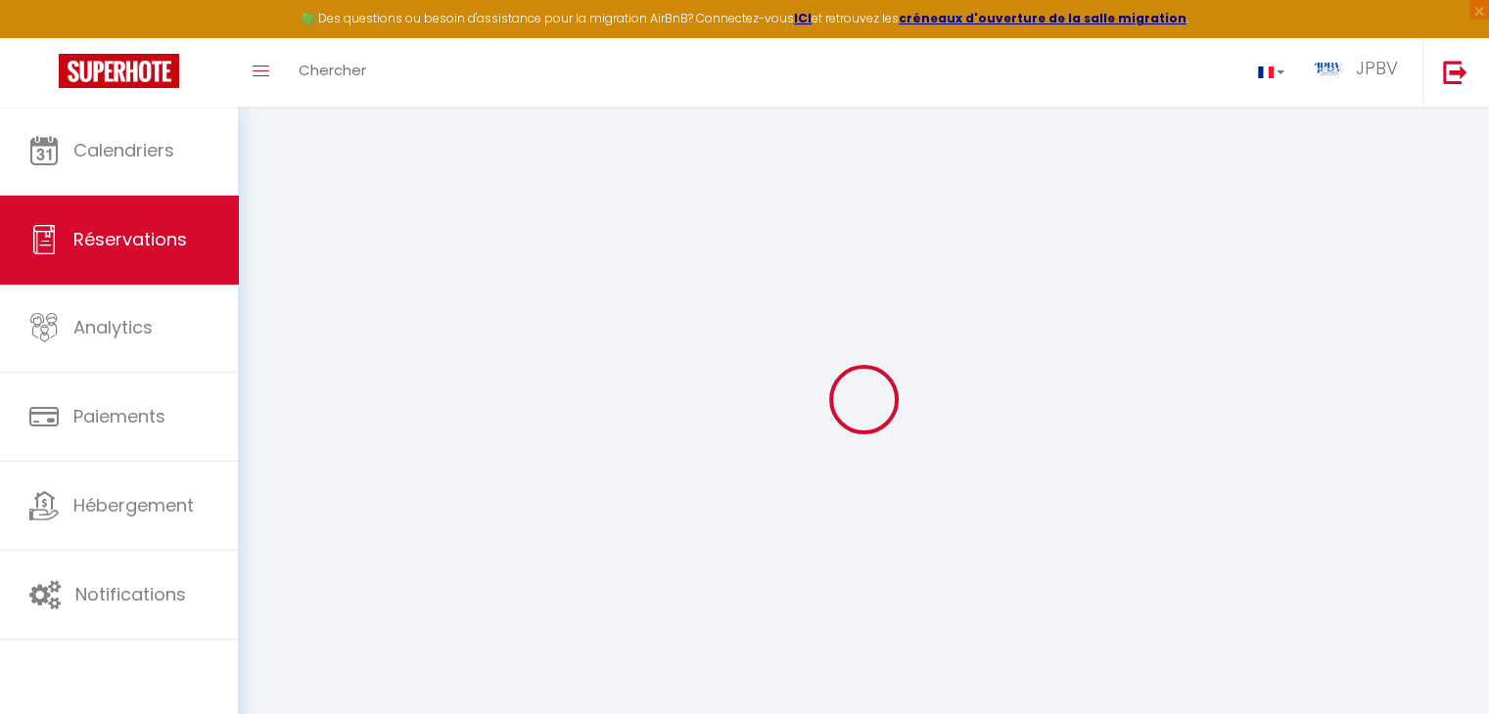
select select
checkbox input "false"
select select
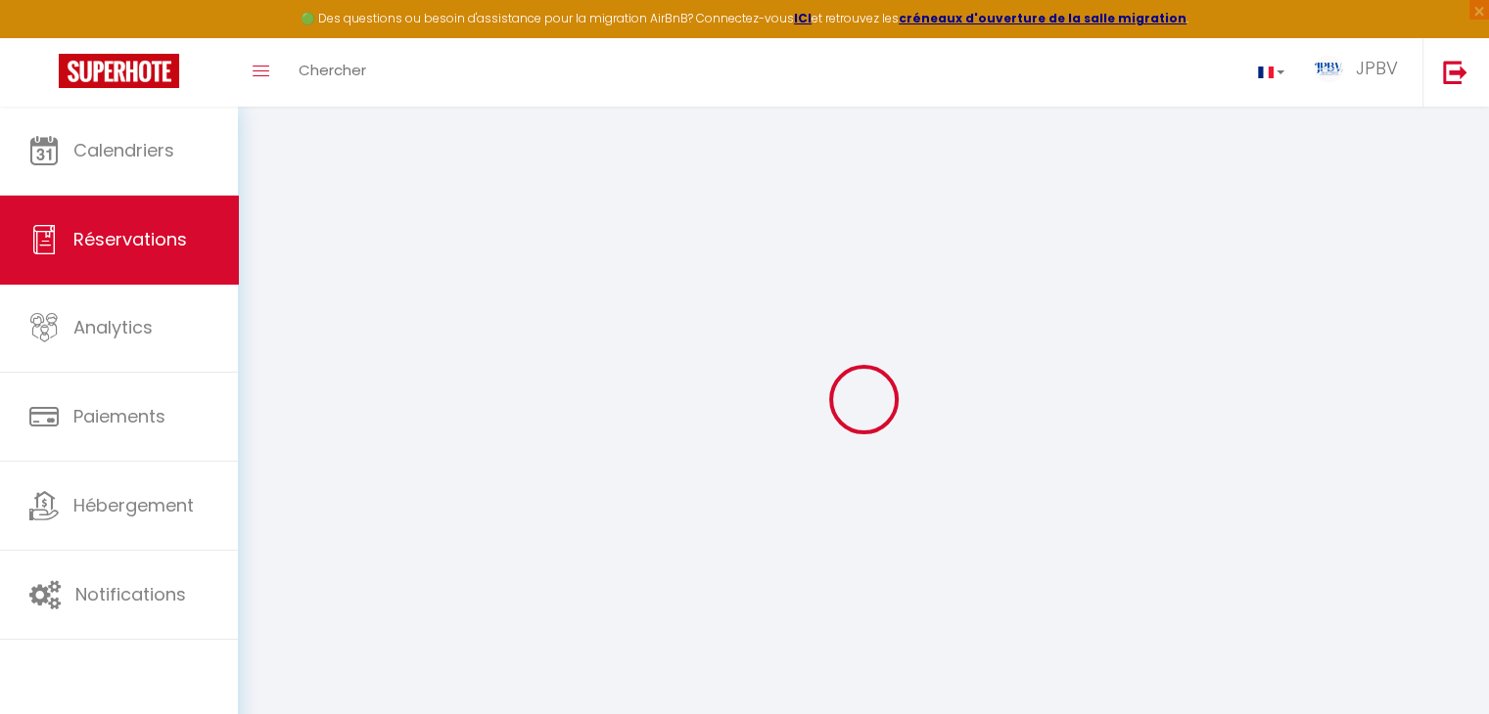
select select
checkbox input "false"
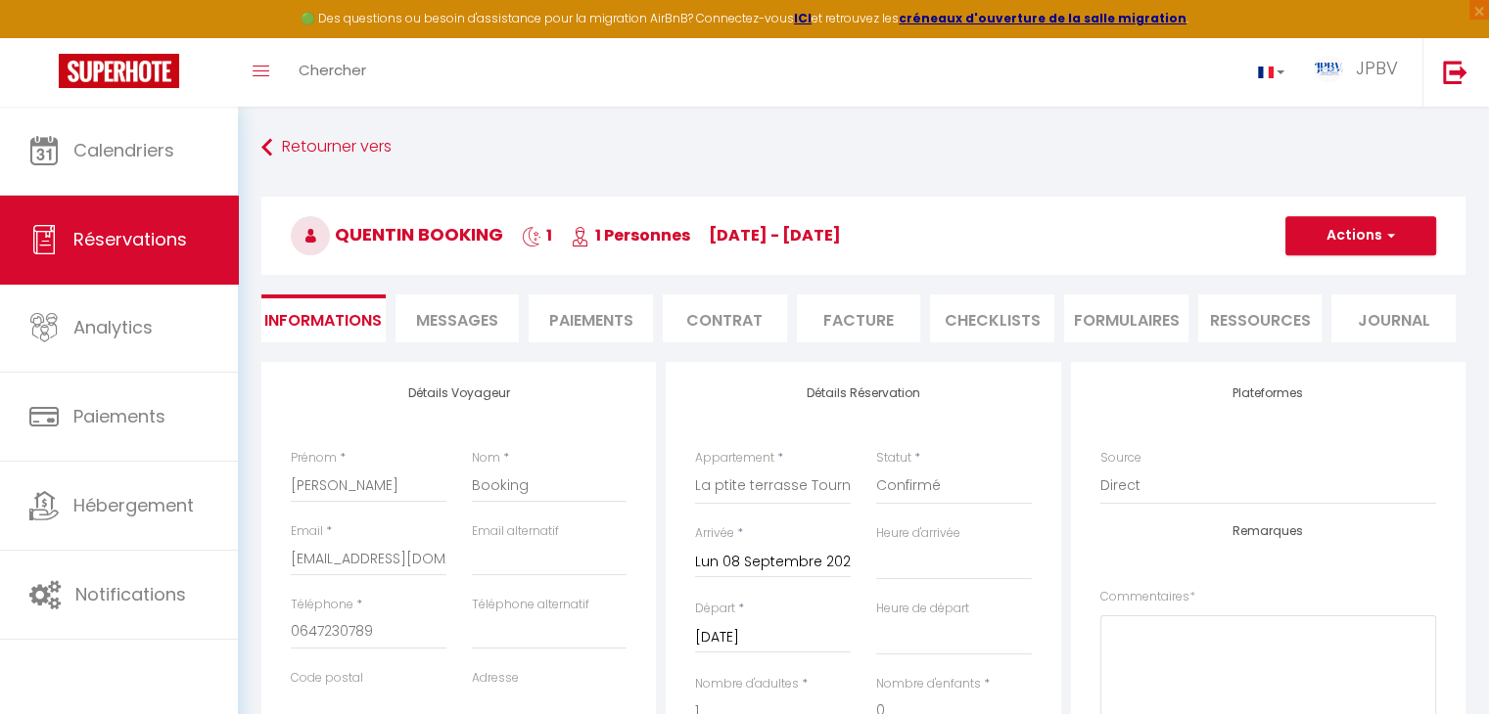
select select
checkbox input "false"
select select
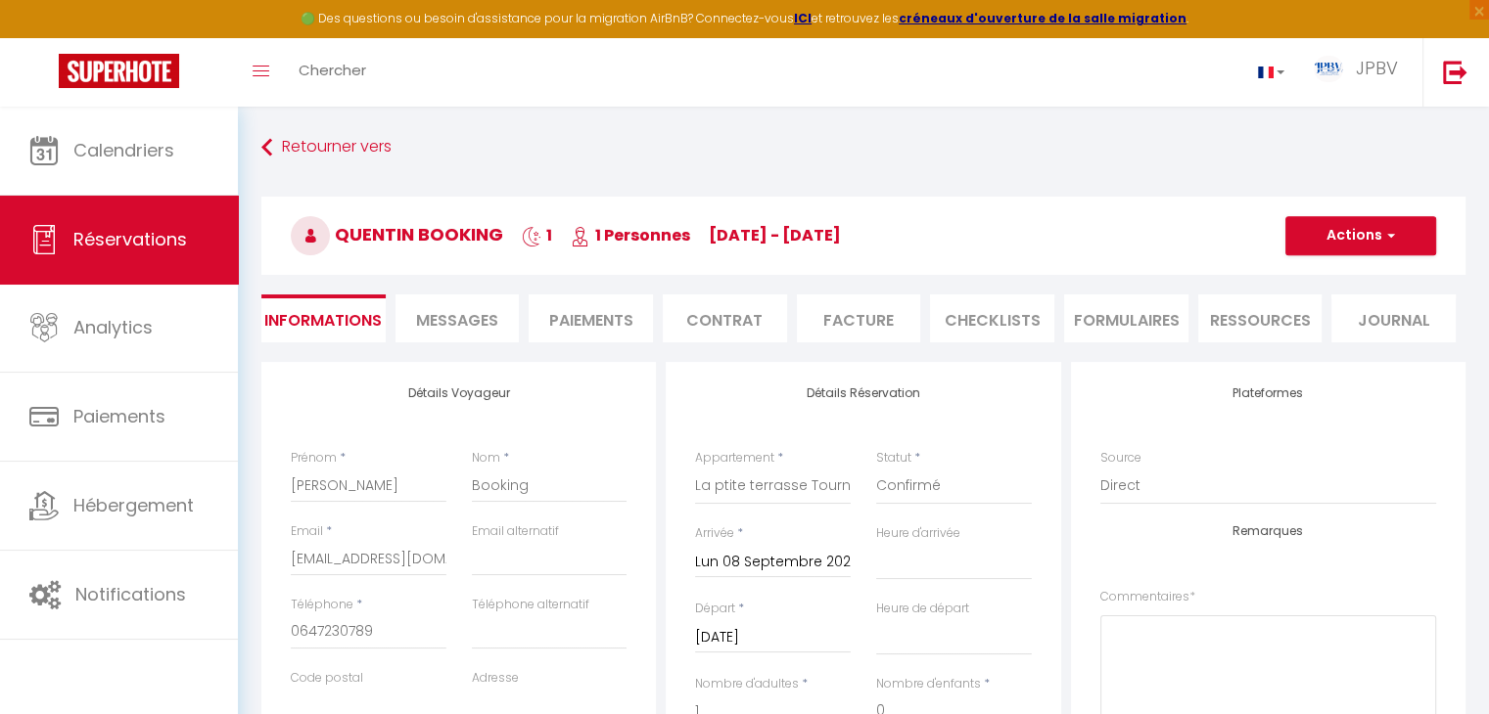
select select
checkbox input "false"
select select
checkbox input "false"
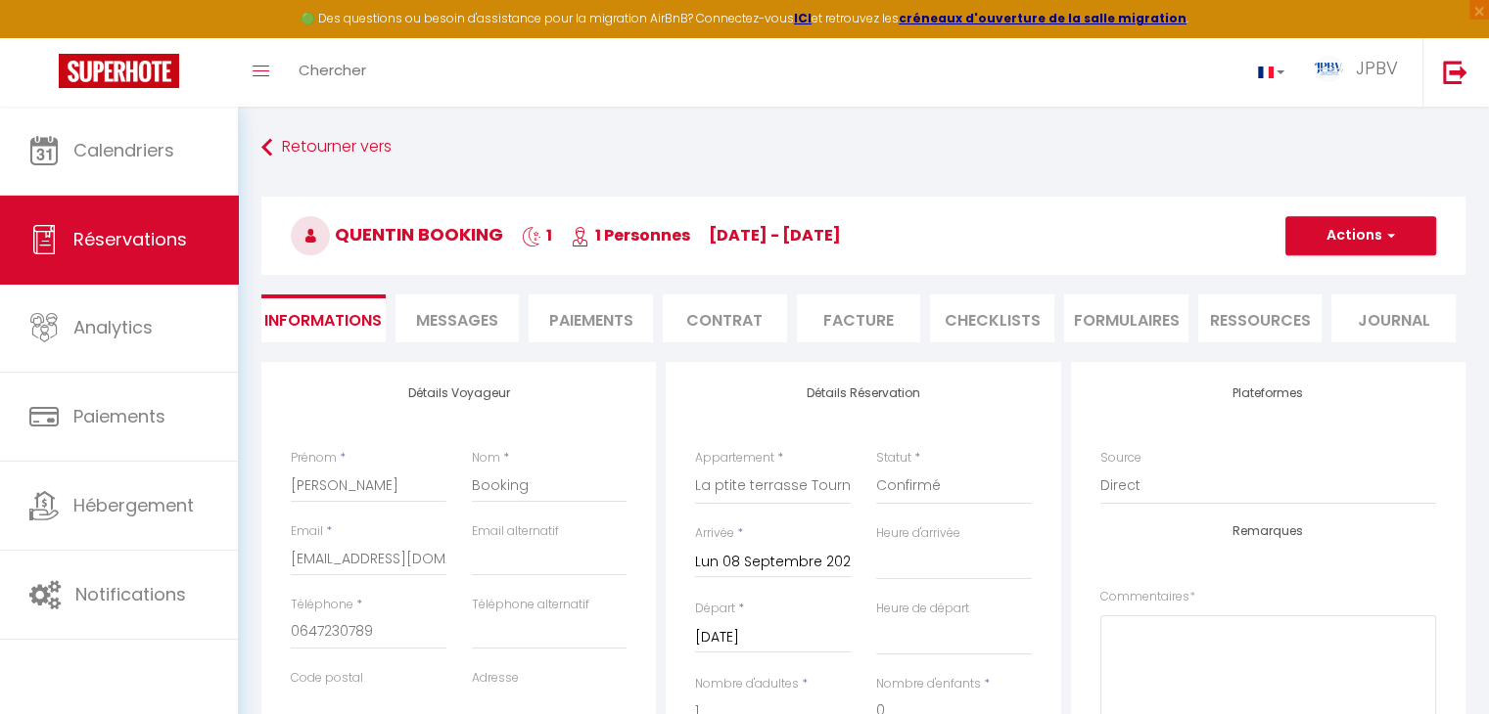
select select "14:00"
select select "11:00"
click at [1340, 234] on button "Actions" at bounding box center [1360, 235] width 151 height 39
click at [1112, 234] on h3 "[PERSON_NAME] Booking 1 1 Personnes [DATE] - [DATE]" at bounding box center [863, 236] width 1204 height 78
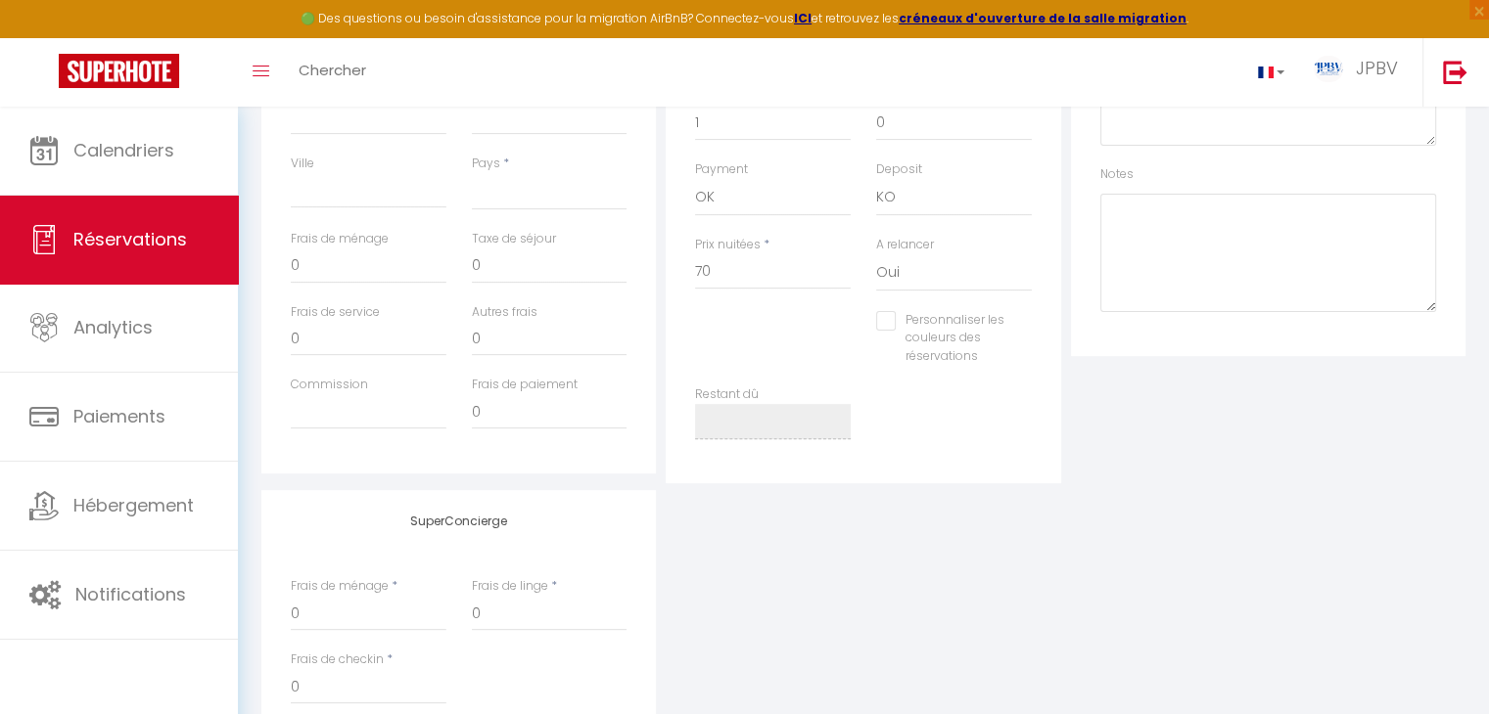
scroll to position [760, 0]
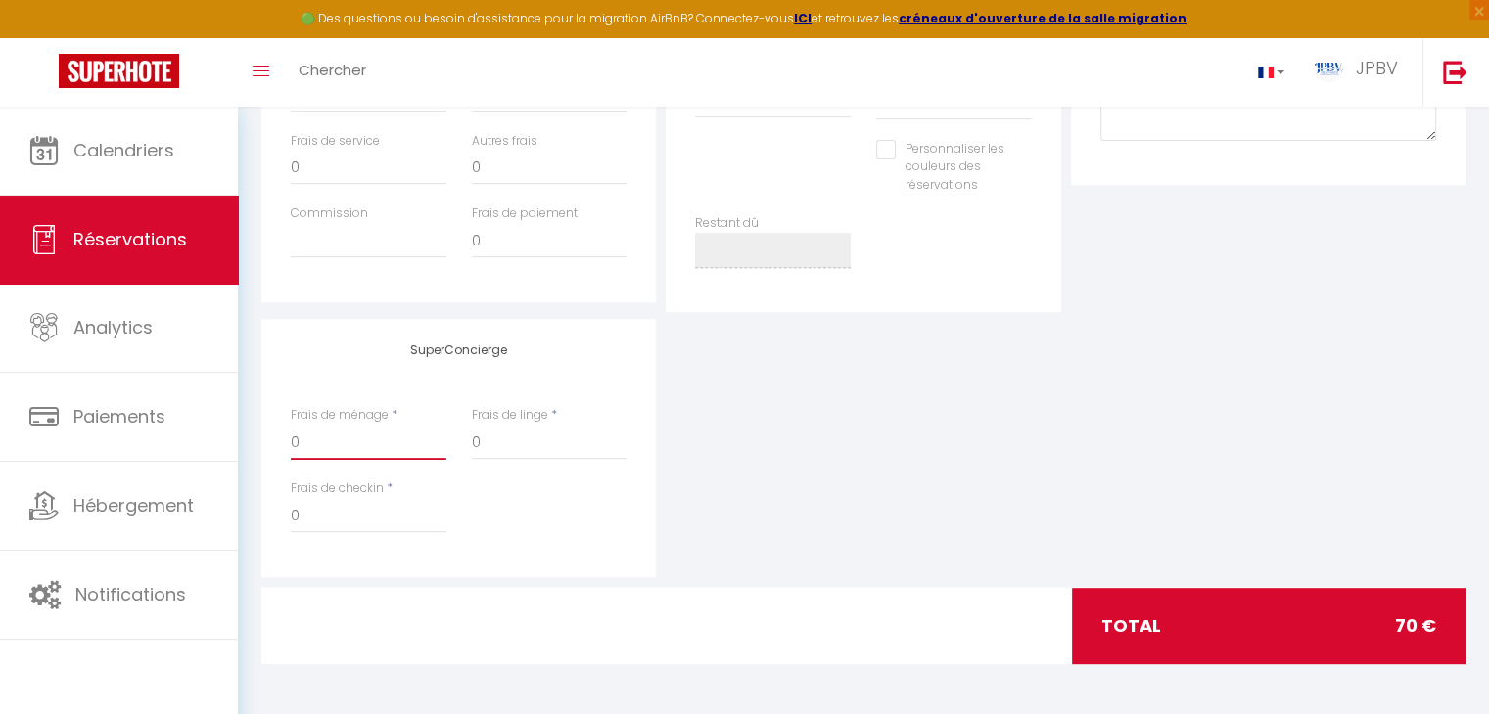
click at [356, 444] on input "0" at bounding box center [369, 442] width 156 height 35
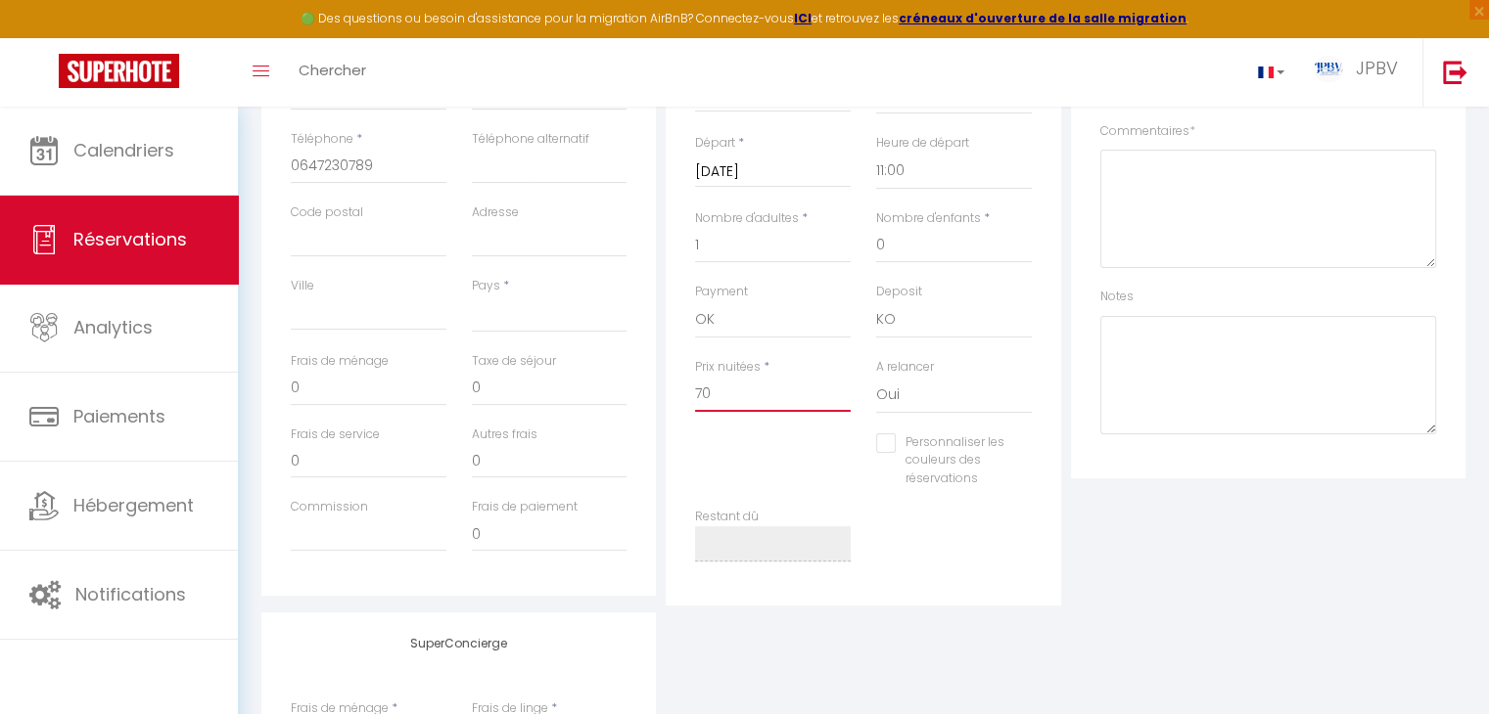
click at [747, 406] on input "70" at bounding box center [773, 394] width 156 height 35
type input "7"
select select
checkbox input "false"
select select
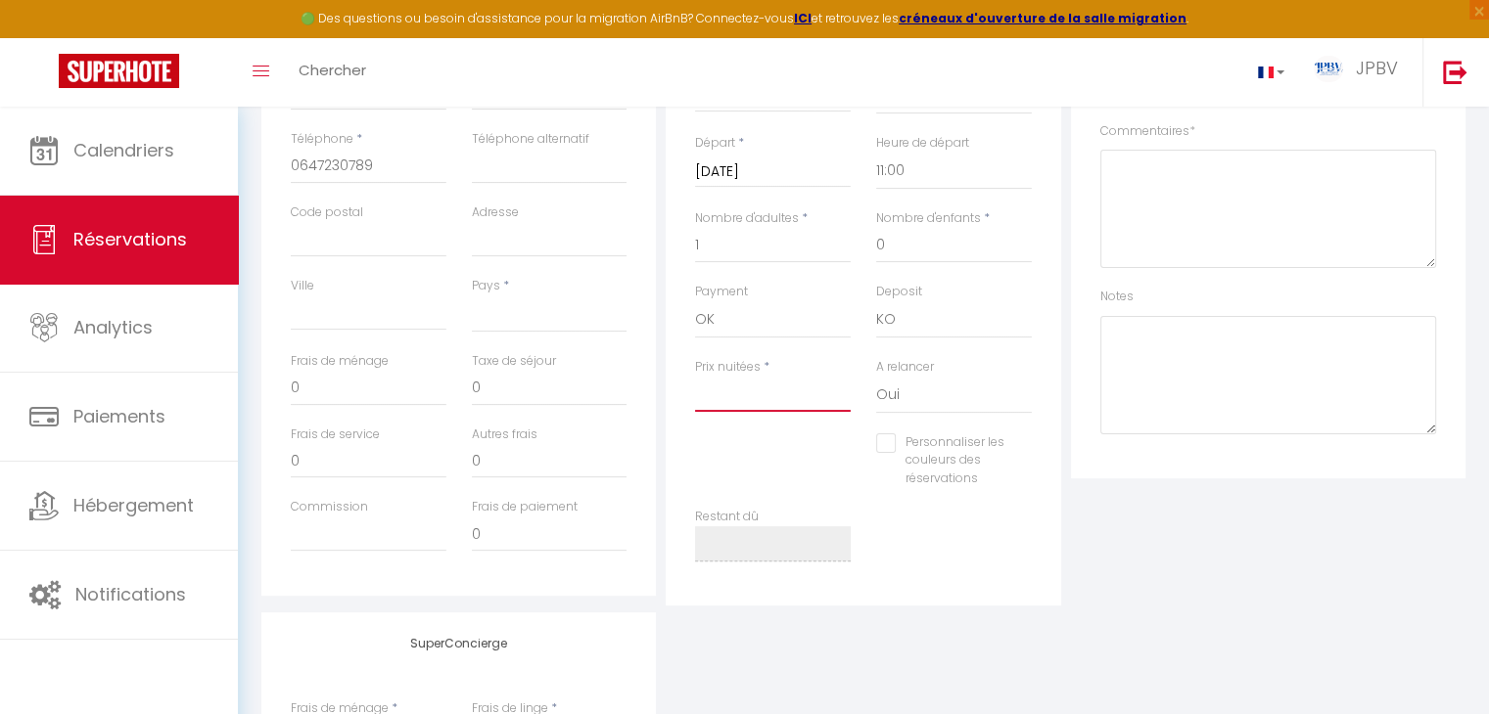
checkbox input "false"
type input "3"
select select
checkbox input "false"
type input "38"
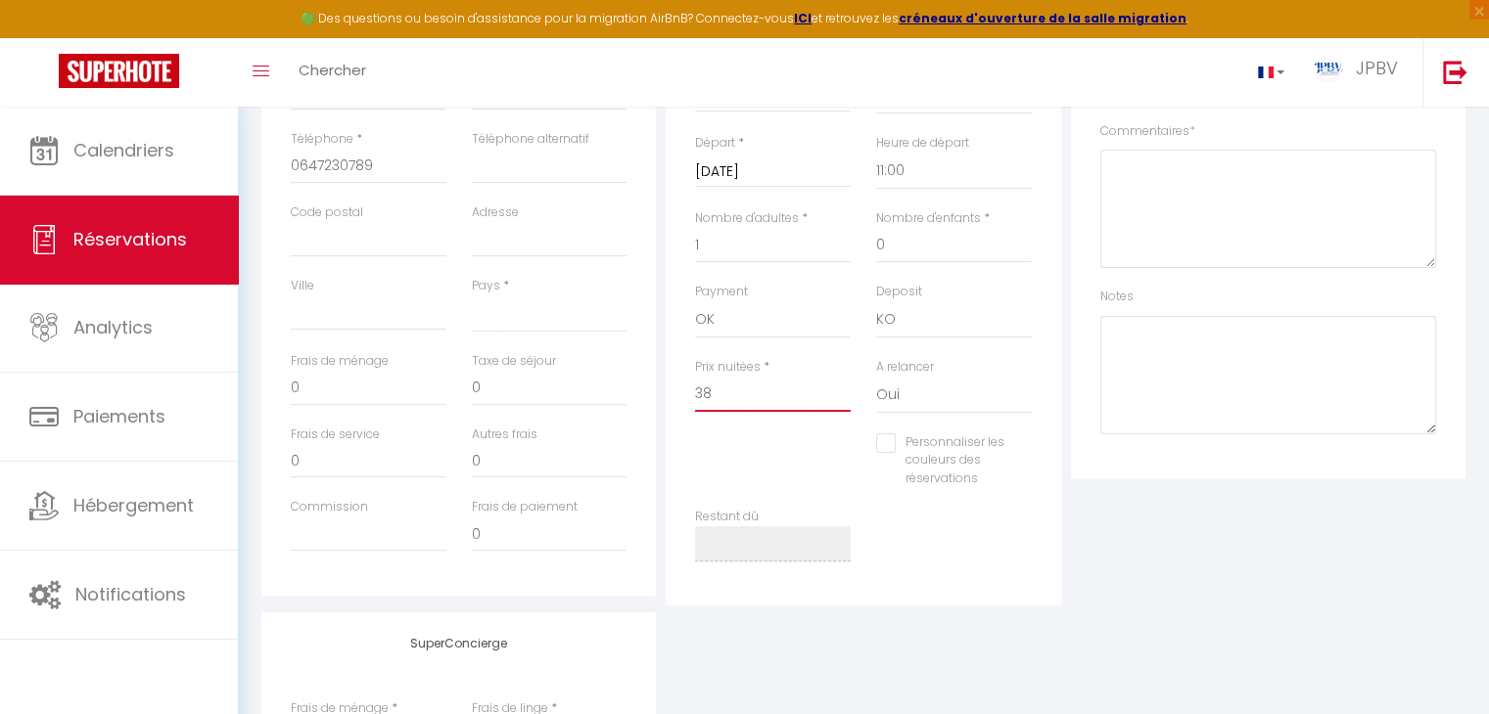
select select
checkbox input "false"
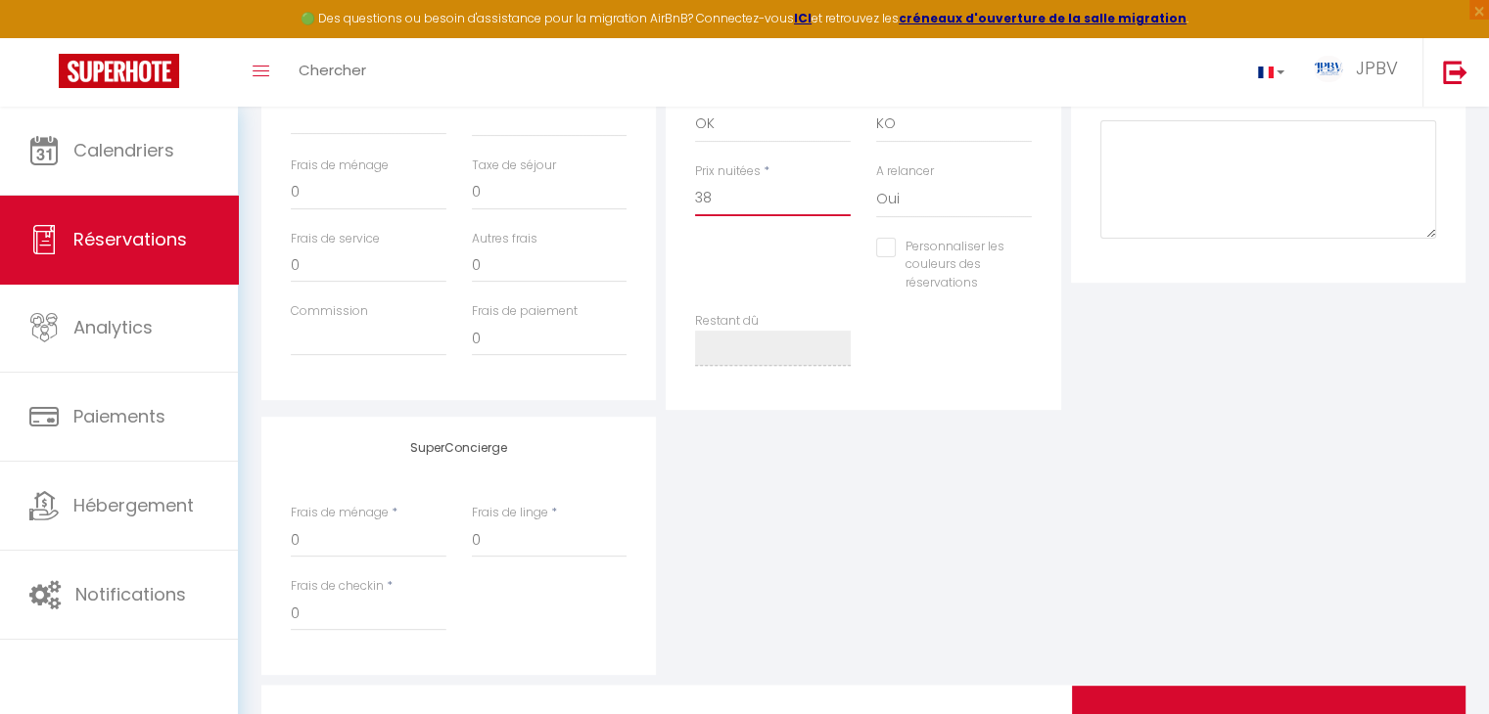
type input "38"
click at [388, 533] on input "0" at bounding box center [369, 540] width 156 height 35
select select
checkbox input "false"
type input "3"
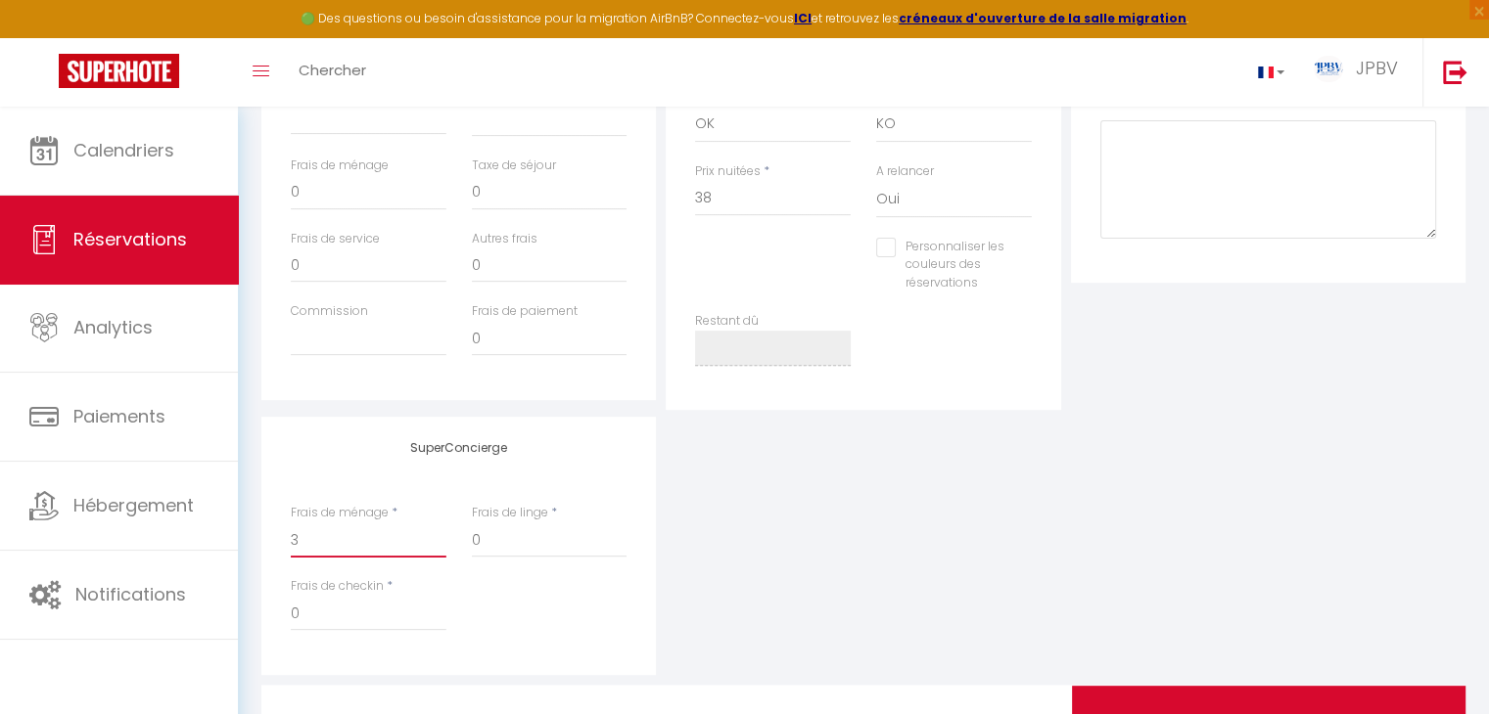
select select
checkbox input "false"
type input "32"
select select
checkbox input "false"
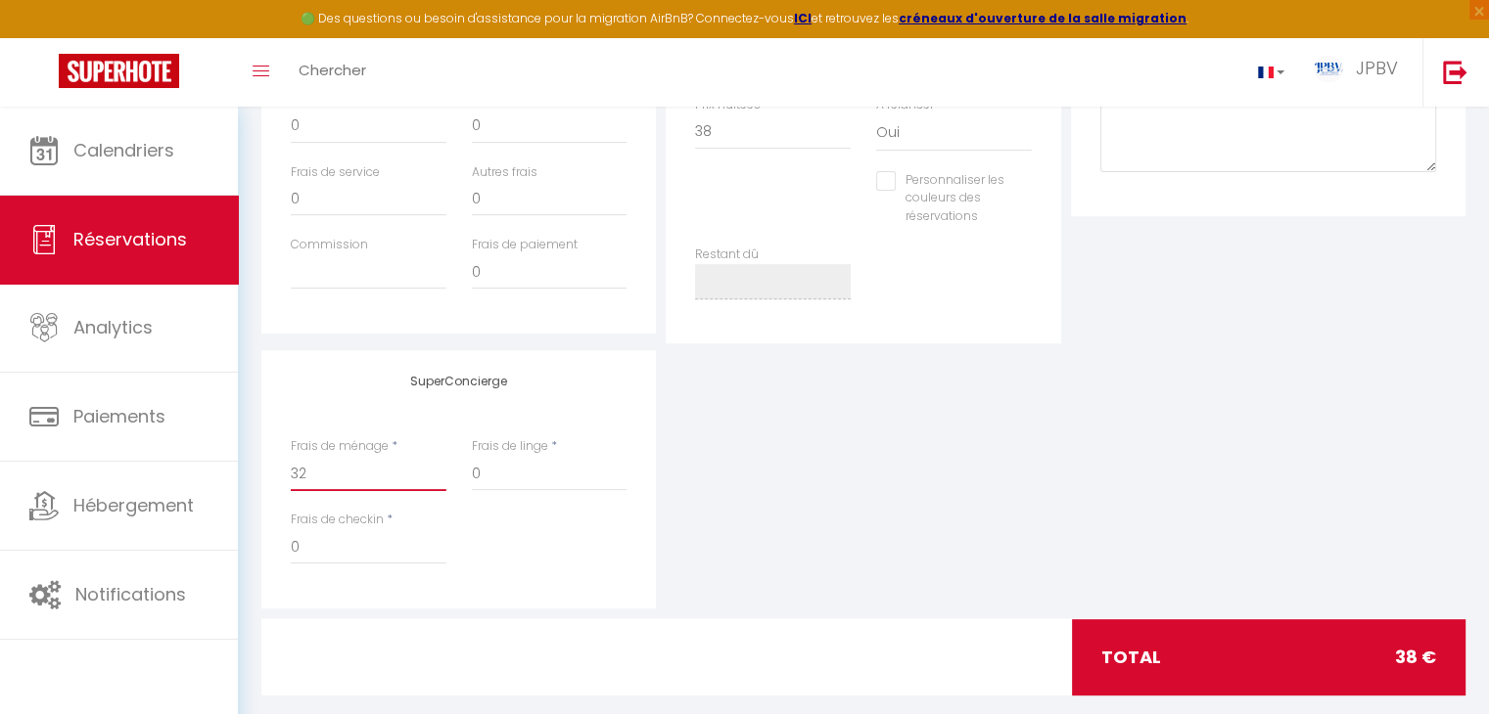
scroll to position [760, 0]
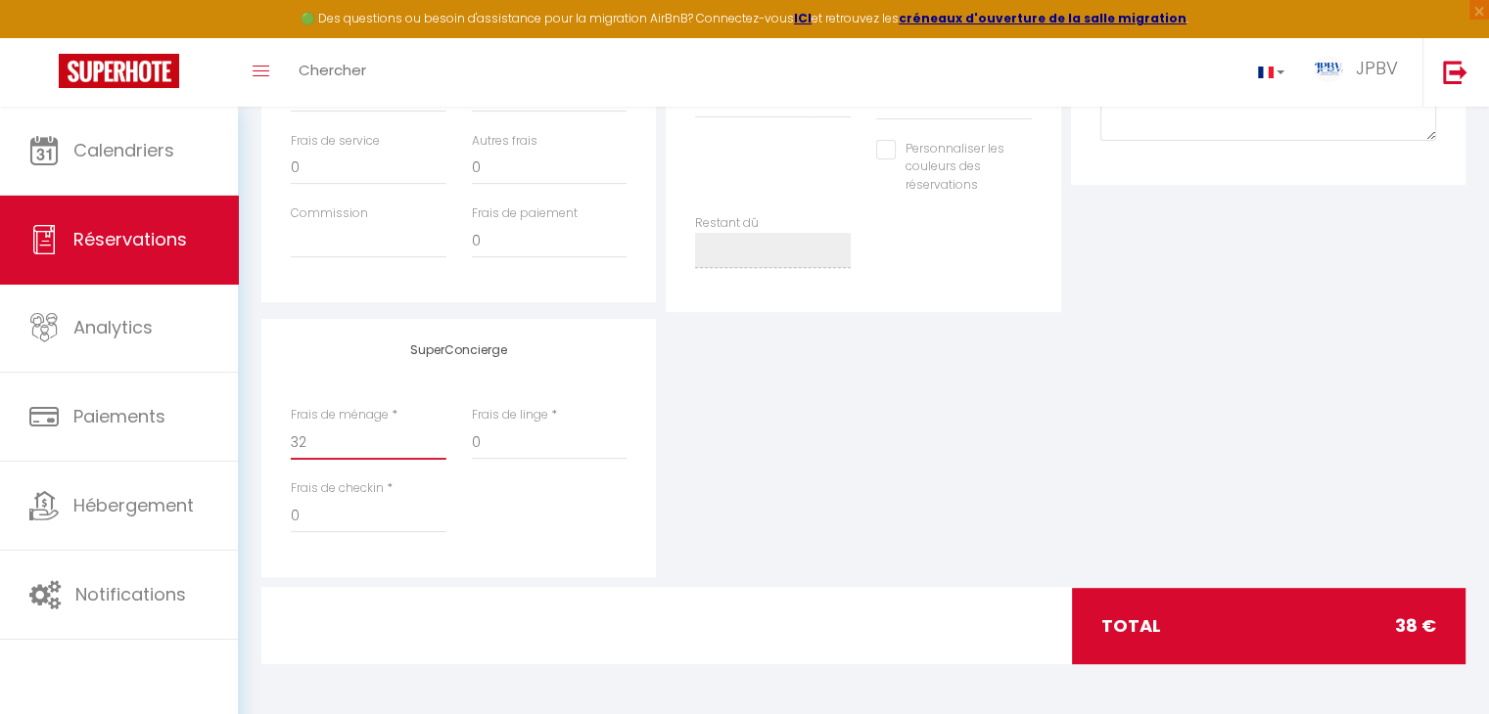
type input "32"
click at [1167, 612] on div "total 38 €" at bounding box center [1269, 626] width 394 height 76
click at [352, 438] on input "32" at bounding box center [369, 442] width 156 height 35
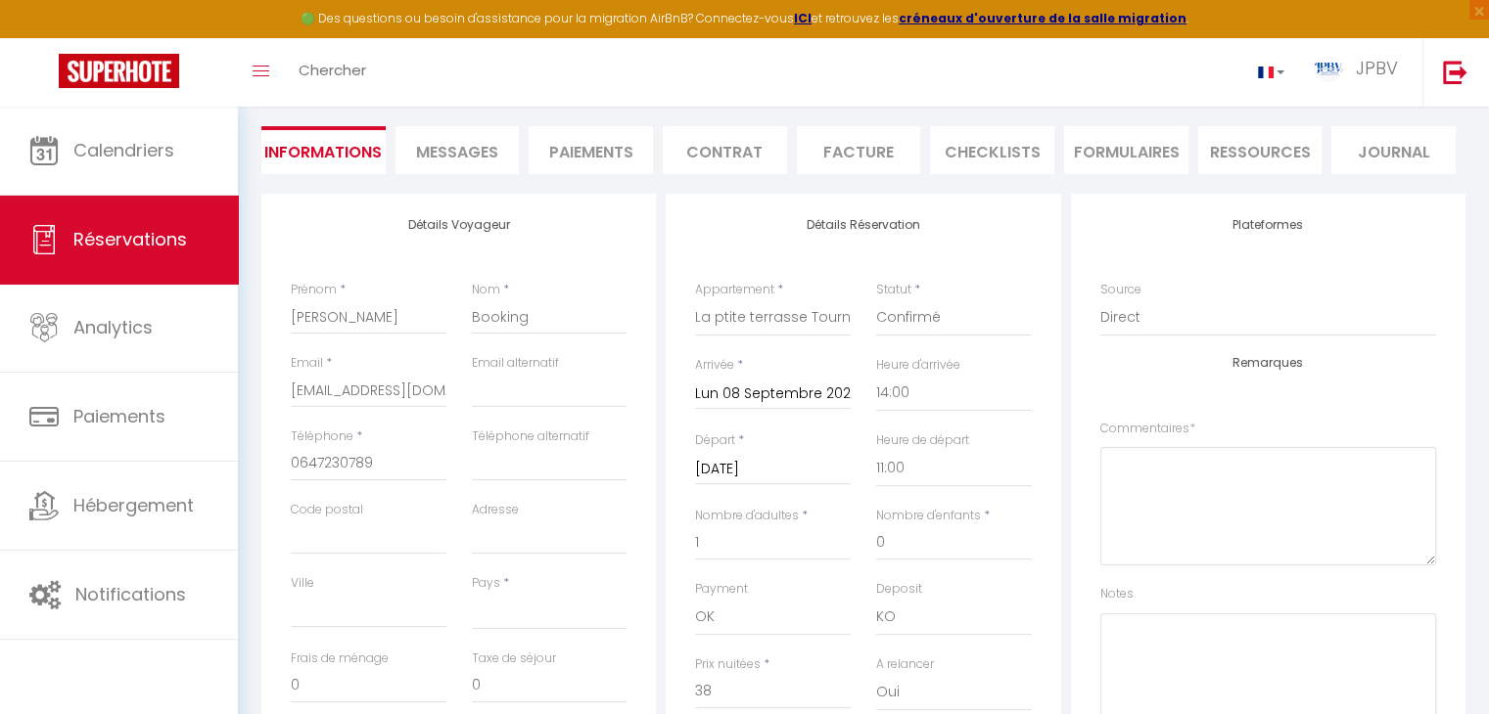
scroll to position [0, 0]
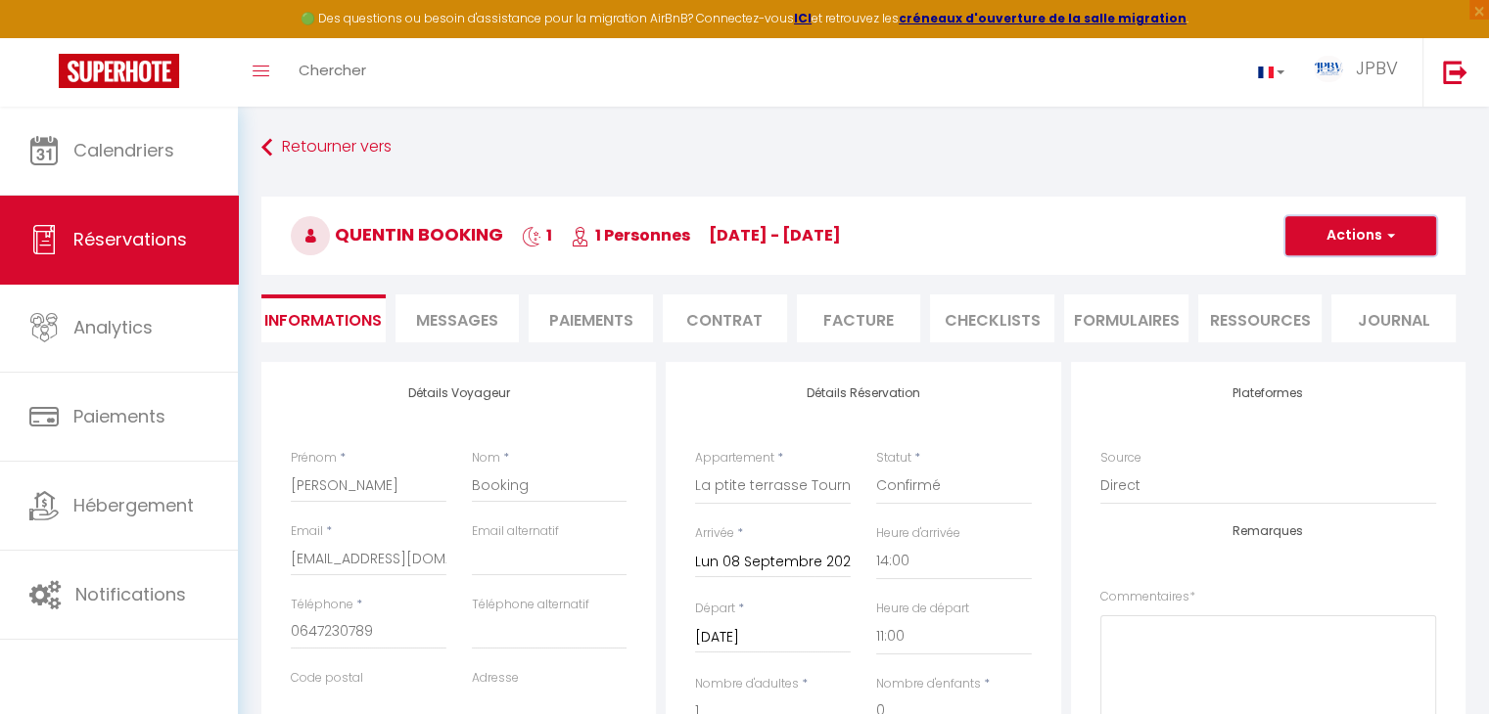
click at [1391, 248] on button "Actions" at bounding box center [1360, 235] width 151 height 39
click at [1361, 273] on link "Enregistrer" at bounding box center [1341, 278] width 155 height 25
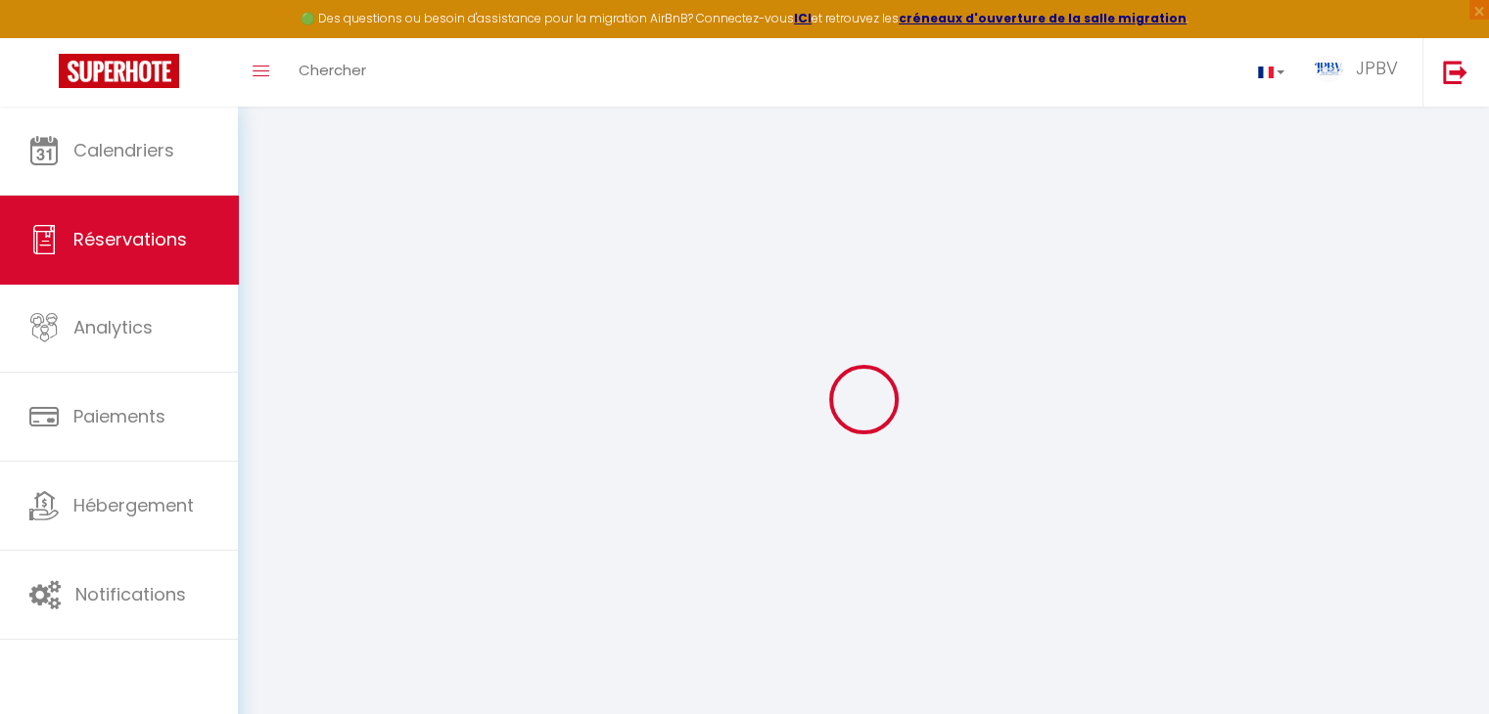
select select "not_cancelled"
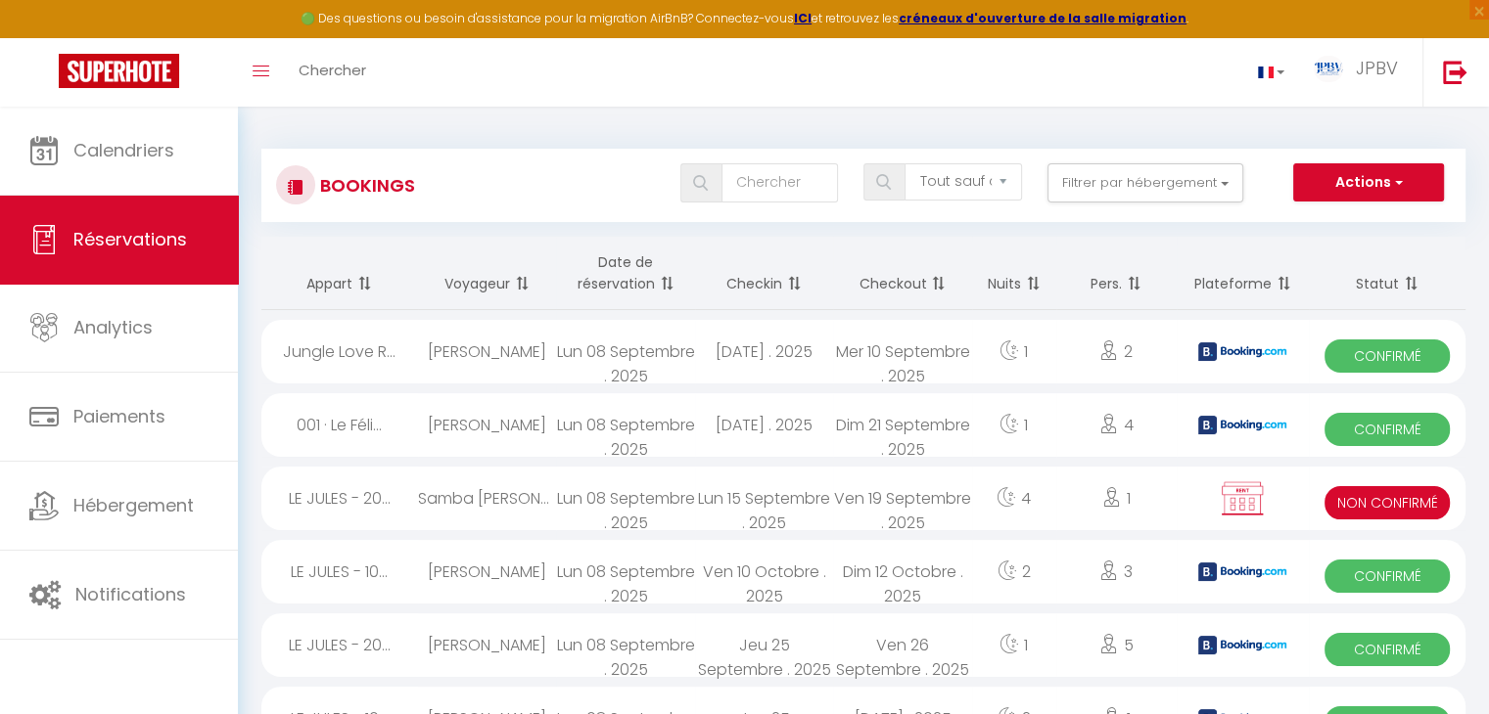
click at [791, 280] on span at bounding box center [792, 283] width 20 height 39
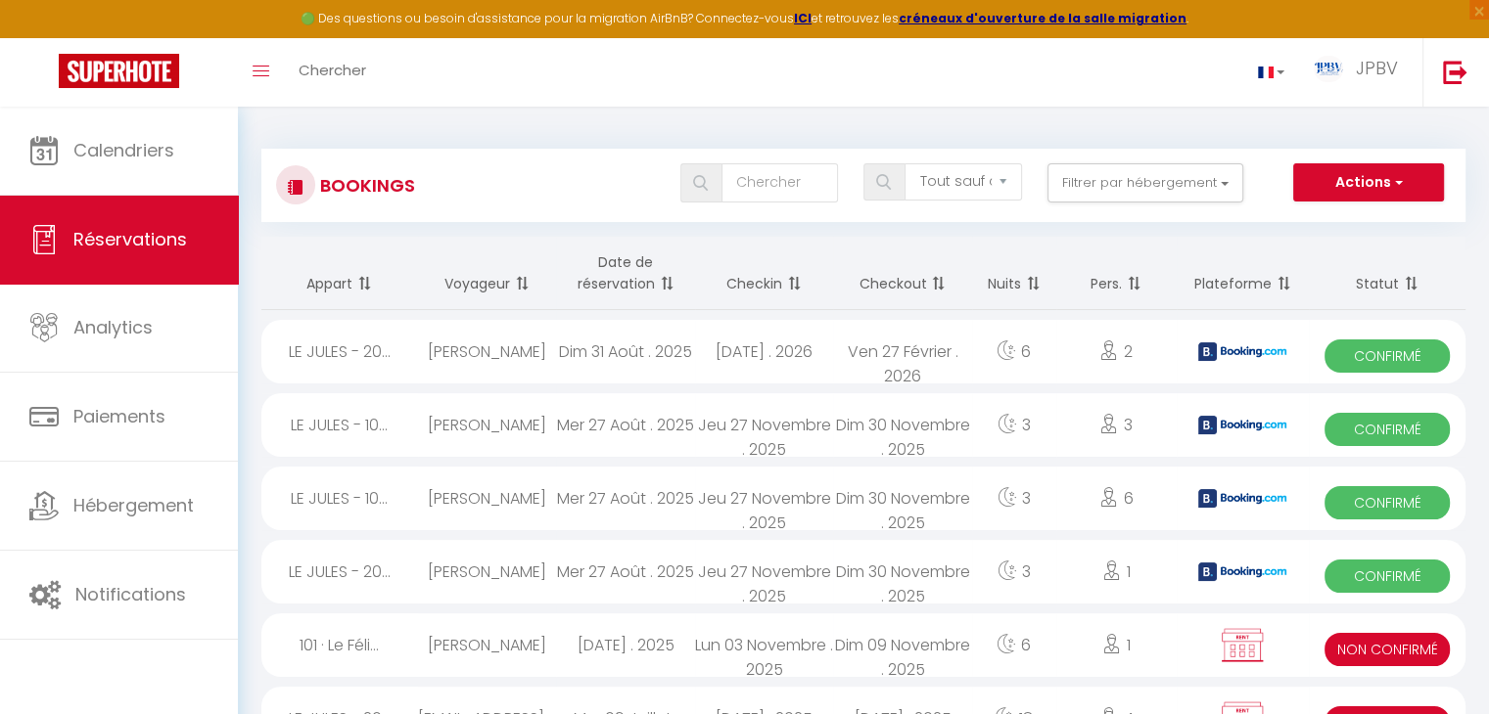
click at [791, 280] on span at bounding box center [792, 283] width 20 height 39
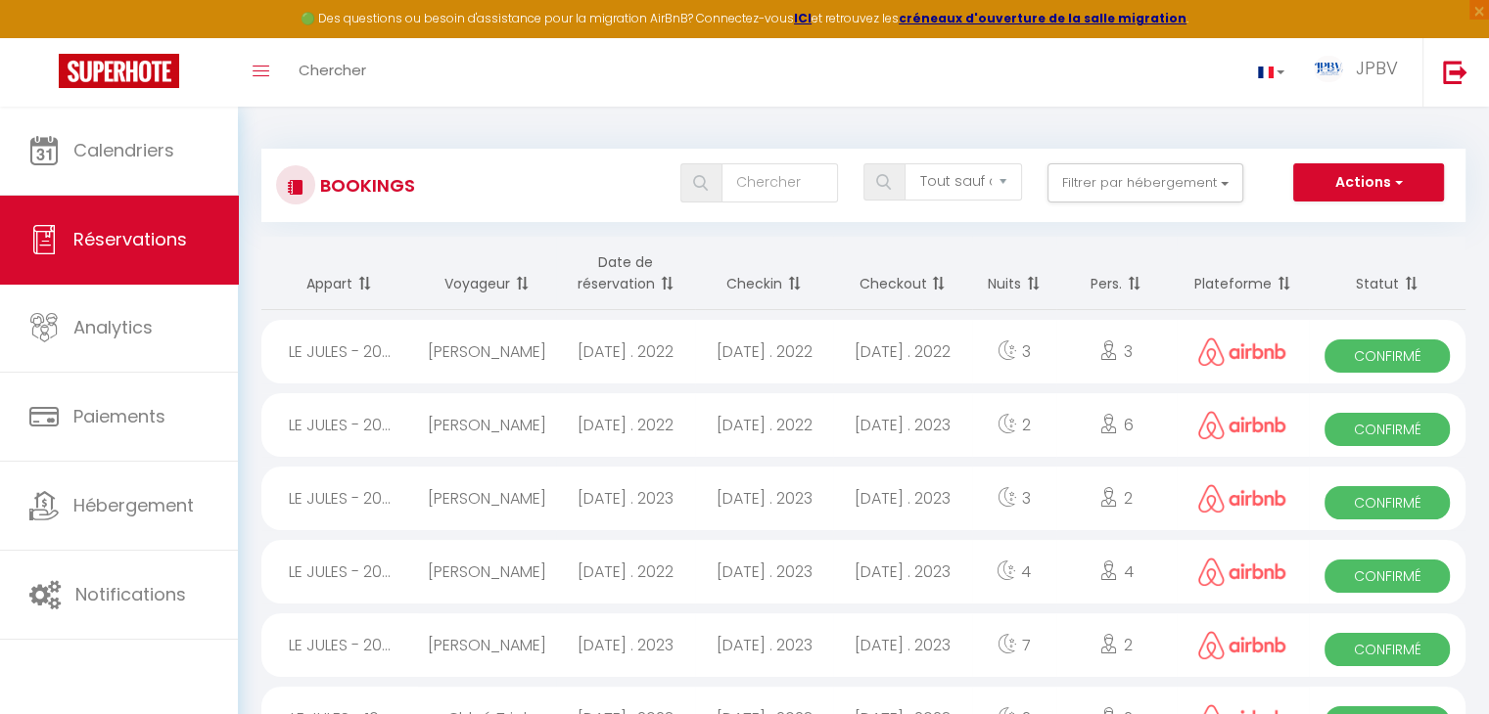
click at [780, 267] on th "Checkin" at bounding box center [764, 273] width 138 height 73
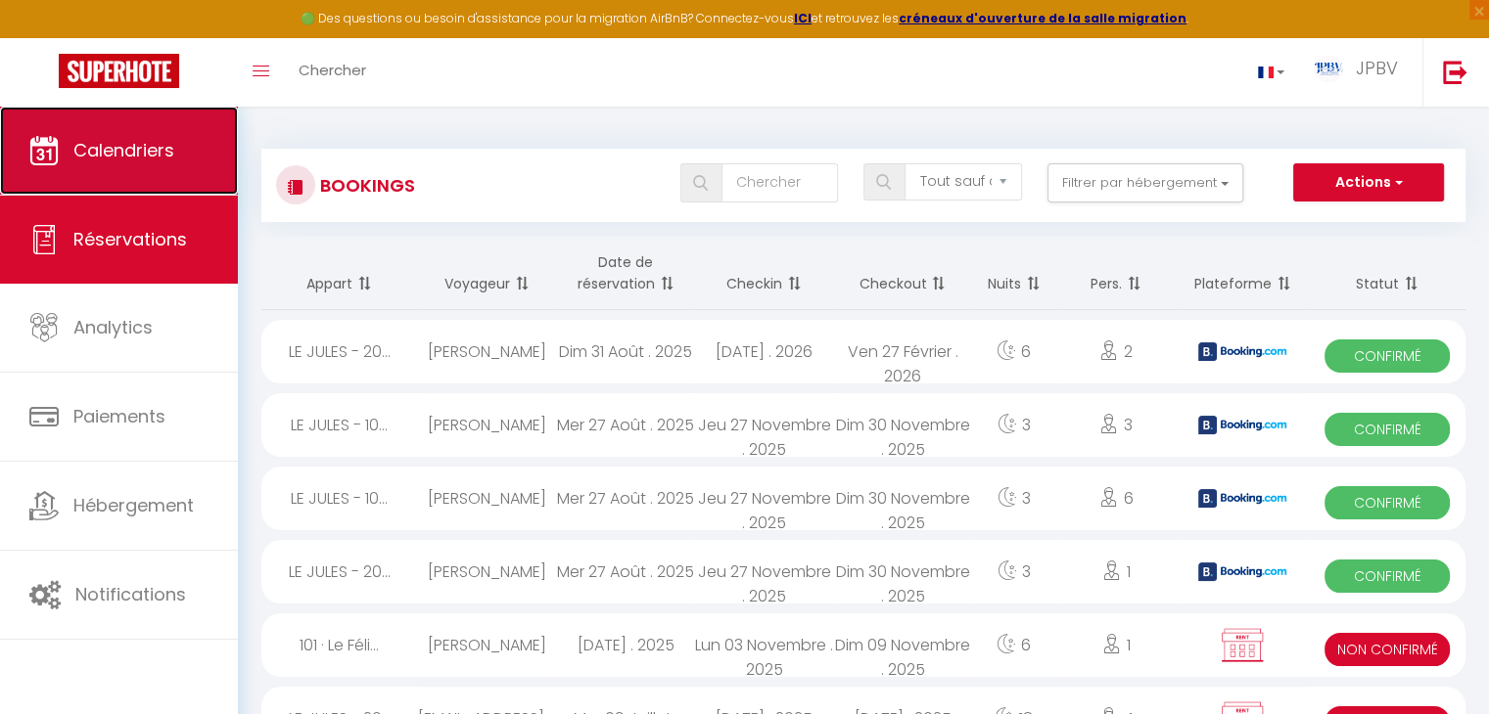
click at [145, 156] on span "Calendriers" at bounding box center [123, 150] width 101 height 24
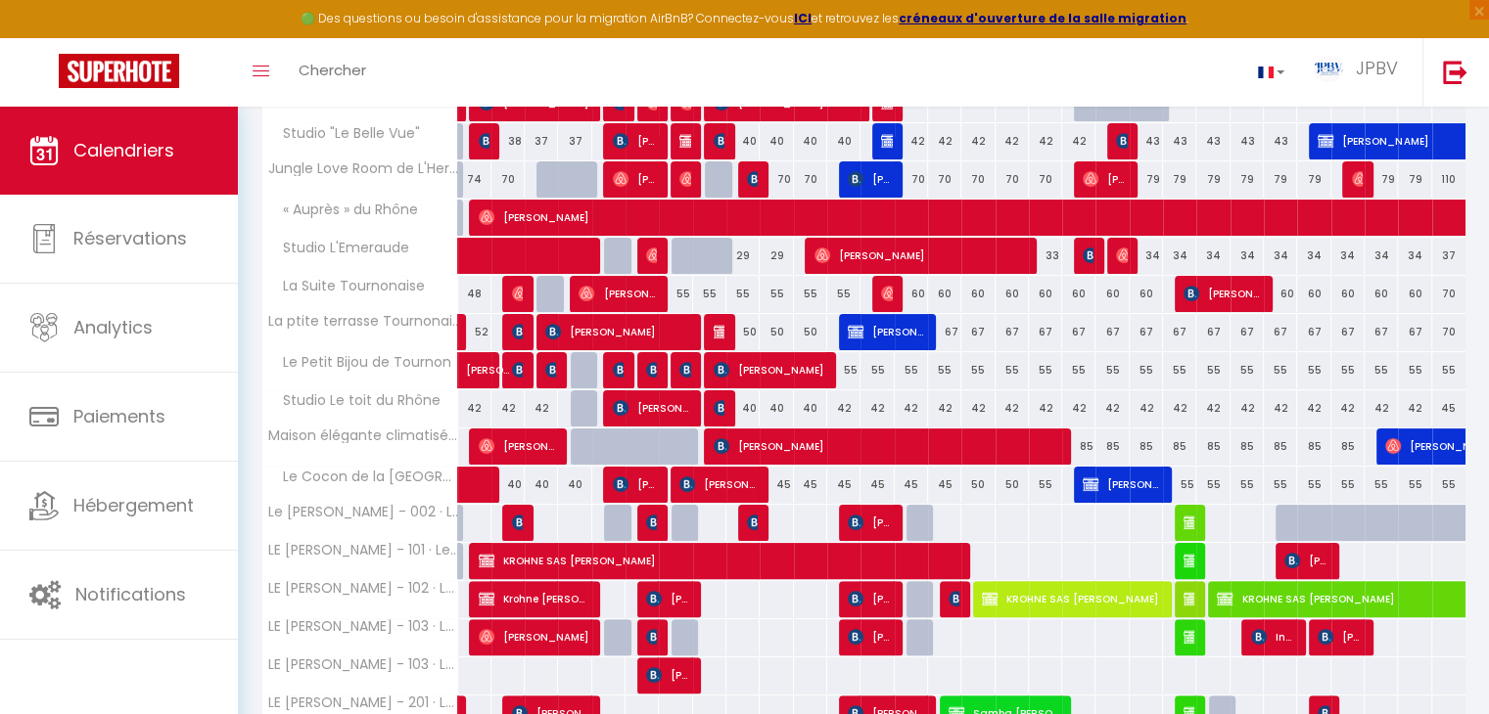
scroll to position [129, 0]
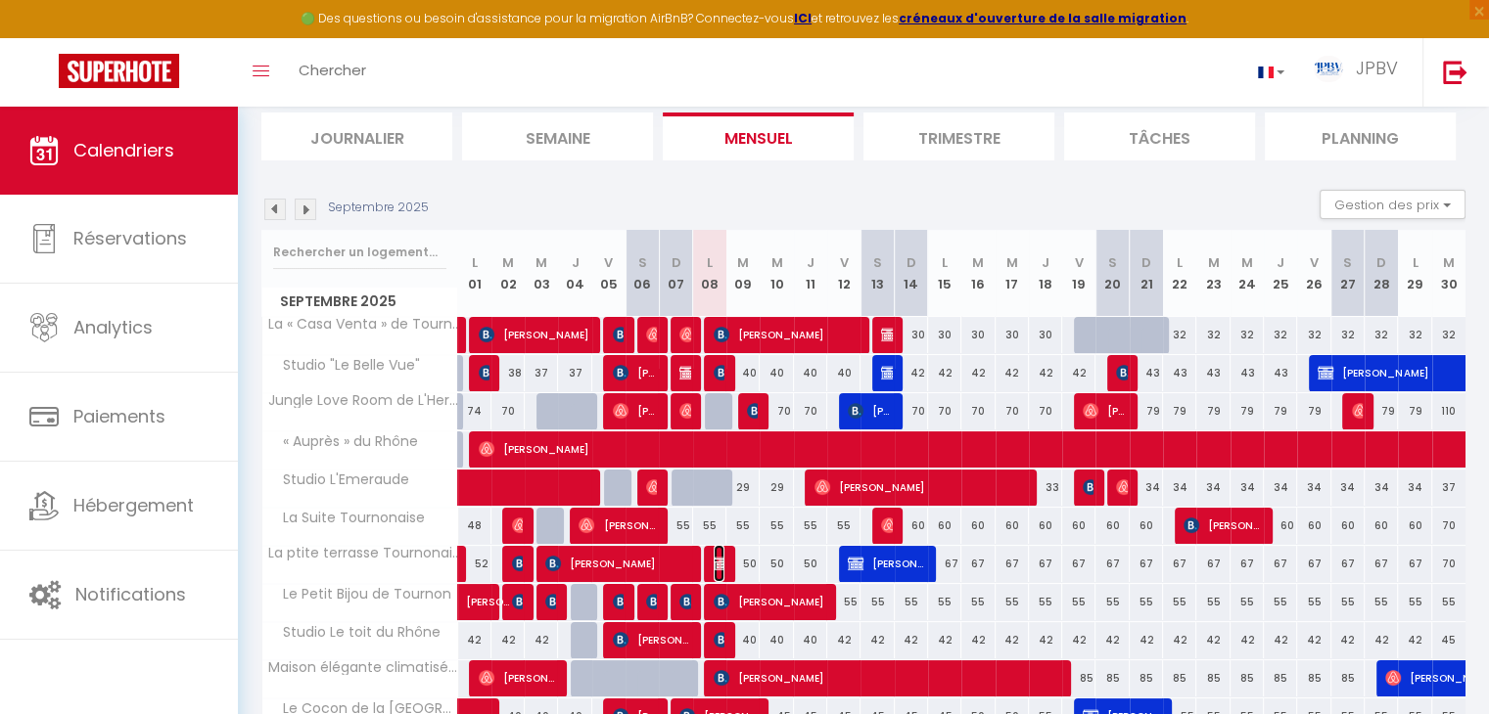
click at [721, 563] on img at bounding box center [722, 564] width 16 height 16
select select "OK"
select select "KO"
select select "0"
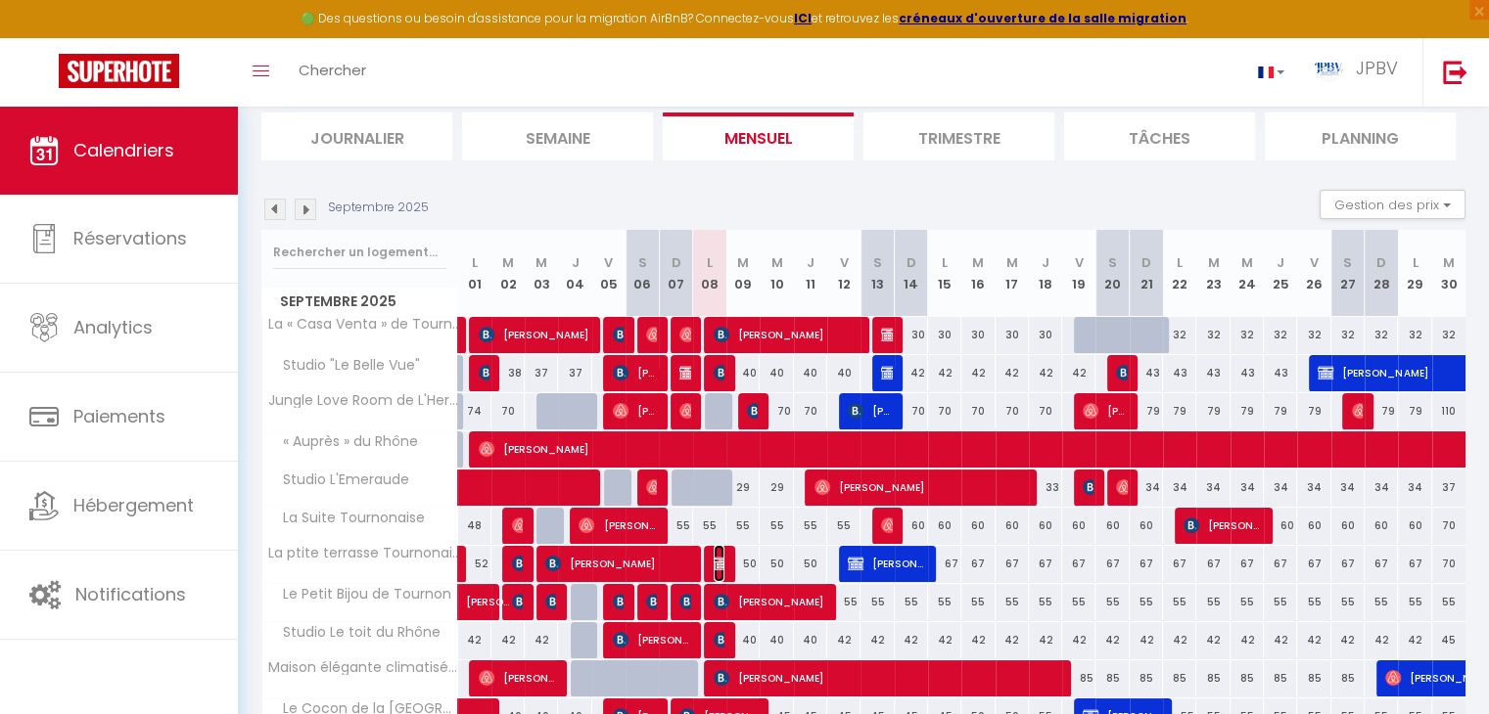
select select "1"
select select
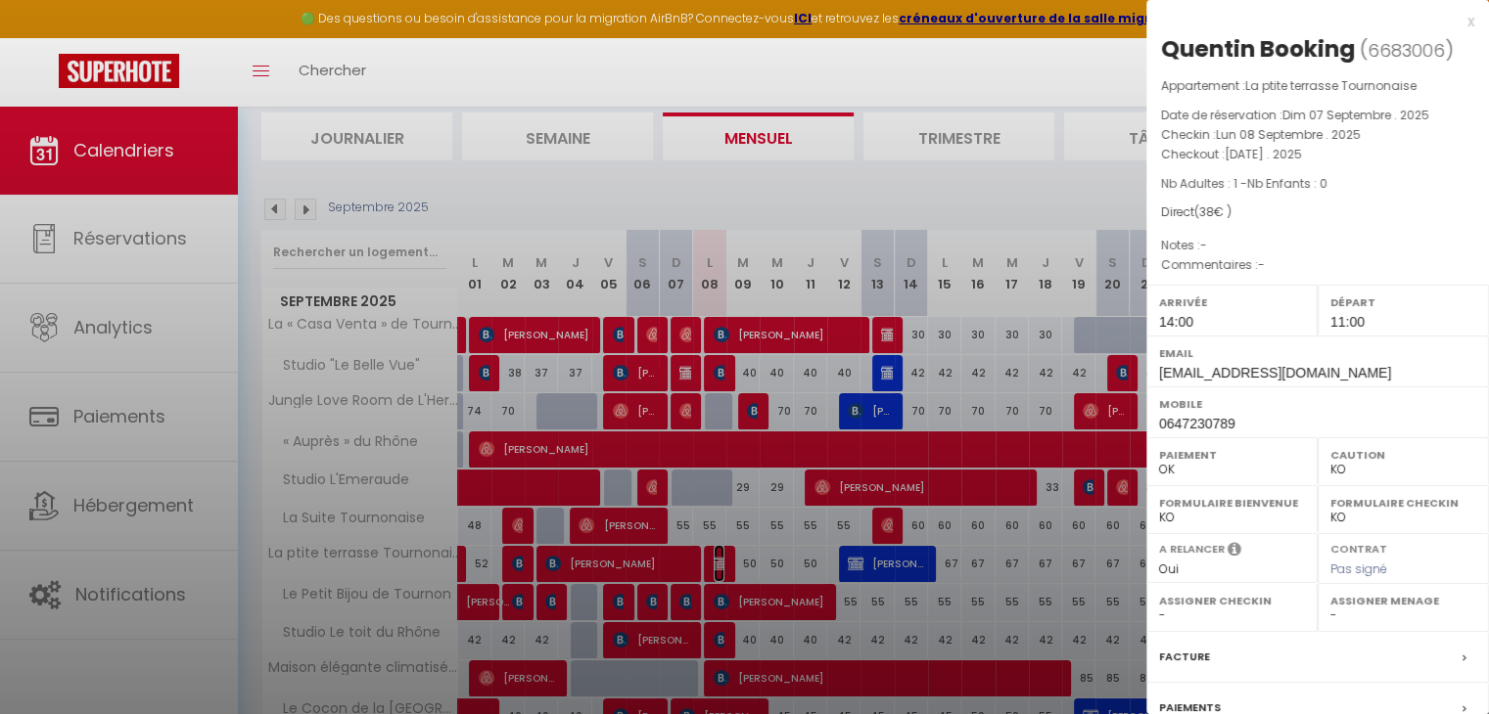
select select "45831"
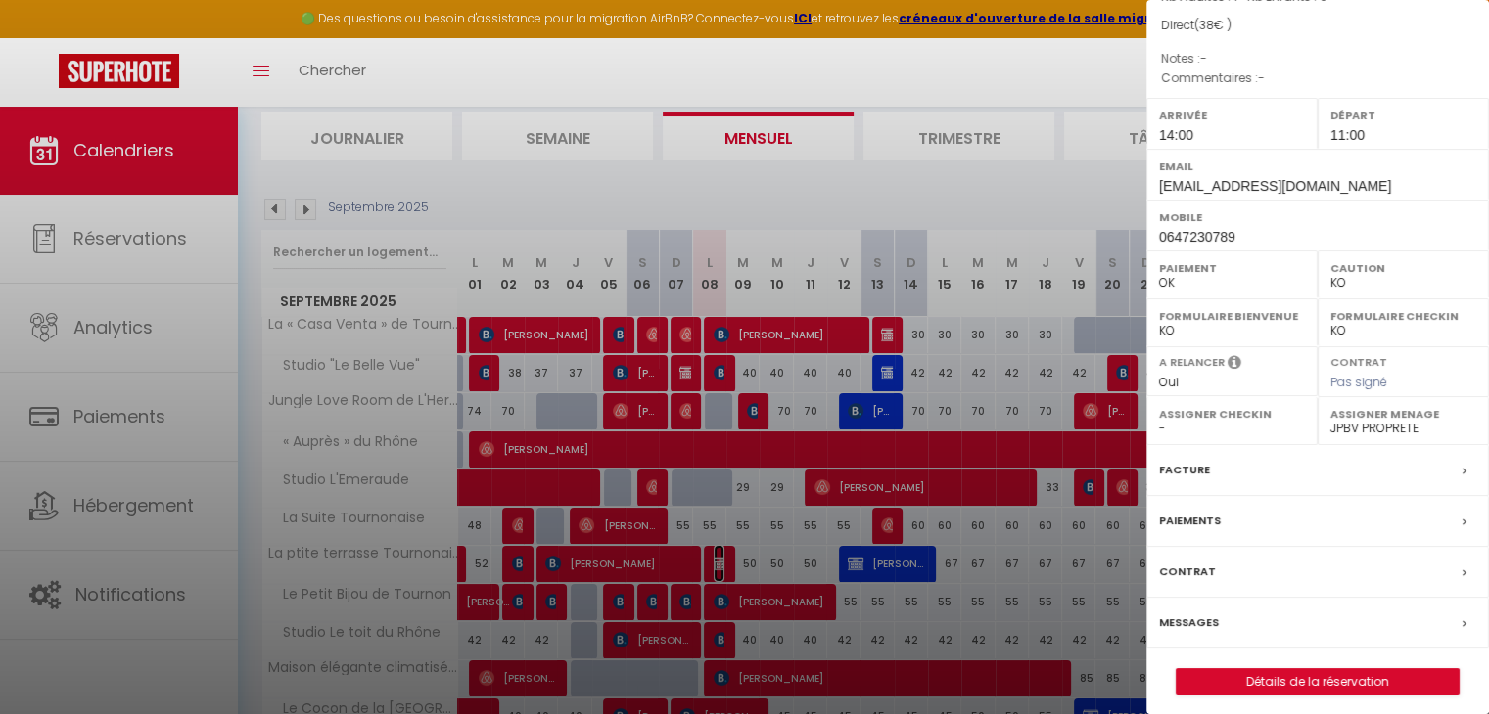
scroll to position [195, 0]
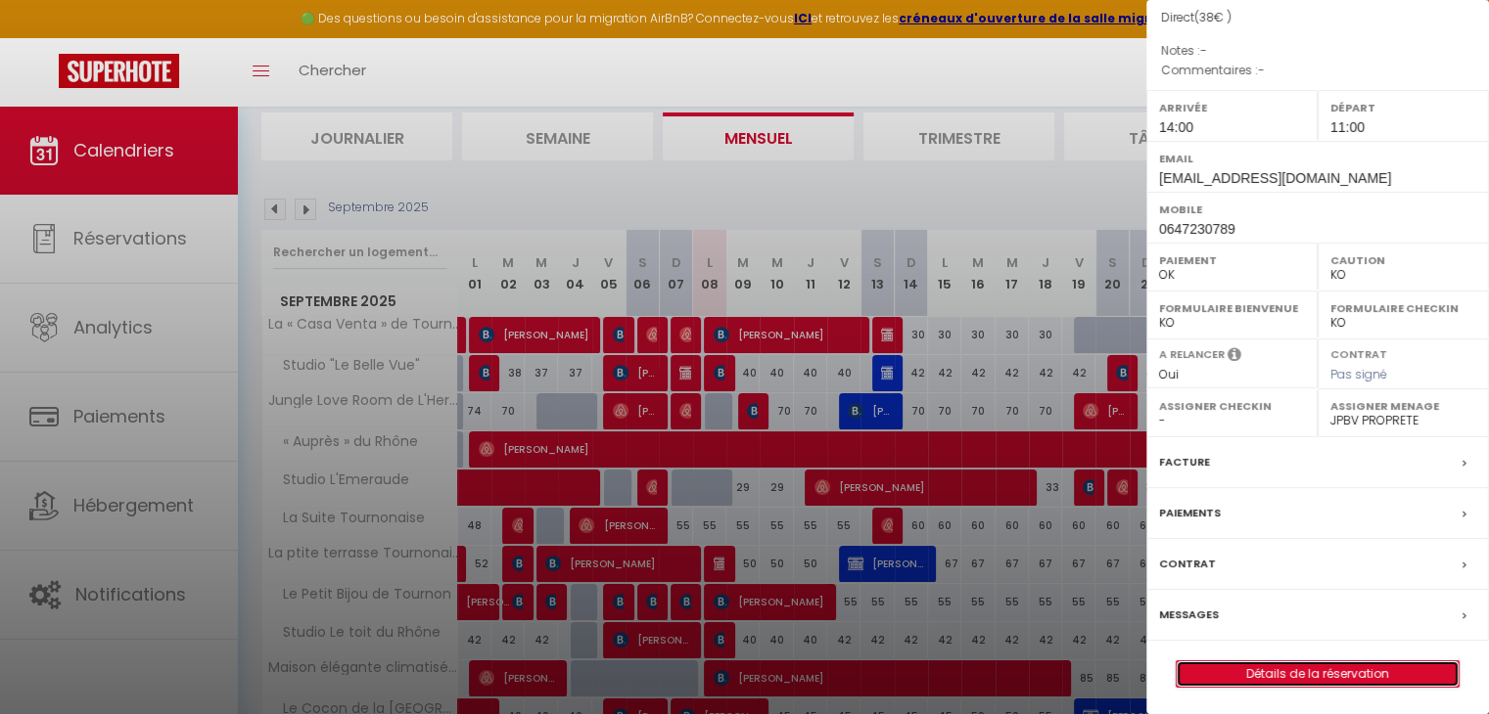
click at [1332, 677] on link "Détails de la réservation" at bounding box center [1317, 674] width 282 height 25
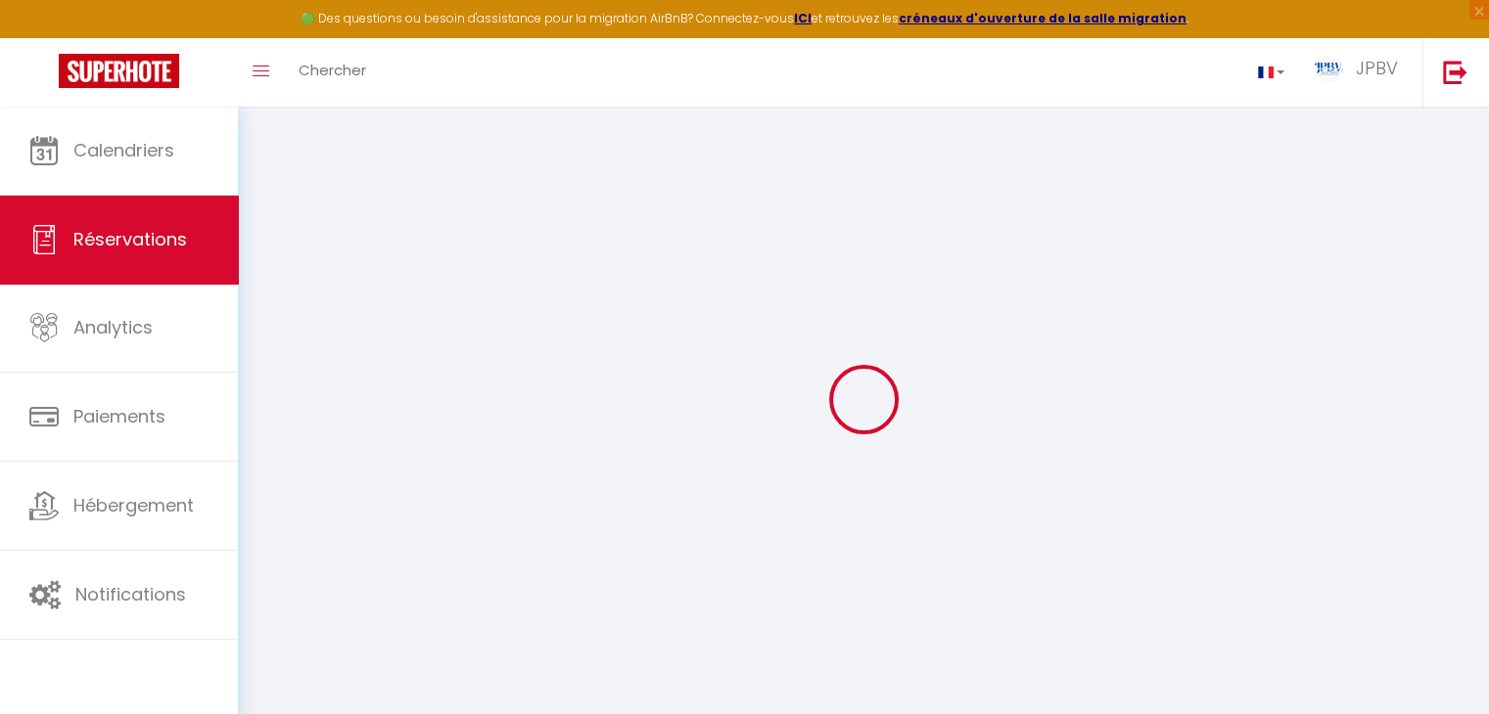
select select
checkbox input "false"
select select
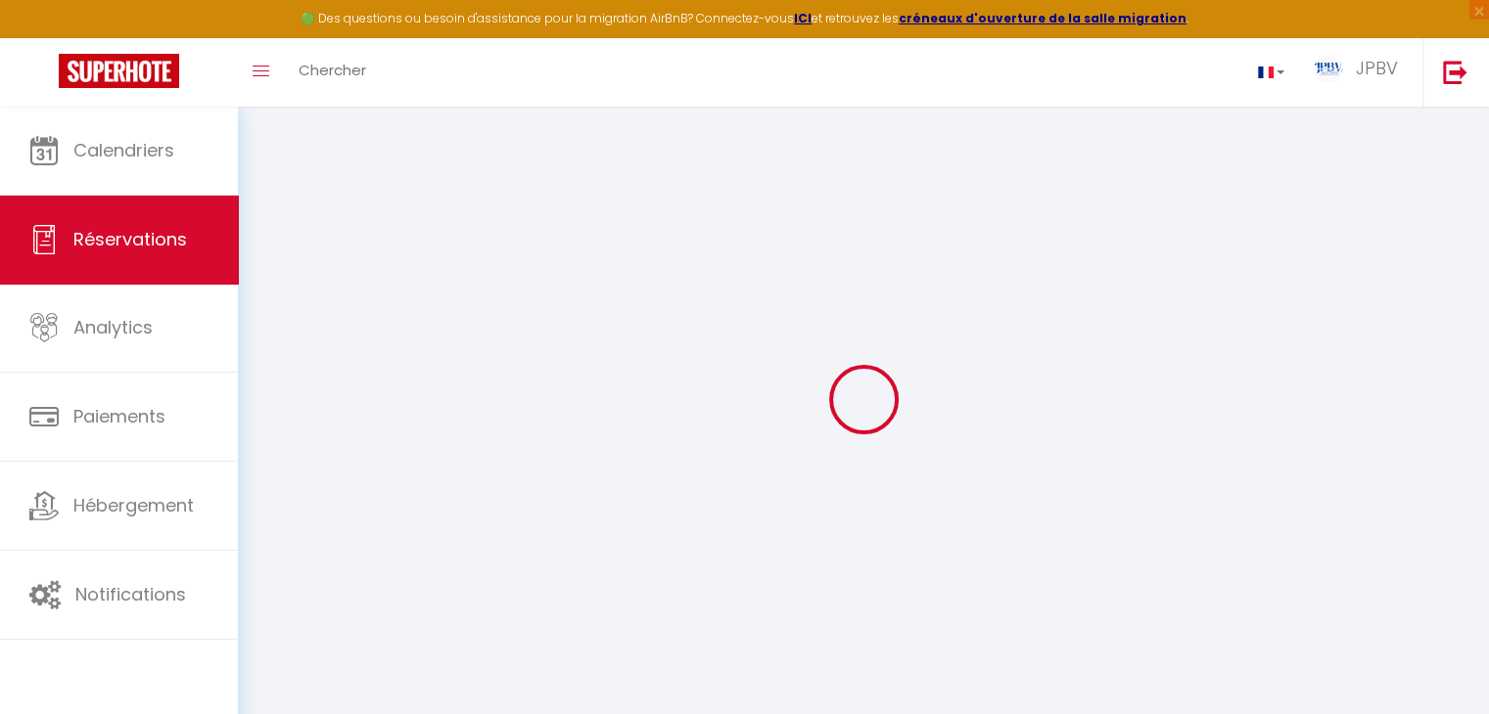
select select
checkbox input "false"
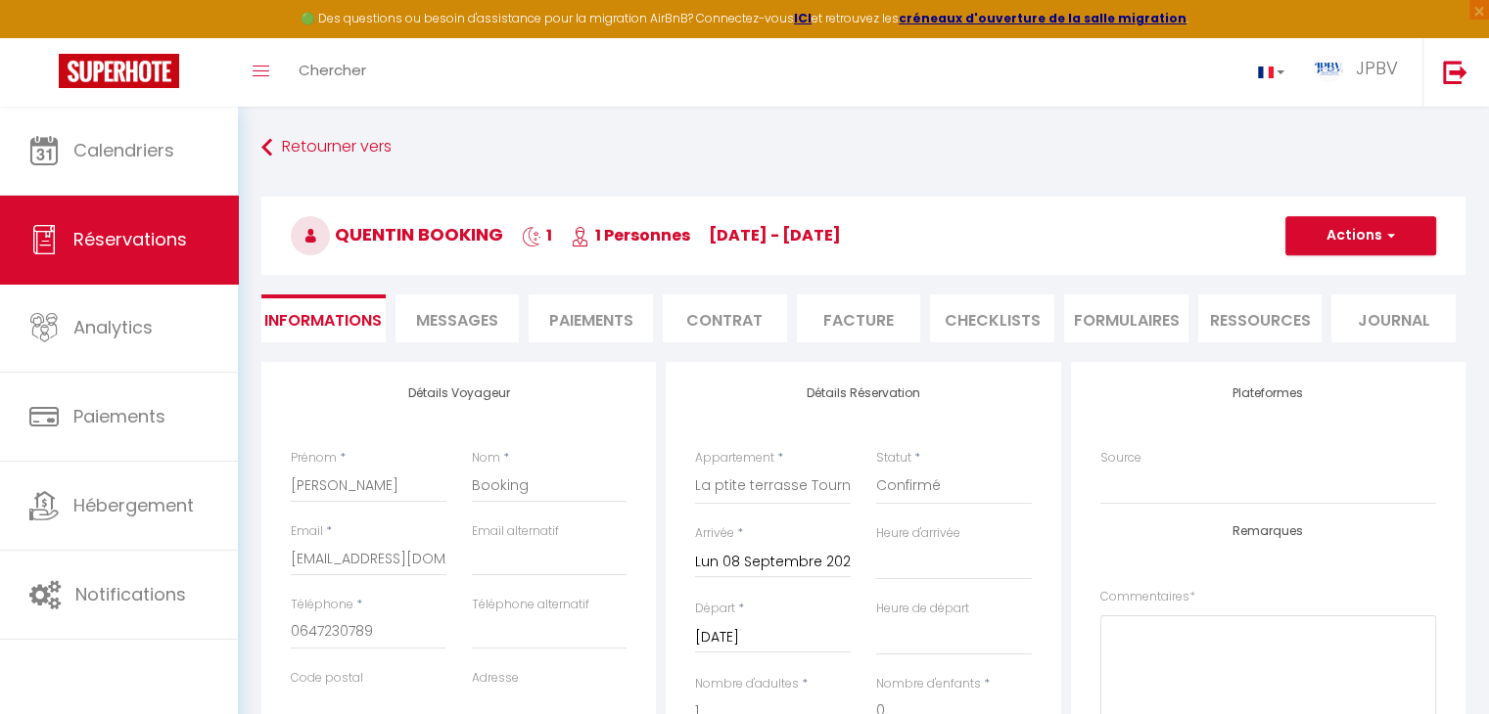
select select
checkbox input "false"
select select
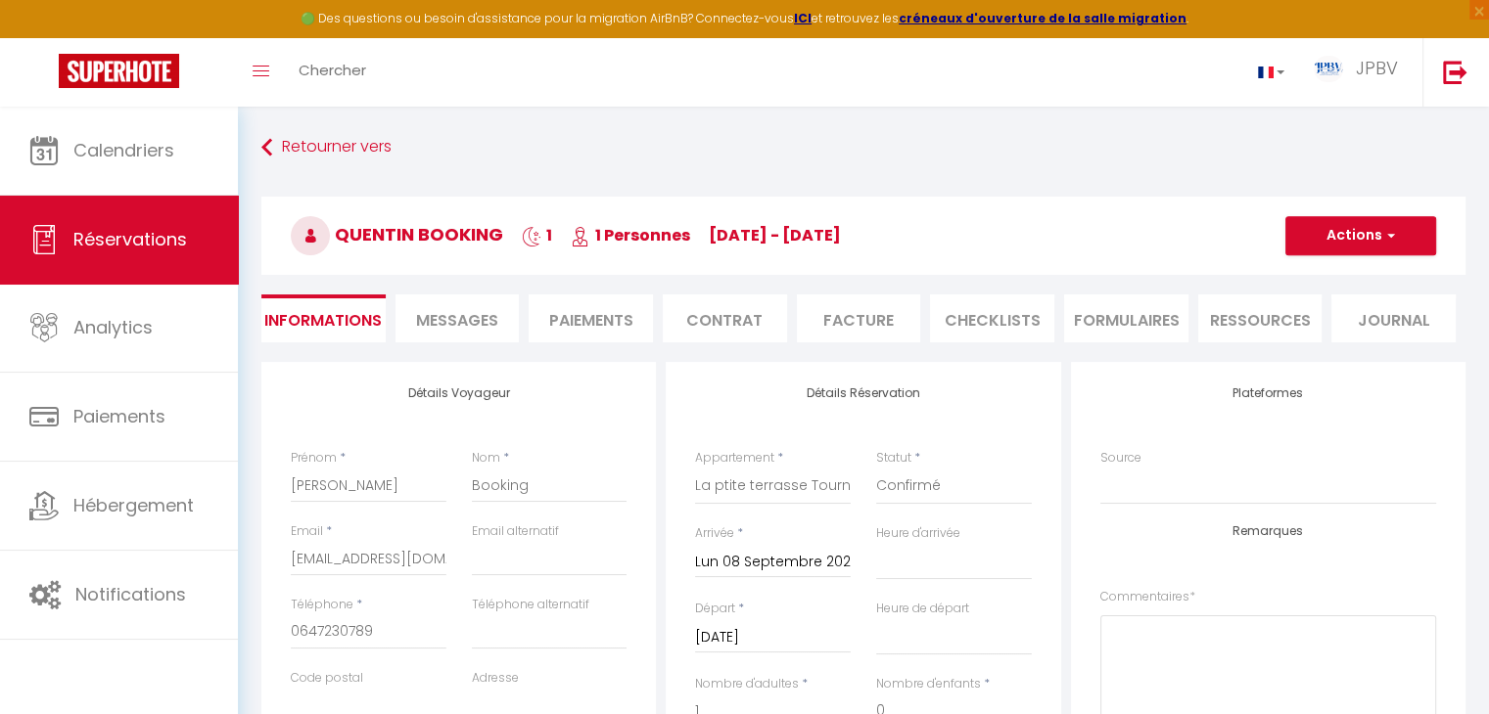
select select
checkbox input "false"
select select
checkbox input "false"
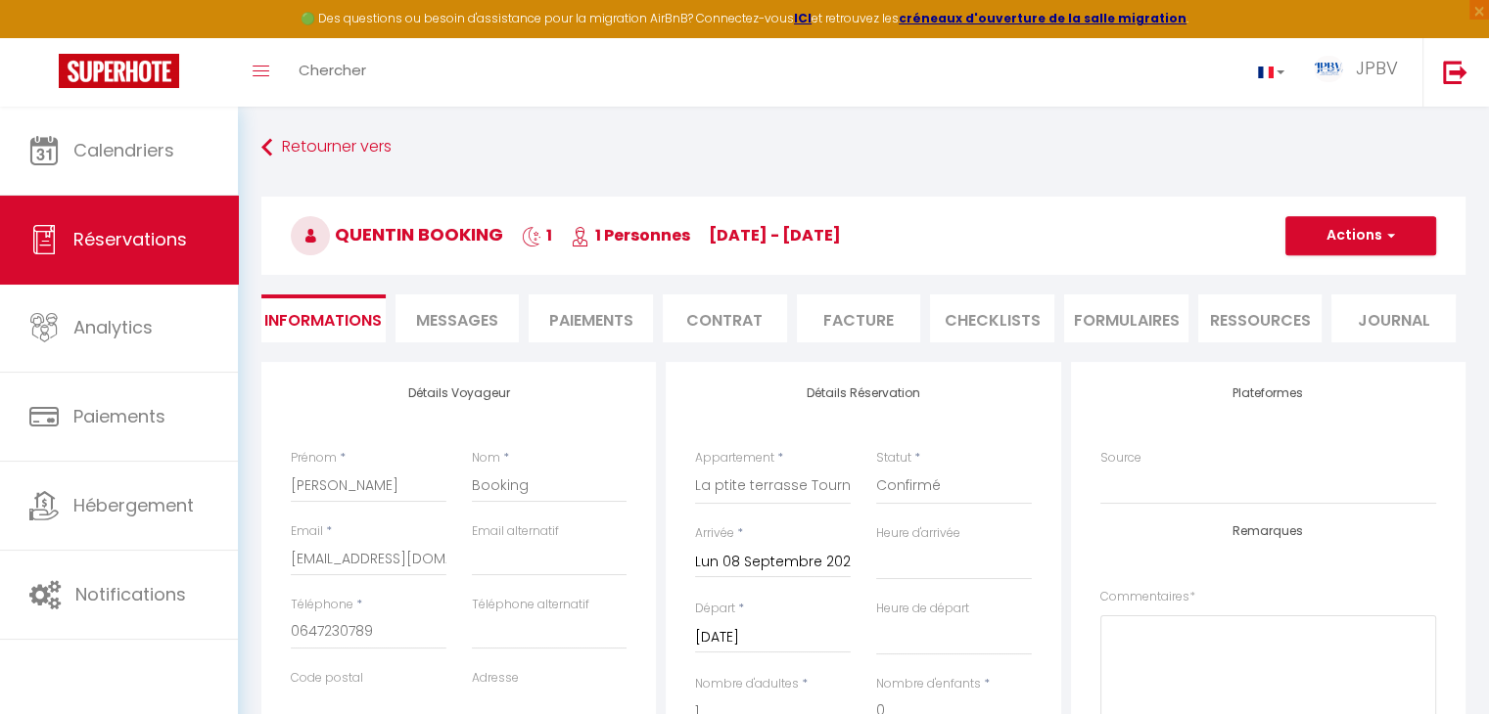
select select "14:00"
select select "11:00"
